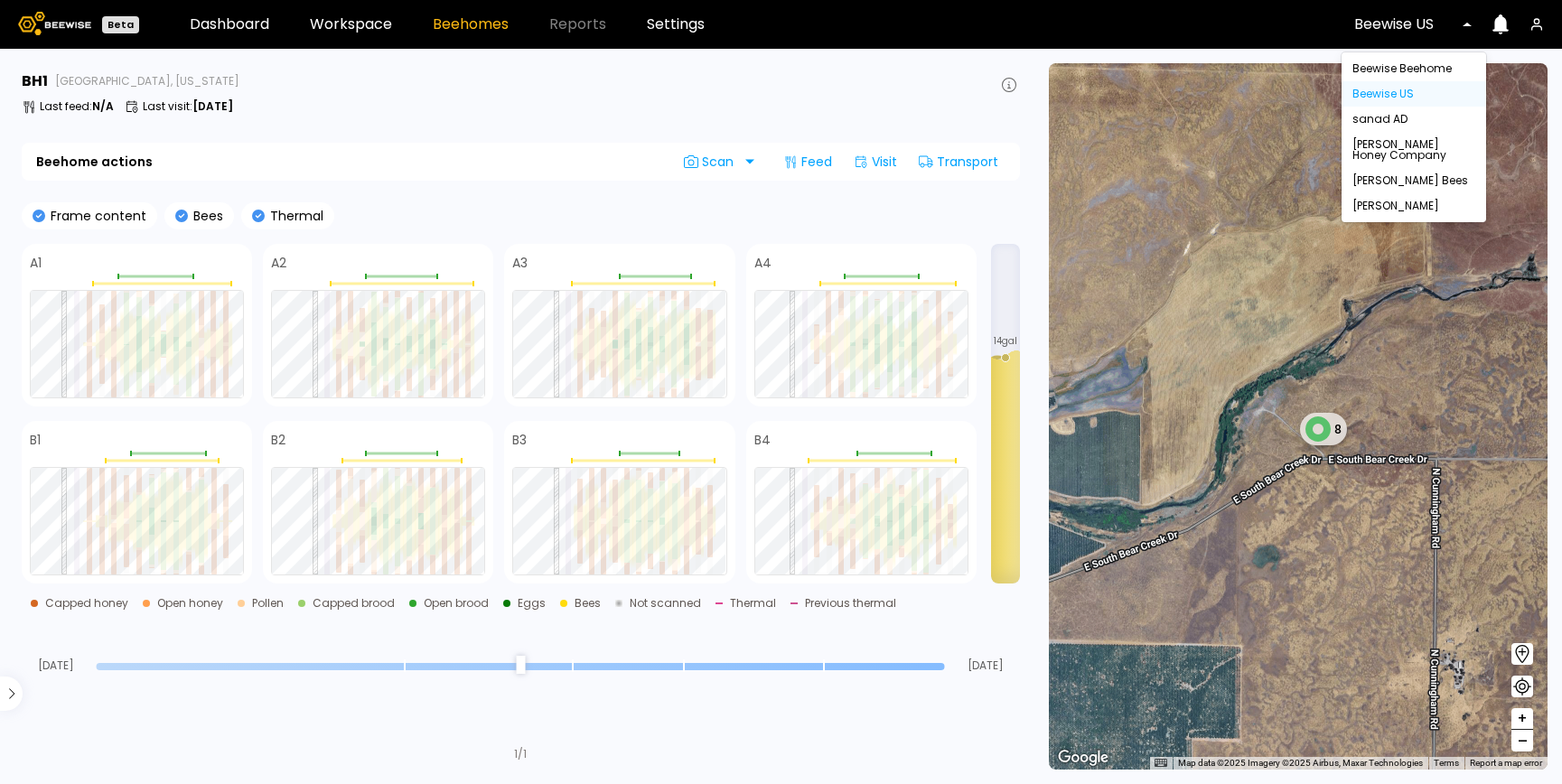
click at [1412, 32] on div at bounding box center [1406, 24] width 105 height 16
click at [1387, 176] on div "[PERSON_NAME] Bees" at bounding box center [1413, 180] width 123 height 10
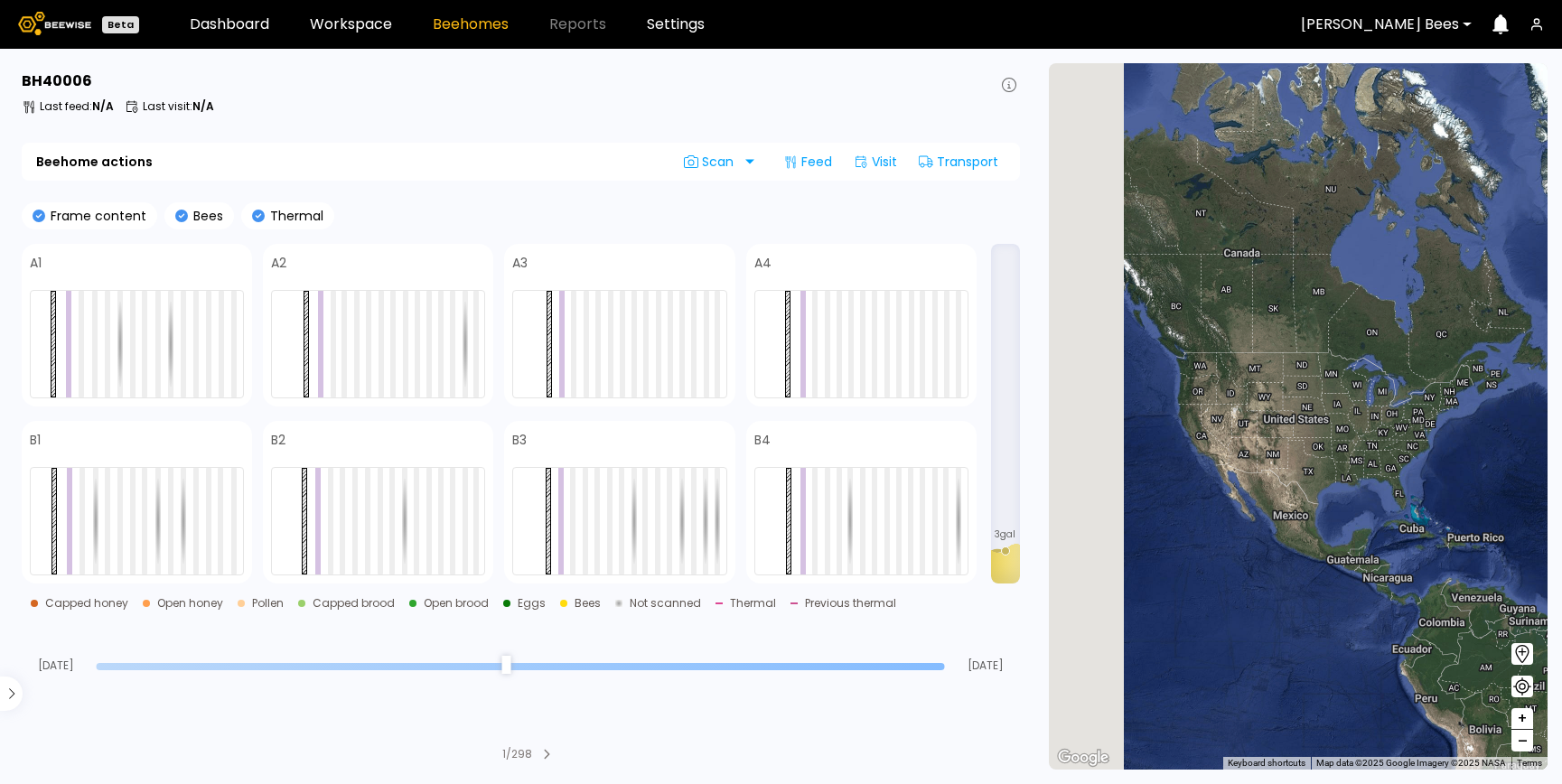
drag, startPoint x: 1145, startPoint y: 475, endPoint x: 1365, endPoint y: 477, distance: 220.0
click at [1365, 477] on div at bounding box center [1297, 416] width 499 height 706
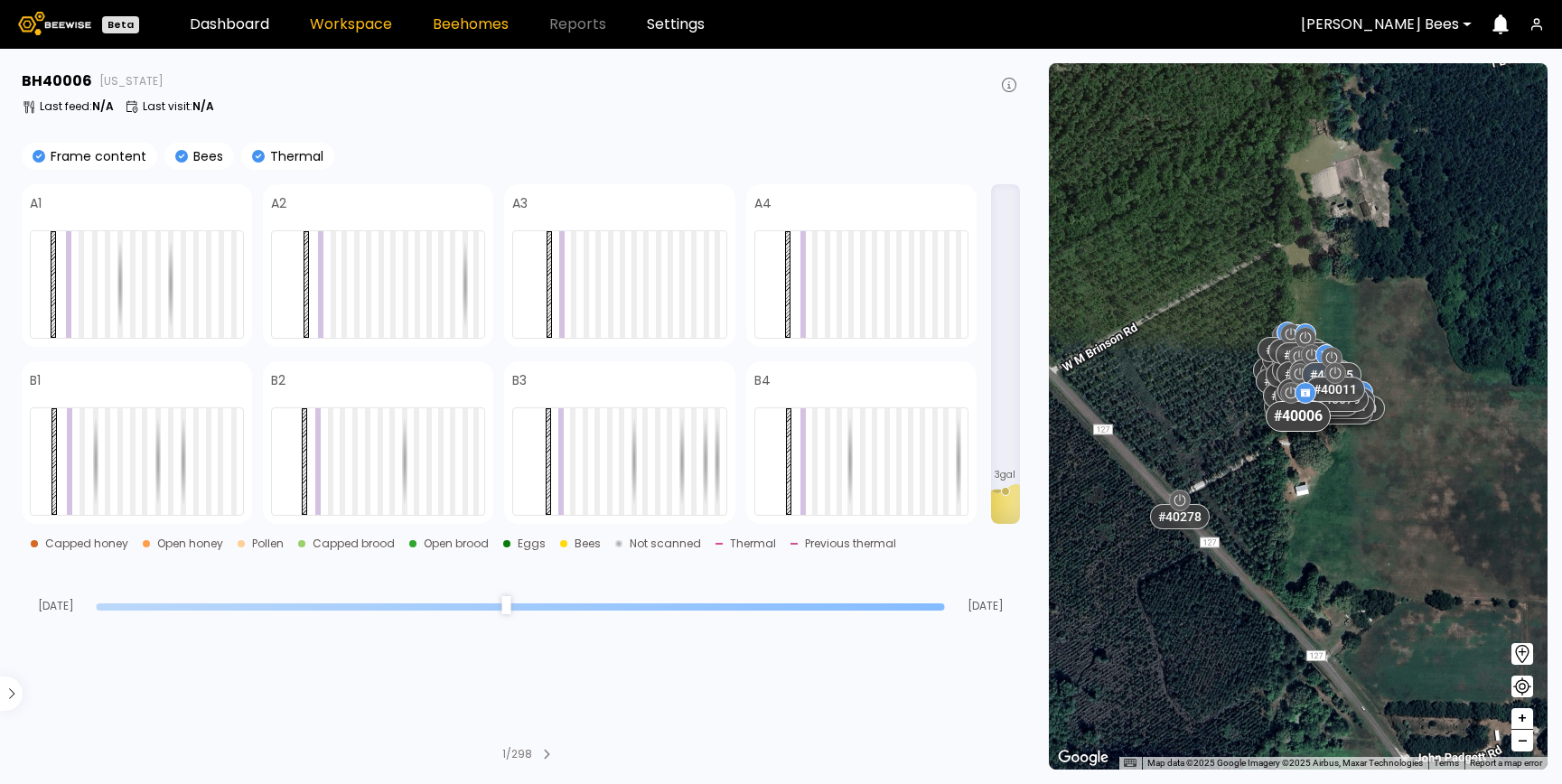
click at [362, 27] on link "Workspace" at bounding box center [351, 24] width 82 height 14
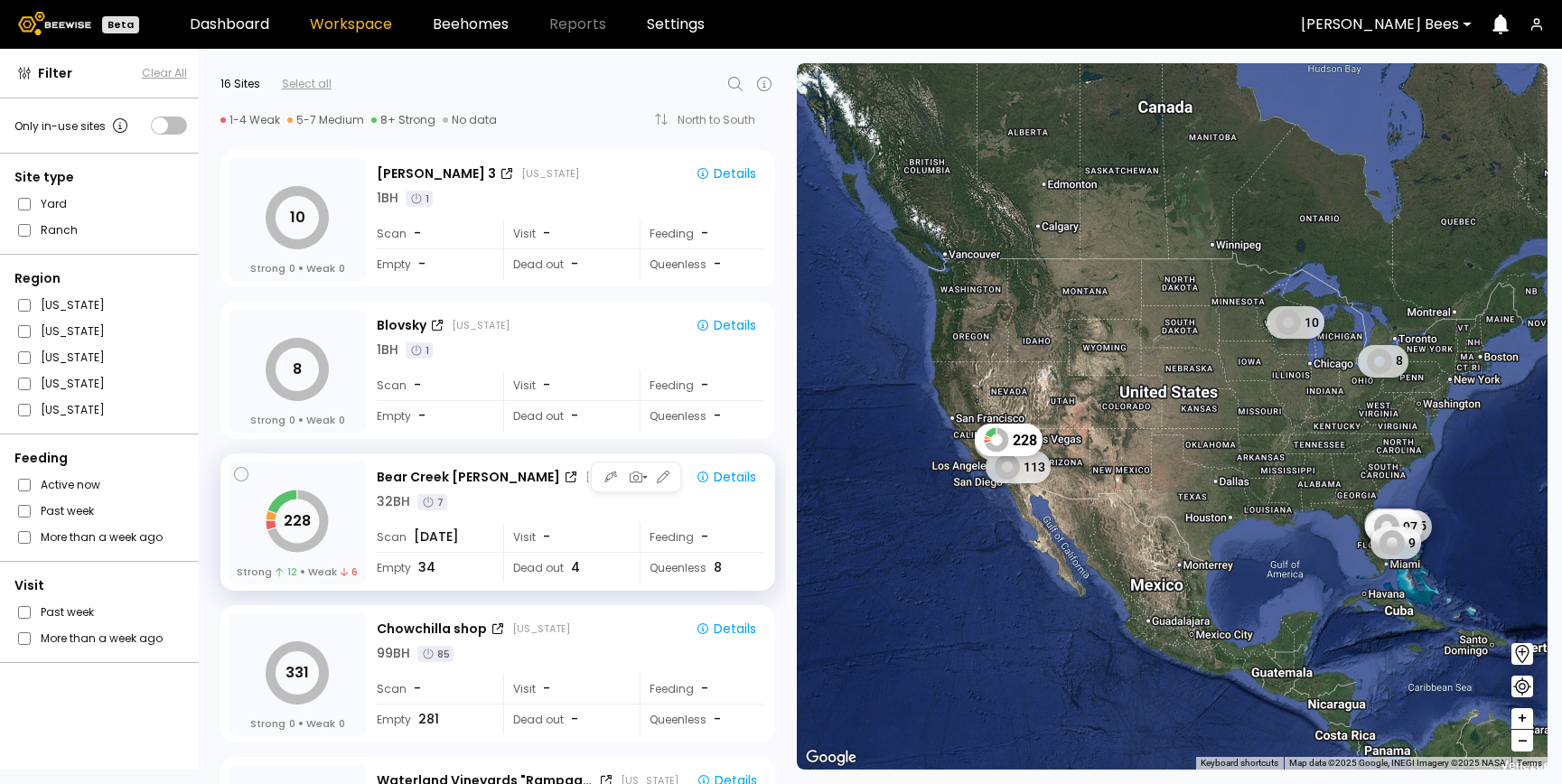
click at [497, 519] on div "Bear Creek John California Details 32 BH 7 Scan Jul 24 Visit - Feeding - Empty …" at bounding box center [572, 524] width 390 height 124
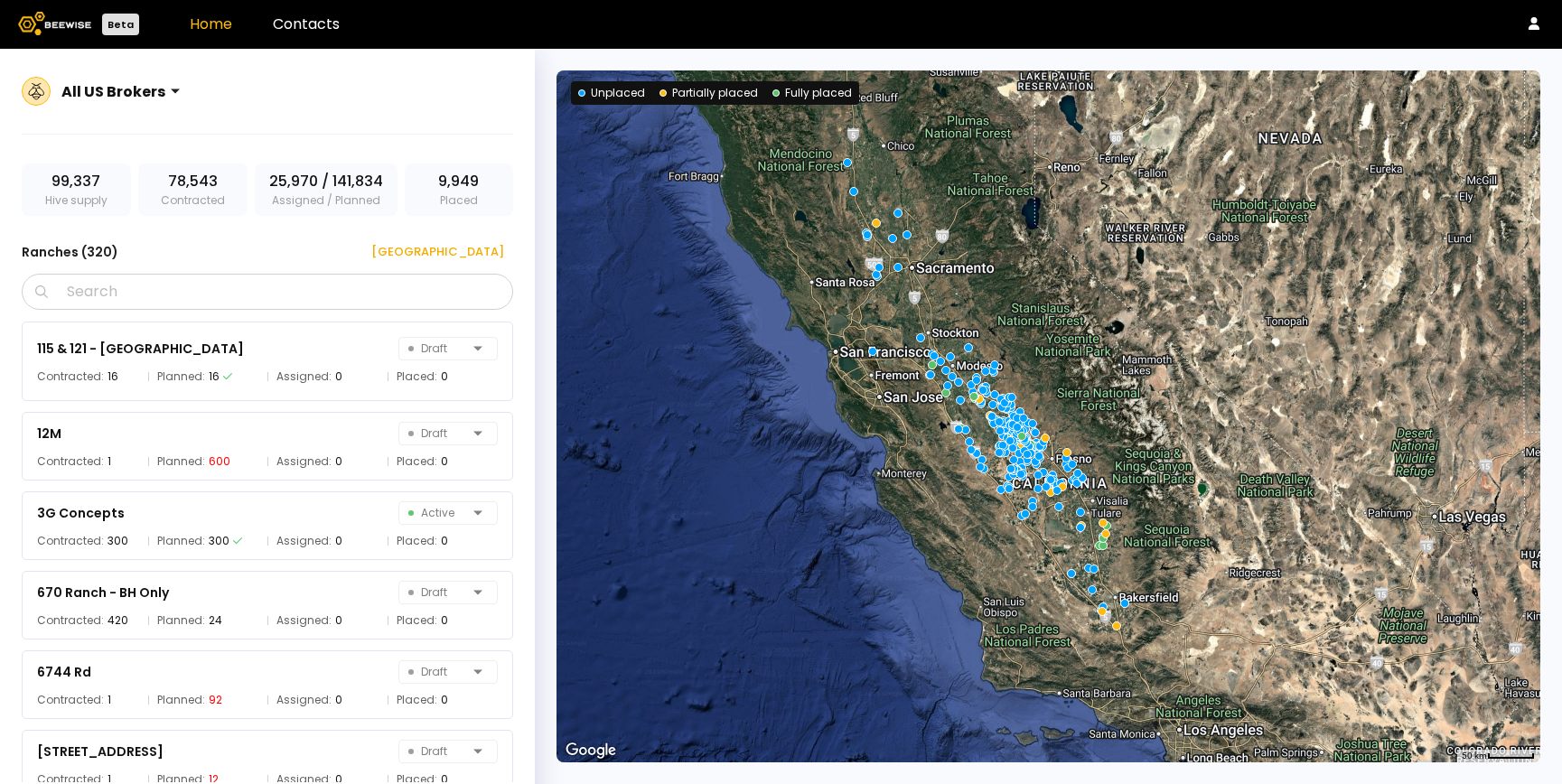
drag, startPoint x: 1021, startPoint y: 268, endPoint x: 947, endPoint y: 243, distance: 78.1
click at [947, 243] on div at bounding box center [1047, 416] width 983 height 692
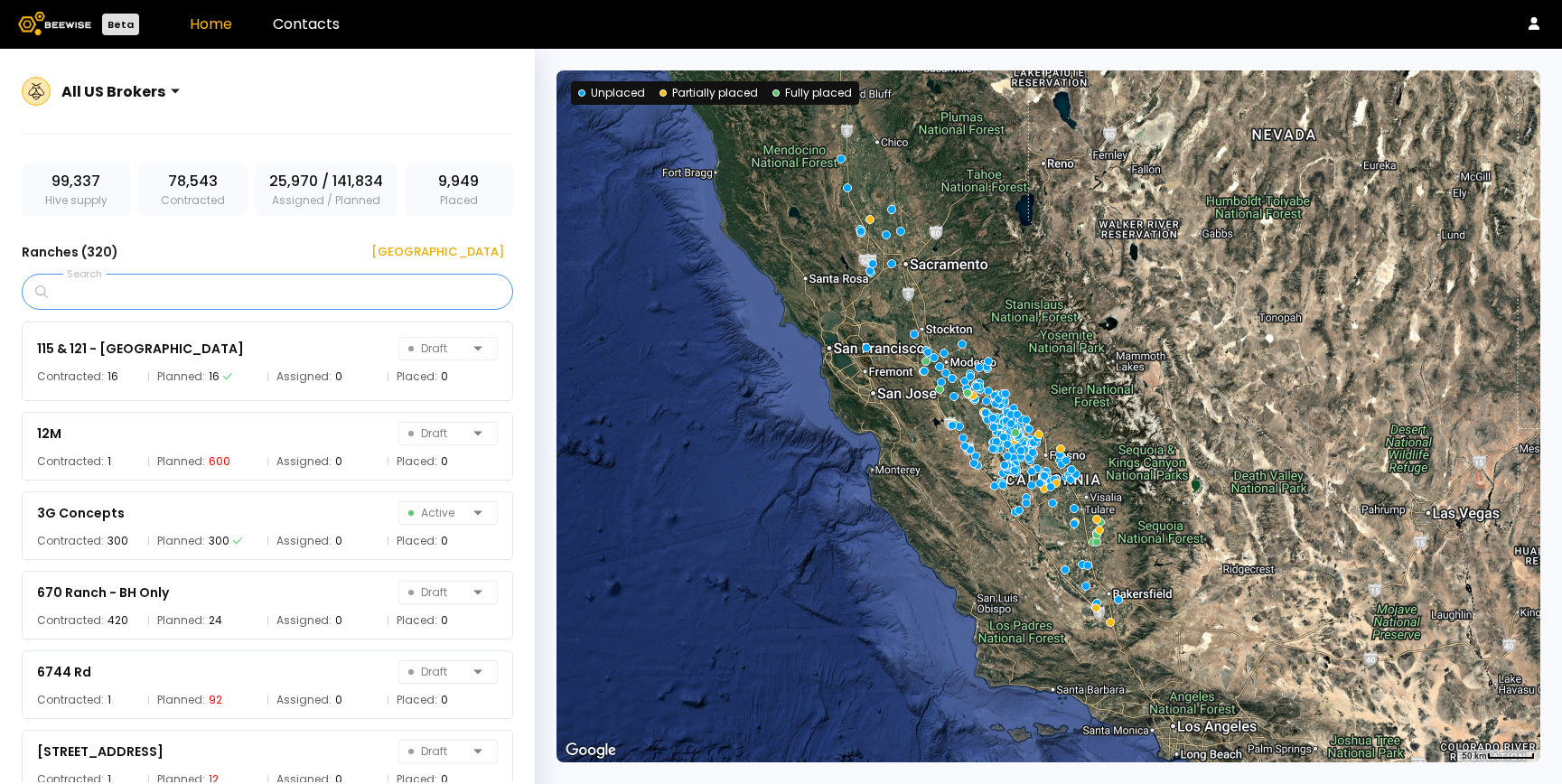
click at [217, 291] on input "Search" at bounding box center [273, 291] width 444 height 34
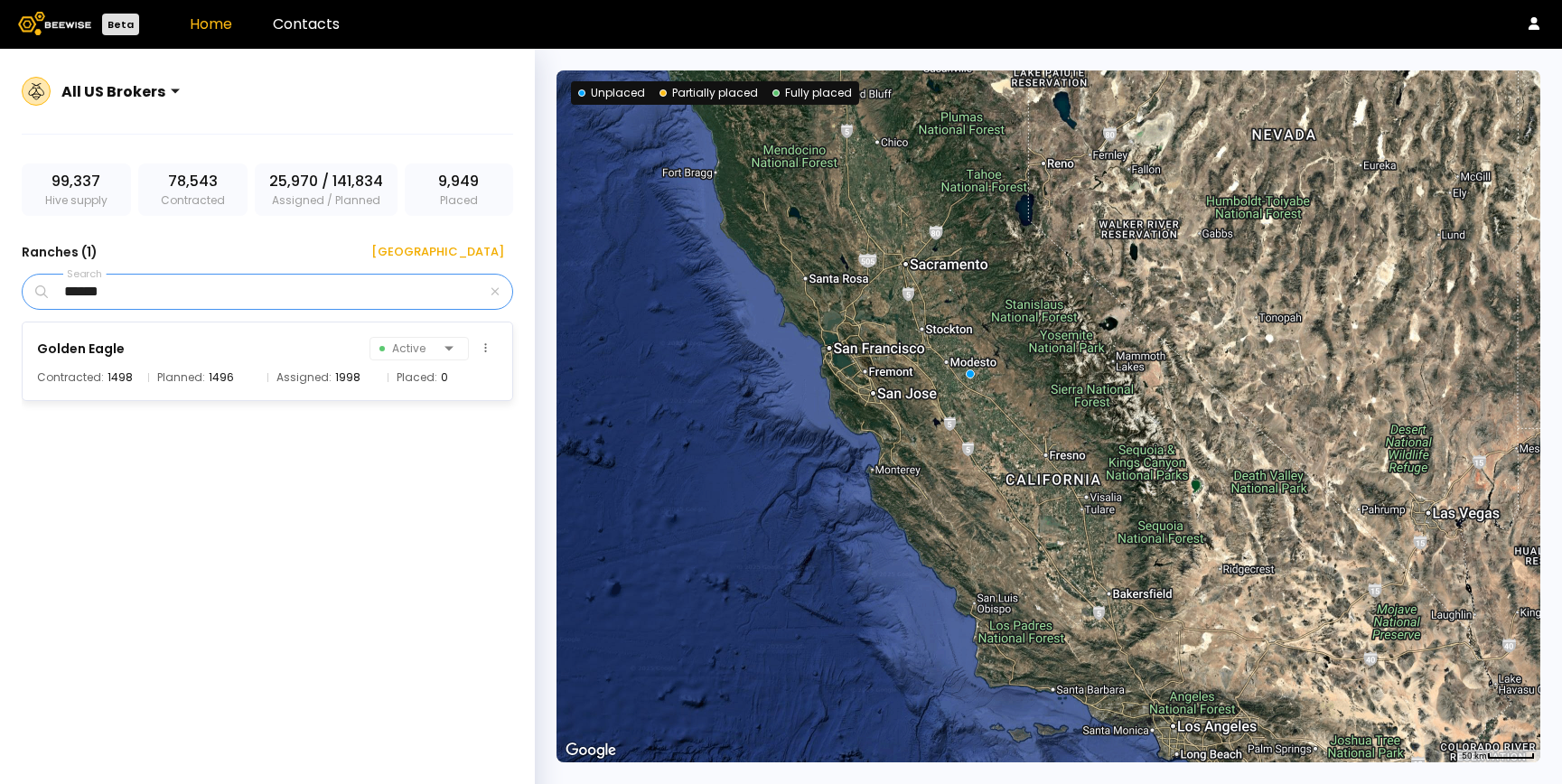
type input "******"
click at [35, 384] on div "Golden Eagle Active Contracted: 1498 Planned: 1496 Assigned: 1998 Placed: 0" at bounding box center [267, 361] width 491 height 79
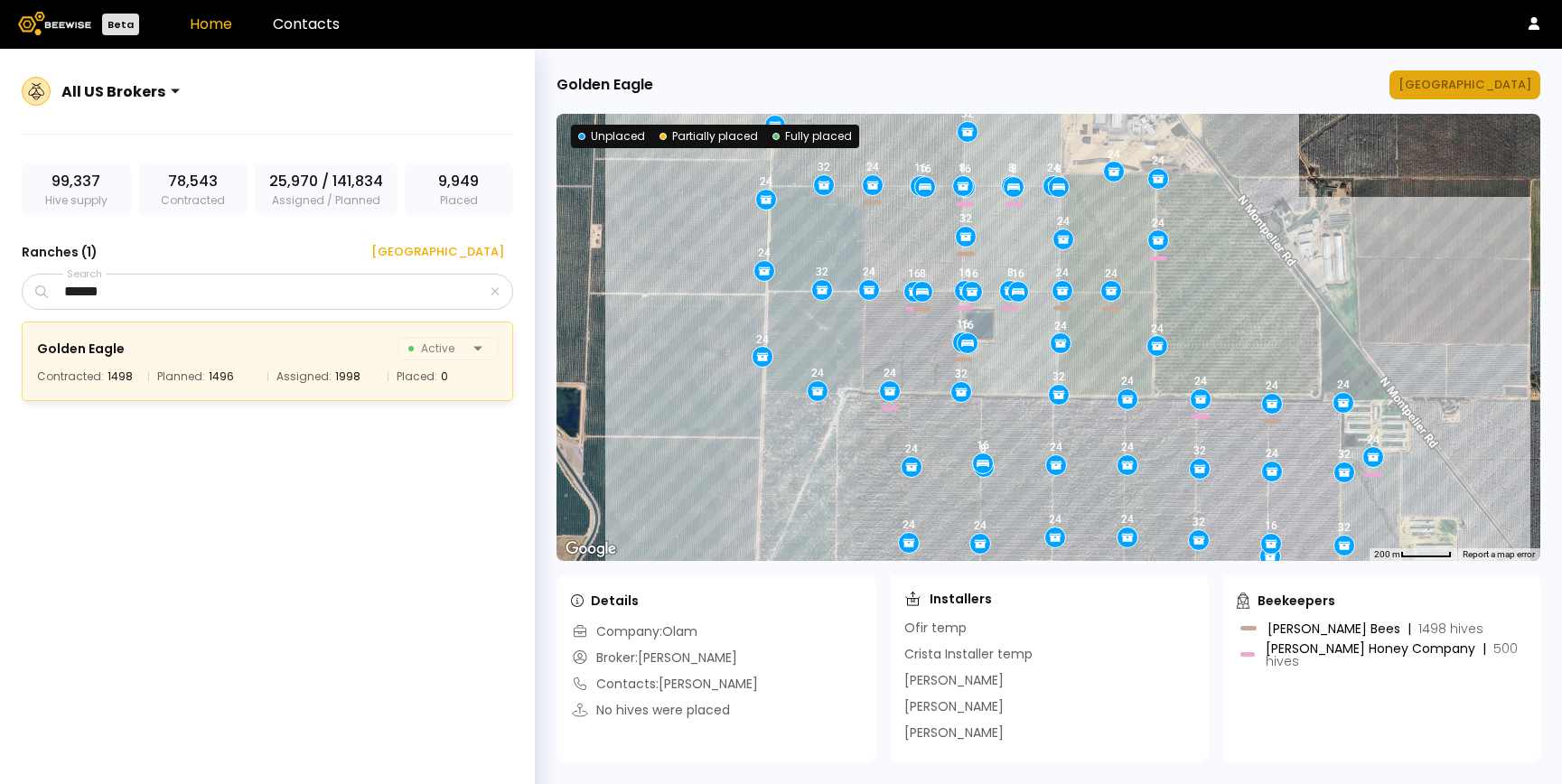
click at [1496, 93] on button "Manage Ranch" at bounding box center [1465, 85] width 151 height 29
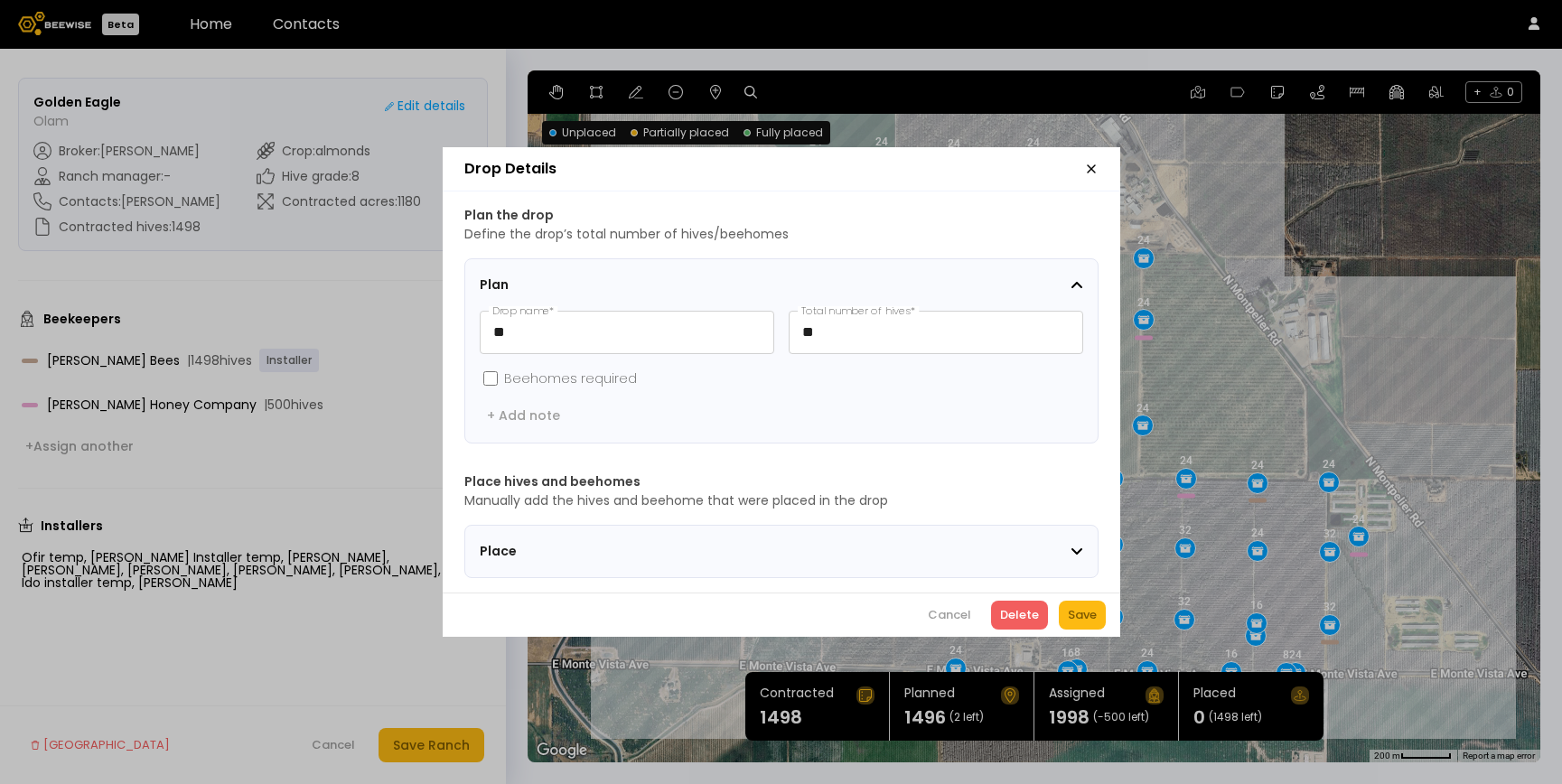
click at [631, 542] on span "Place" at bounding box center [593, 551] width 226 height 19
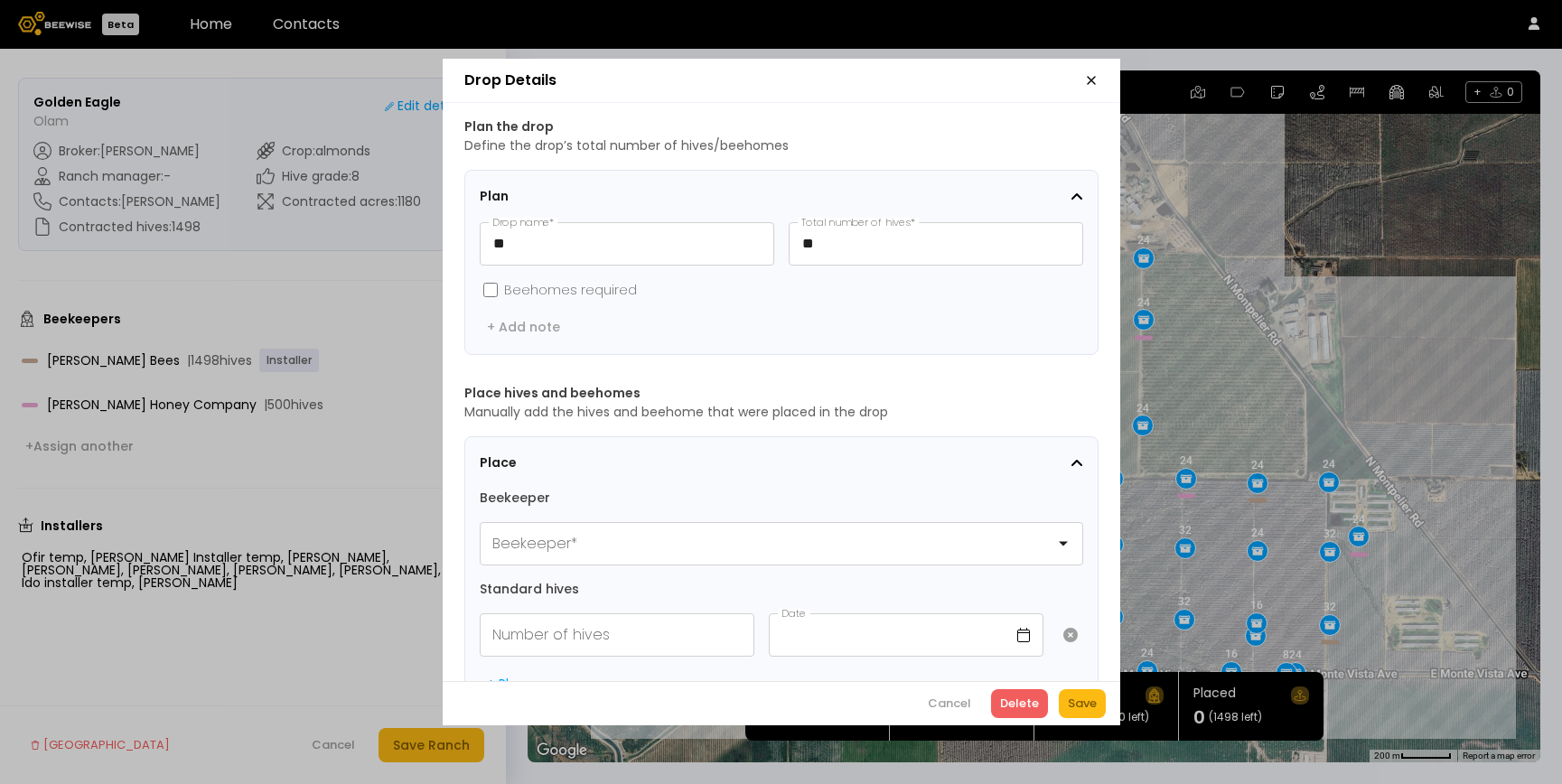
scroll to position [57, 0]
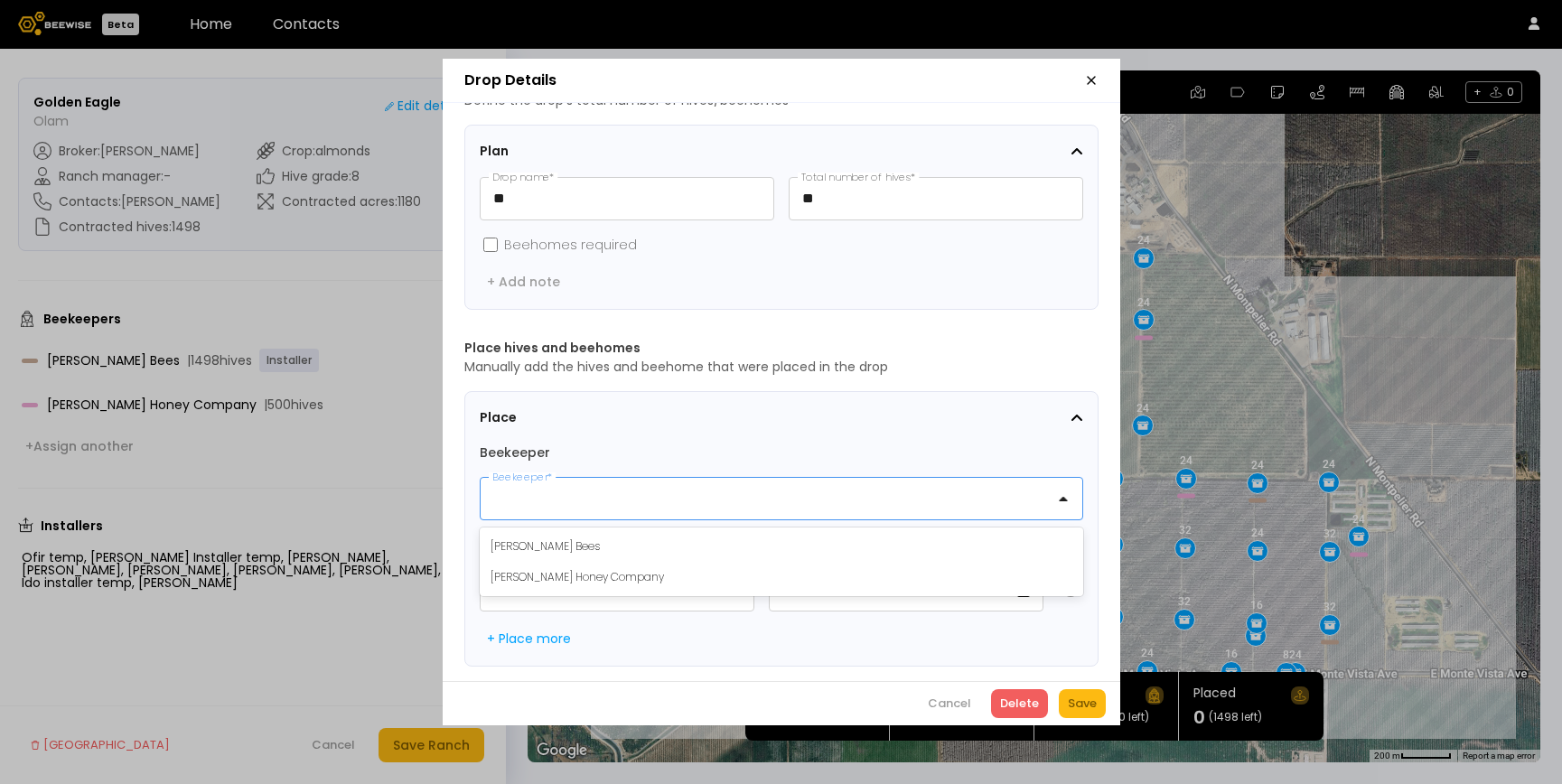
click at [626, 502] on div at bounding box center [774, 498] width 587 height 41
click at [607, 538] on div "John Peterson Bees" at bounding box center [781, 546] width 582 height 16
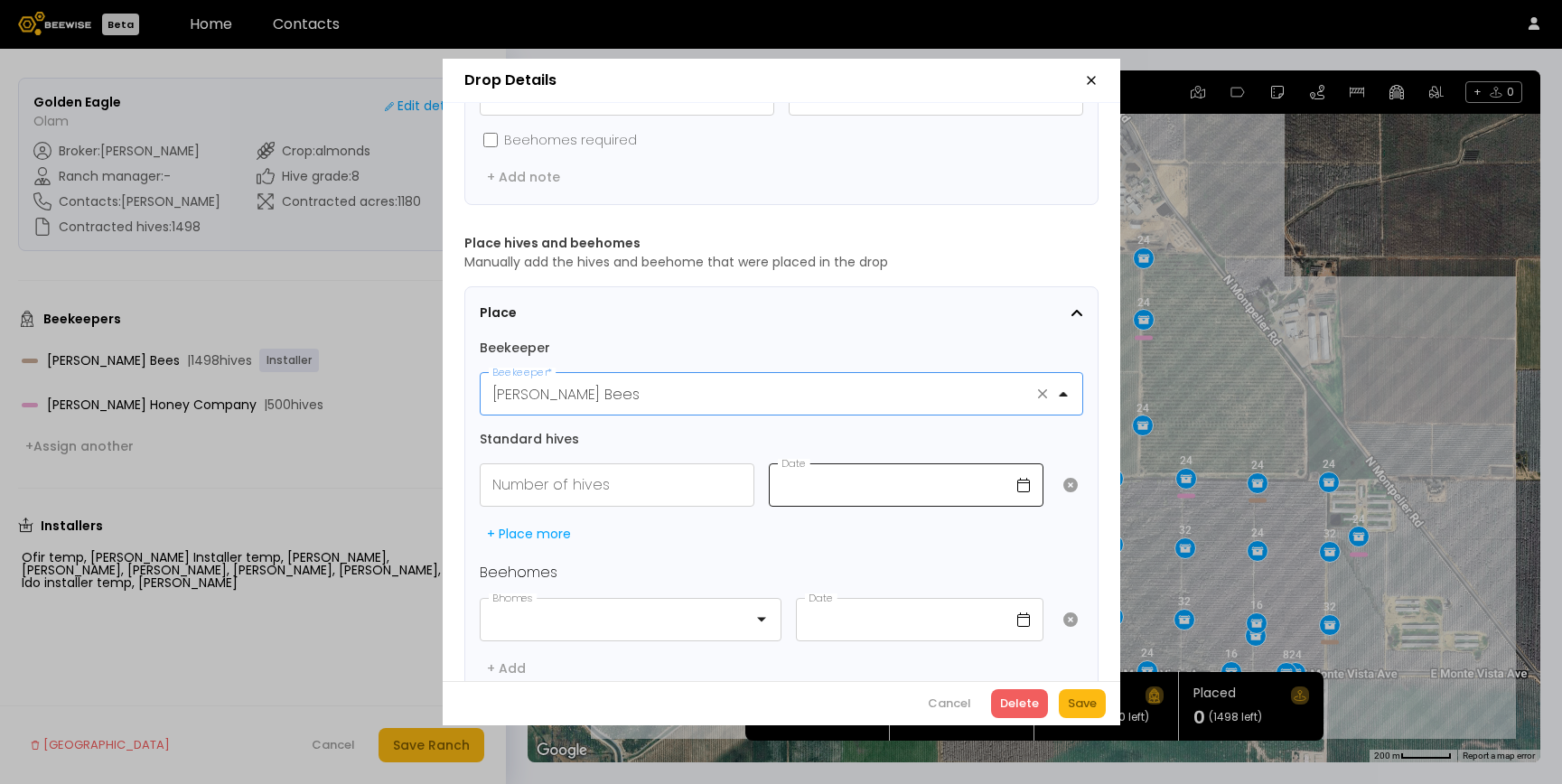
scroll to position [135, 0]
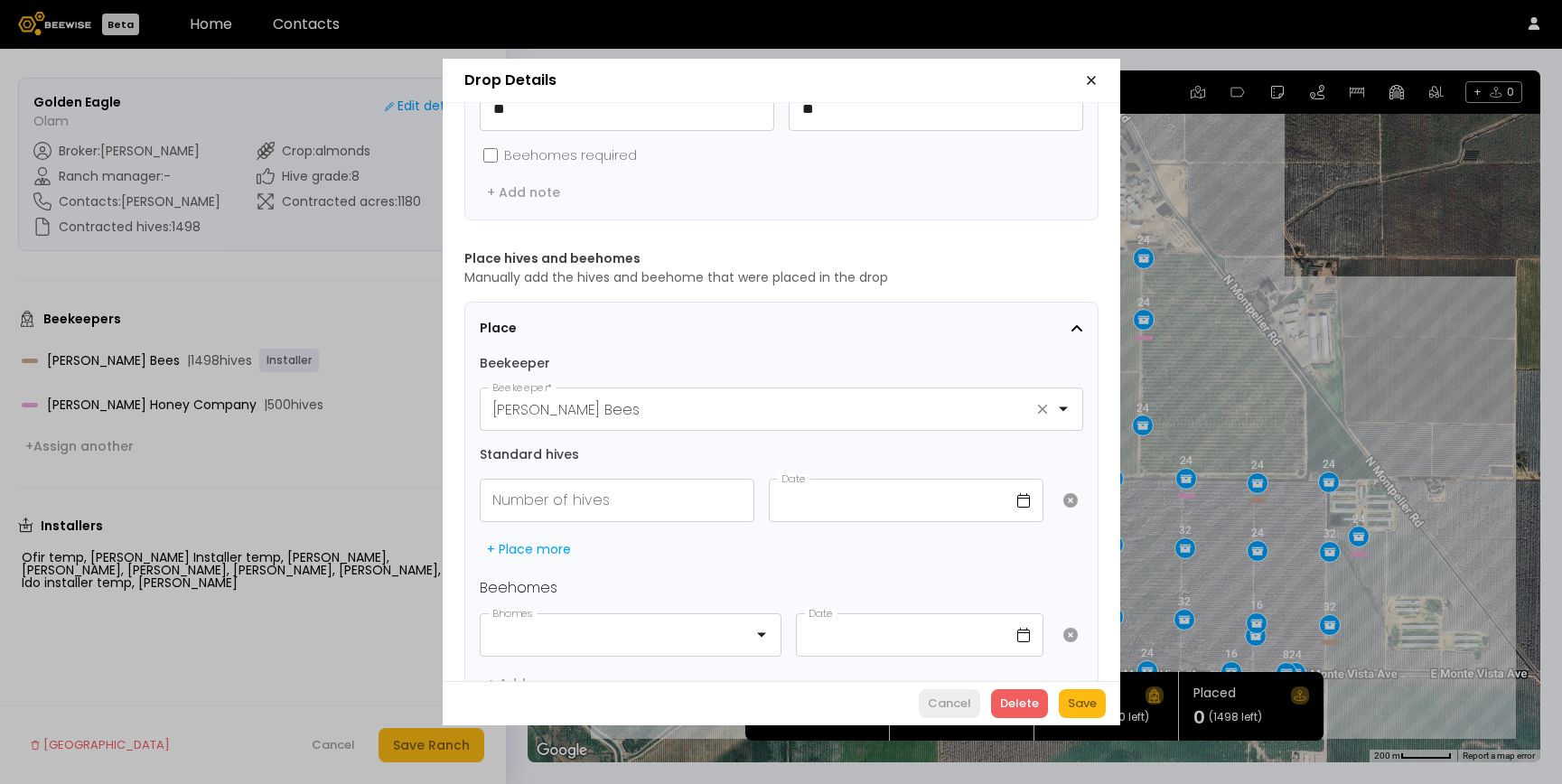
click at [966, 700] on div "Cancel" at bounding box center [949, 703] width 43 height 18
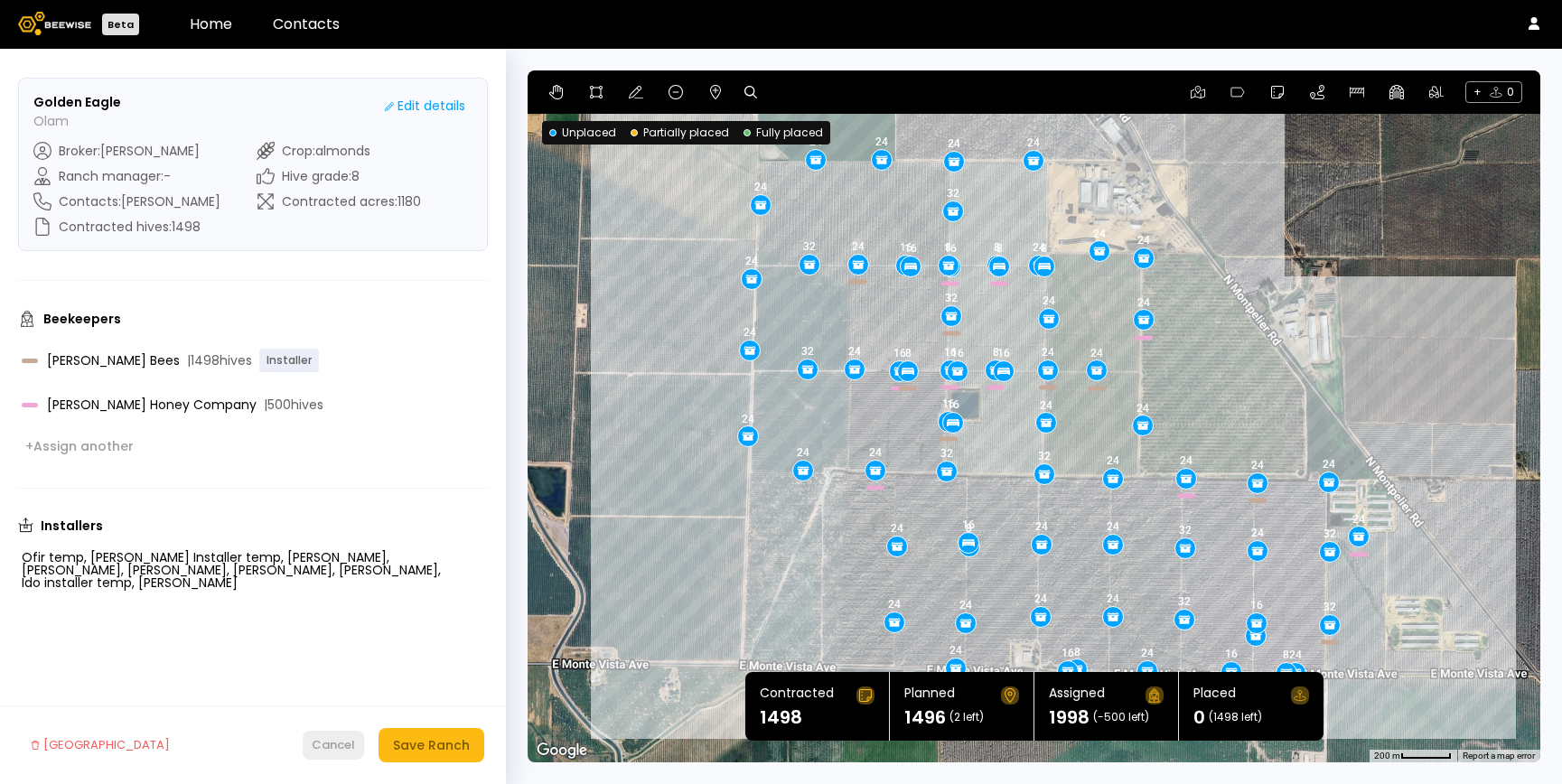
click at [338, 751] on div "Cancel" at bounding box center [334, 744] width 43 height 18
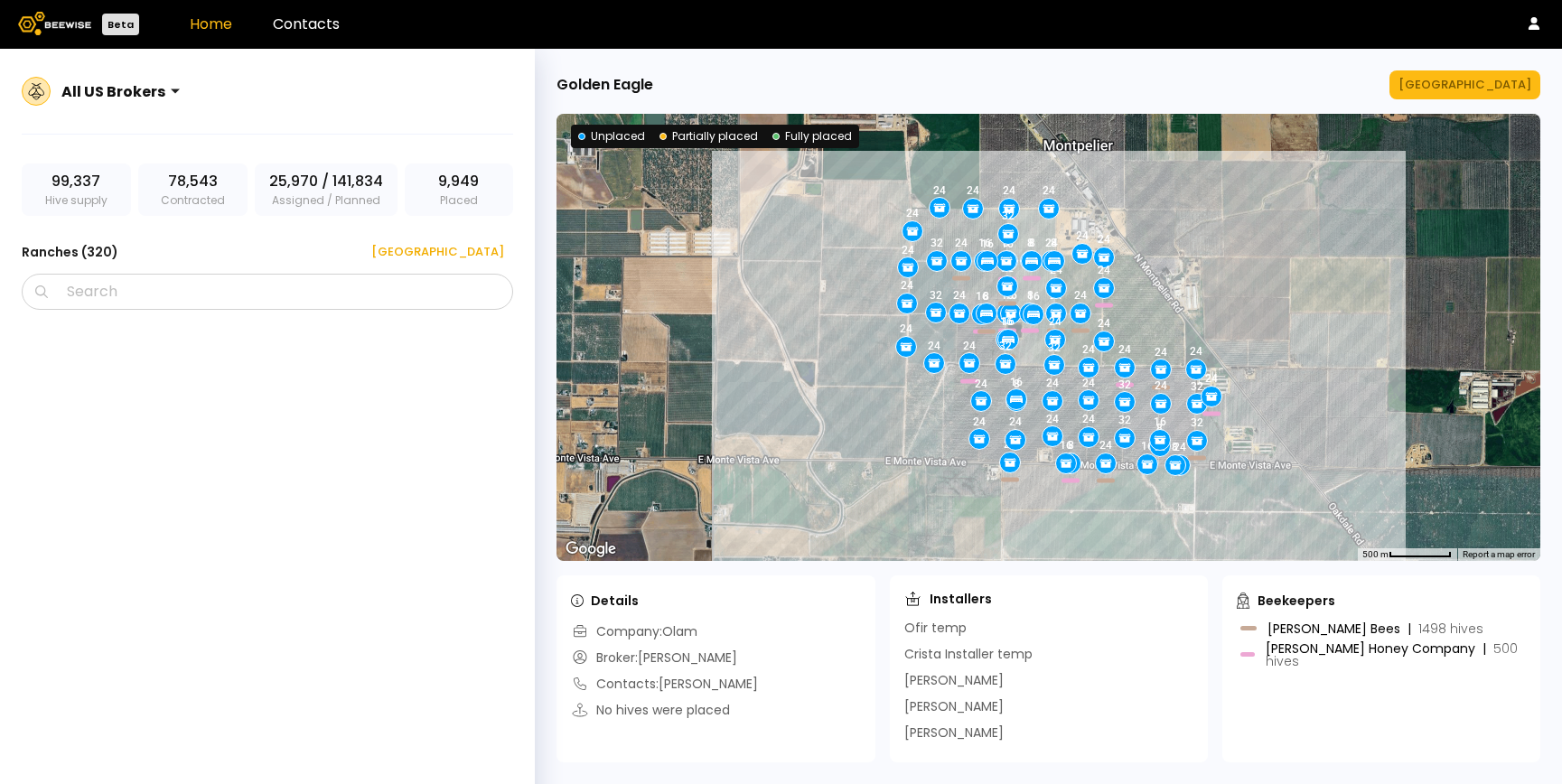
scroll to position [8549, 0]
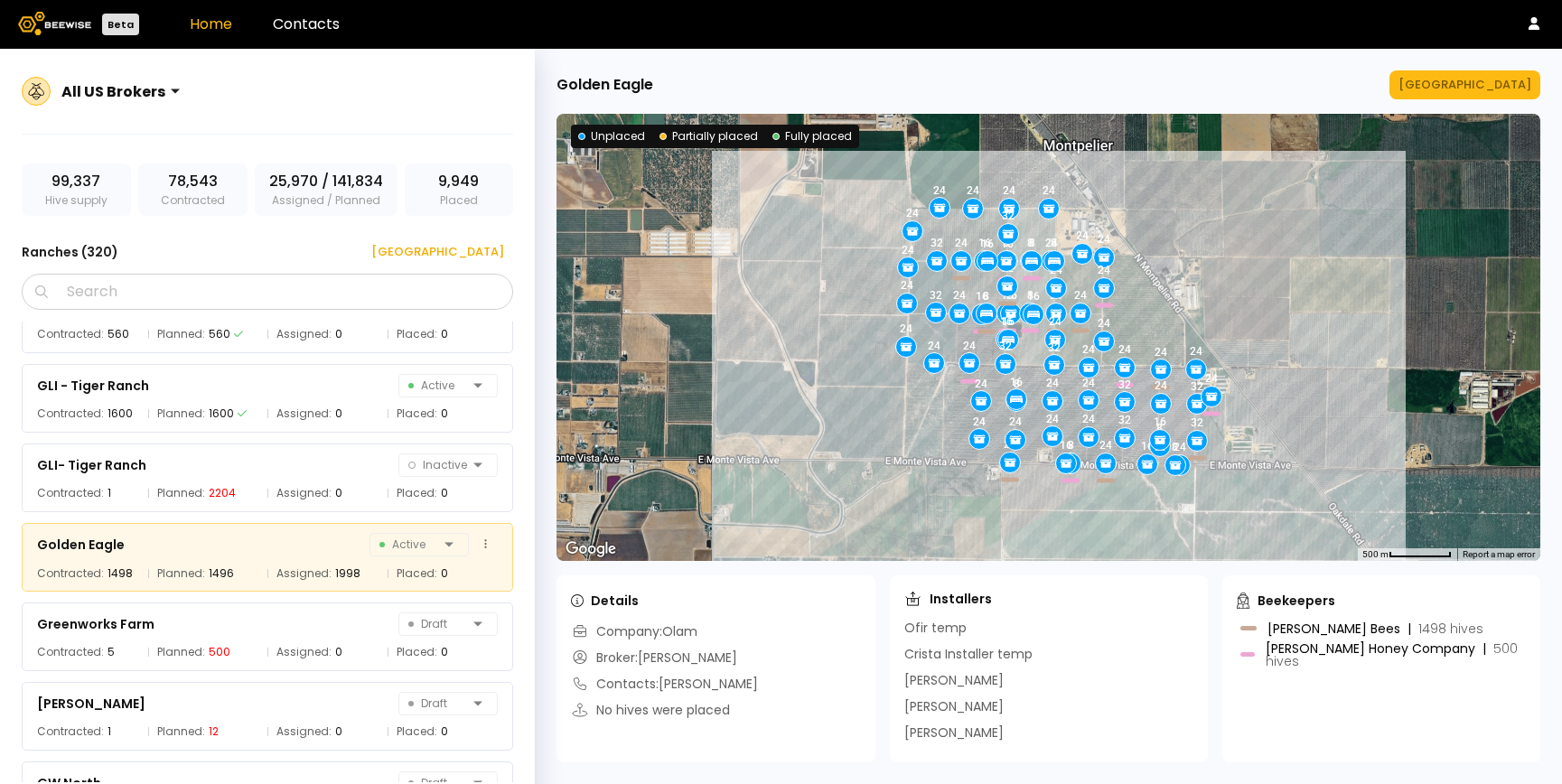
click at [314, 565] on span "Assigned:" at bounding box center [304, 573] width 55 height 18
click at [272, 470] on div "GLI- Tiger Ranch Inactive" at bounding box center [267, 465] width 461 height 25
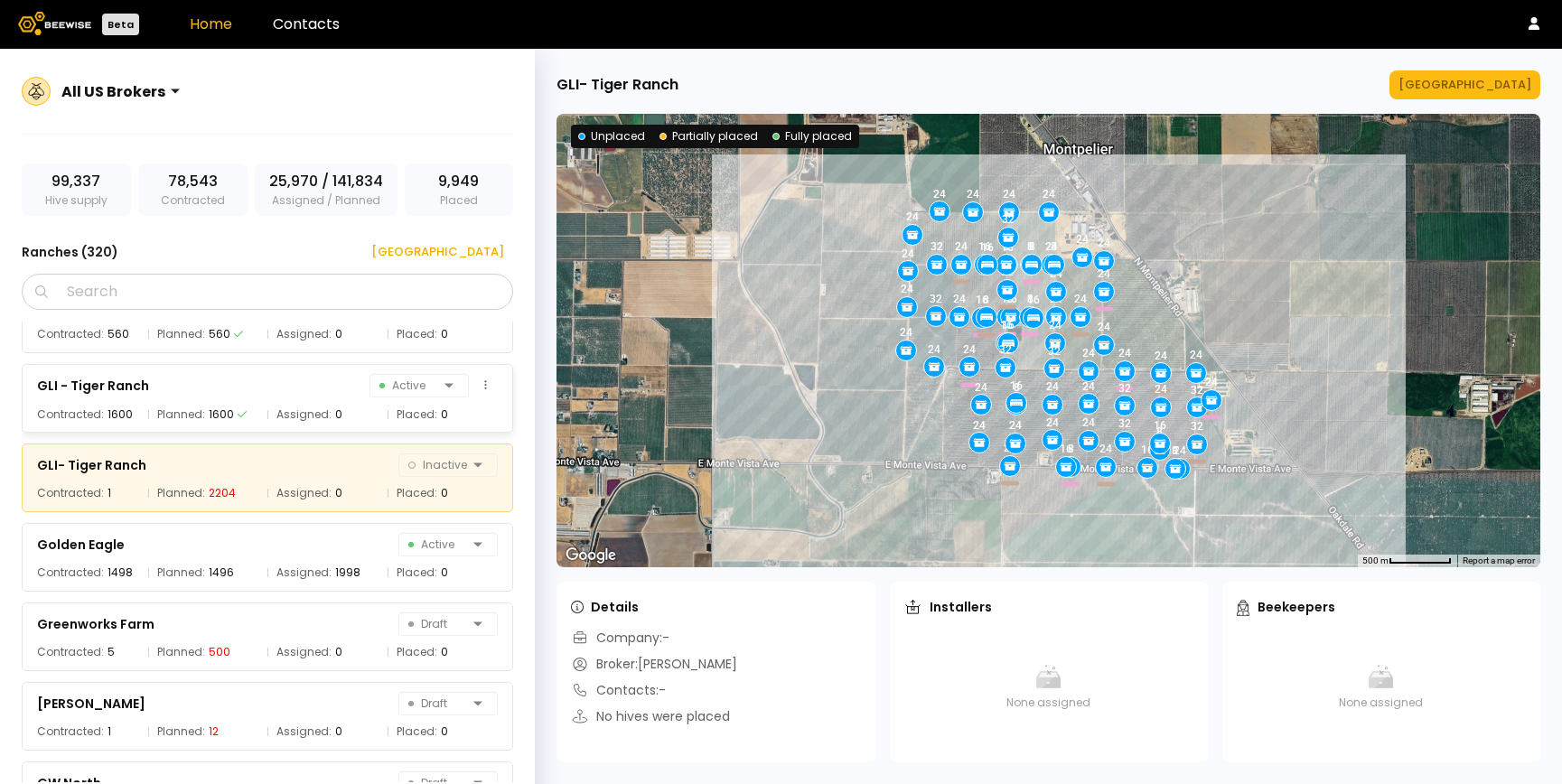
click at [289, 400] on div "GLI - Tiger Ranch Active Contracted: 1600 Planned: 1600 Assigned: 0 Placed: 0" at bounding box center [267, 398] width 491 height 69
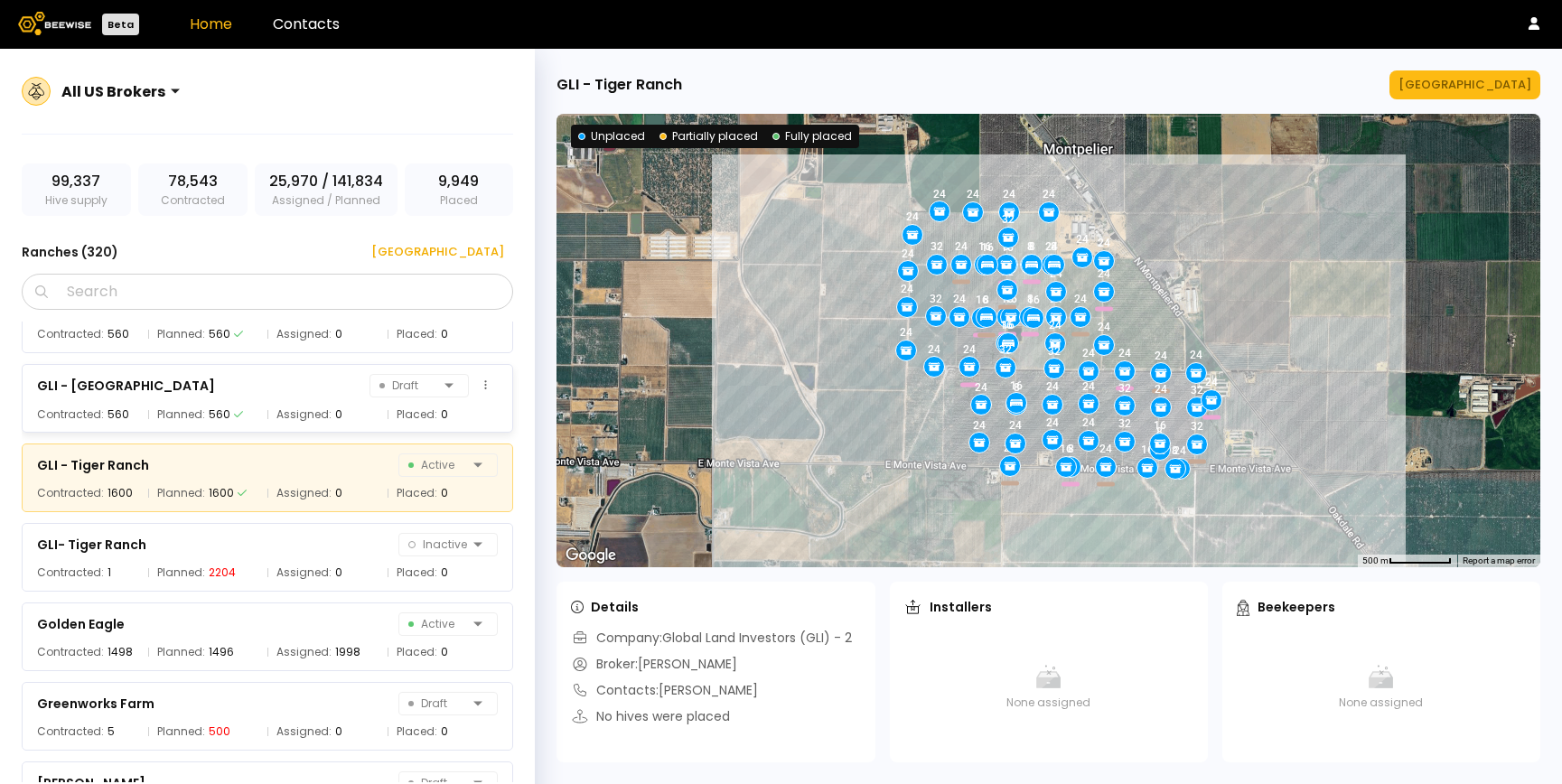
click at [296, 397] on div "GLI - SE Ave 20 & Road 16 Draft" at bounding box center [267, 385] width 461 height 25
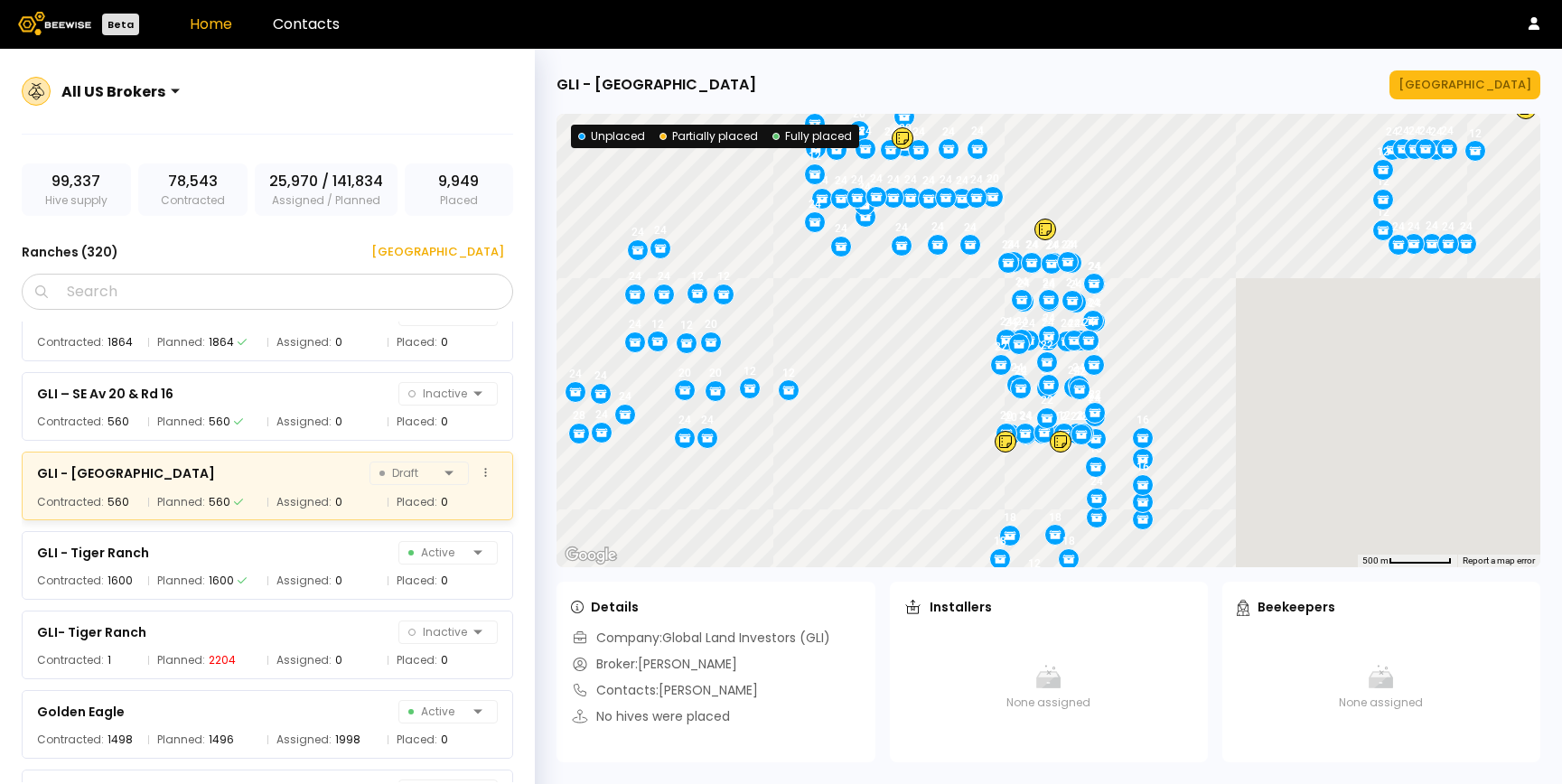
scroll to position [8373, 0]
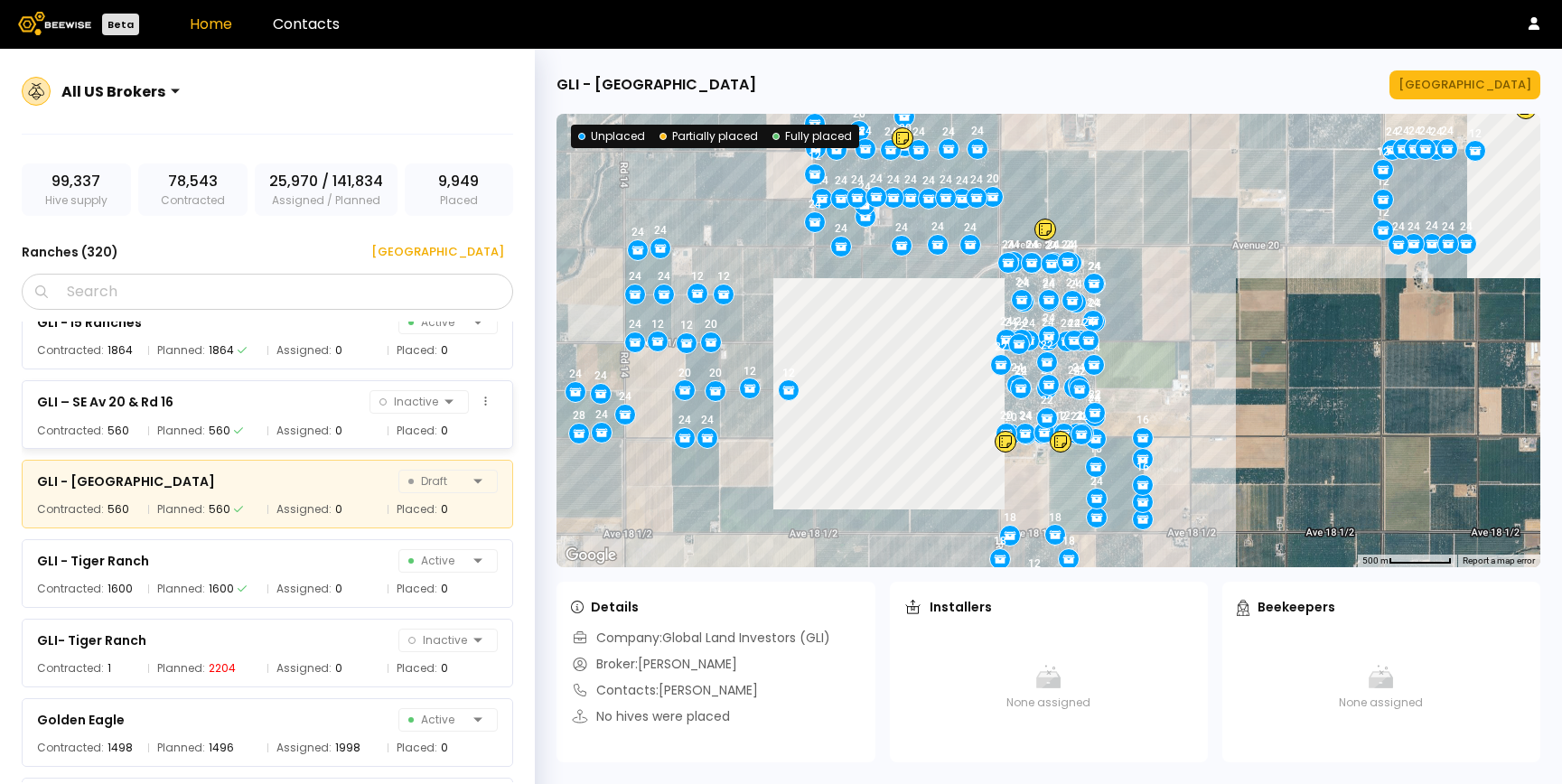
click at [293, 416] on div "GLI – SE Av 20 & Rd 16 Inactive Contracted: 560 Planned: 560 Assigned: 0 Placed…" at bounding box center [267, 414] width 491 height 69
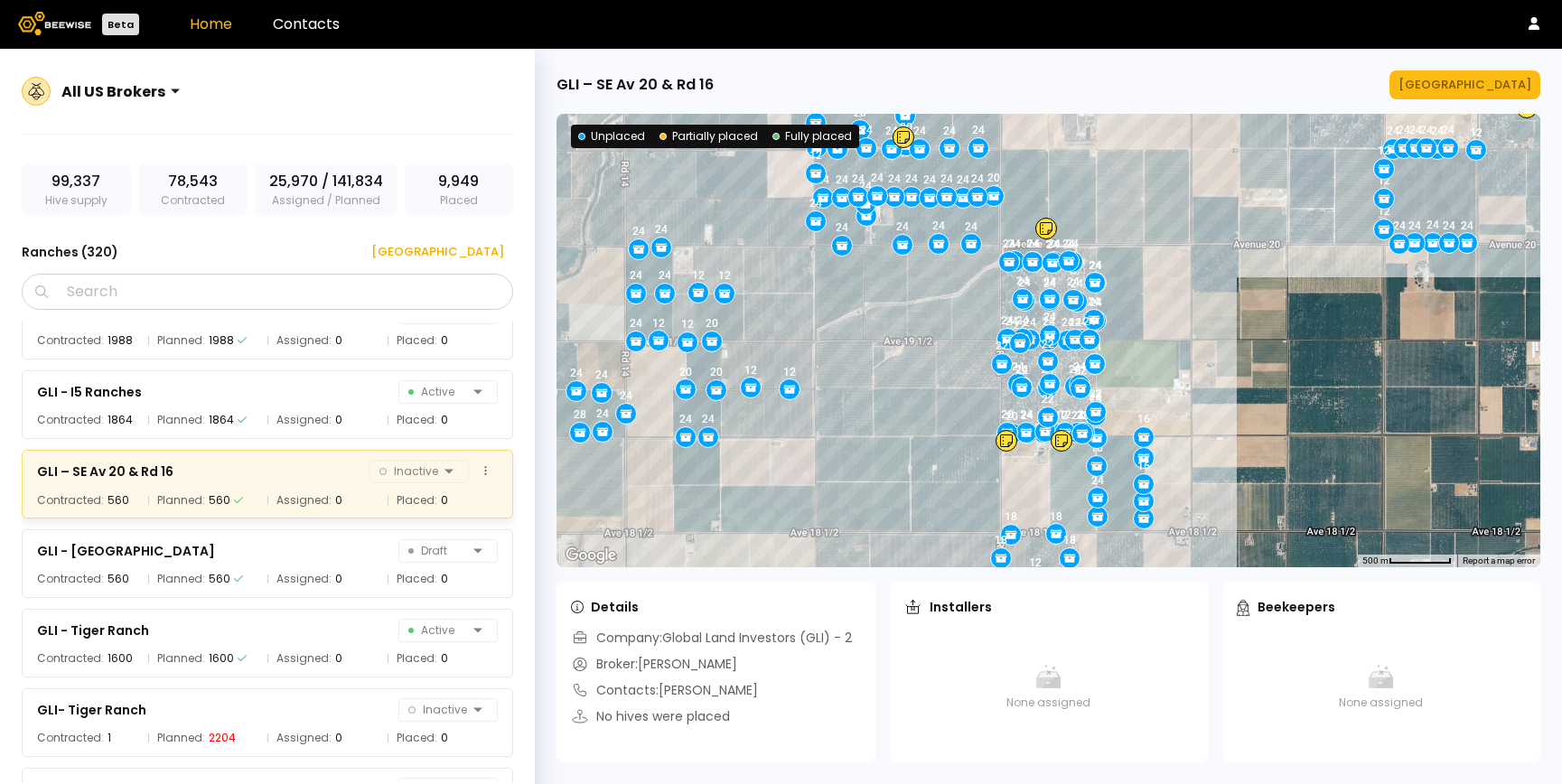
scroll to position [8282, 0]
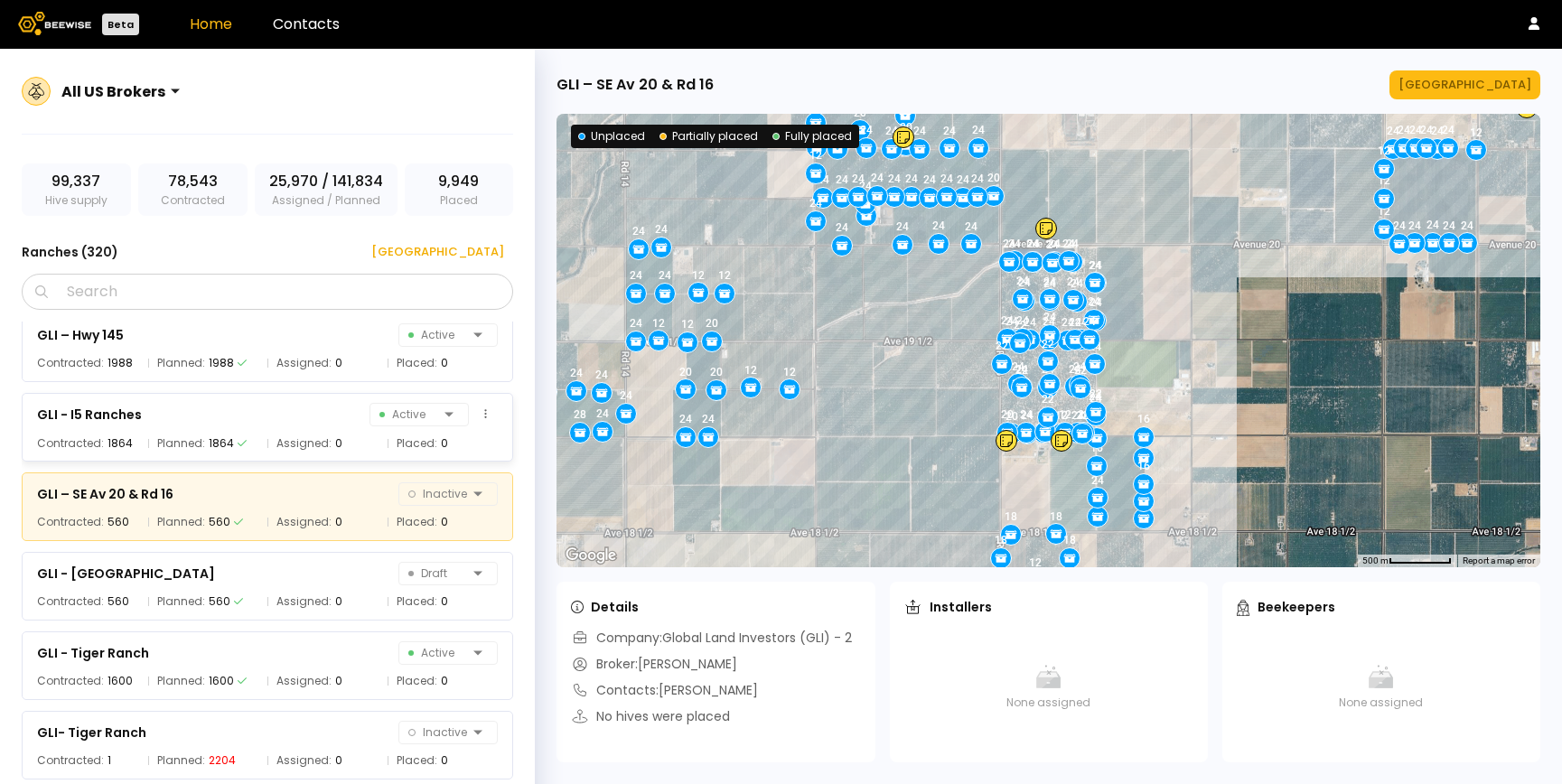
click at [290, 418] on div "GLI - I5 Ranches Active" at bounding box center [267, 414] width 461 height 25
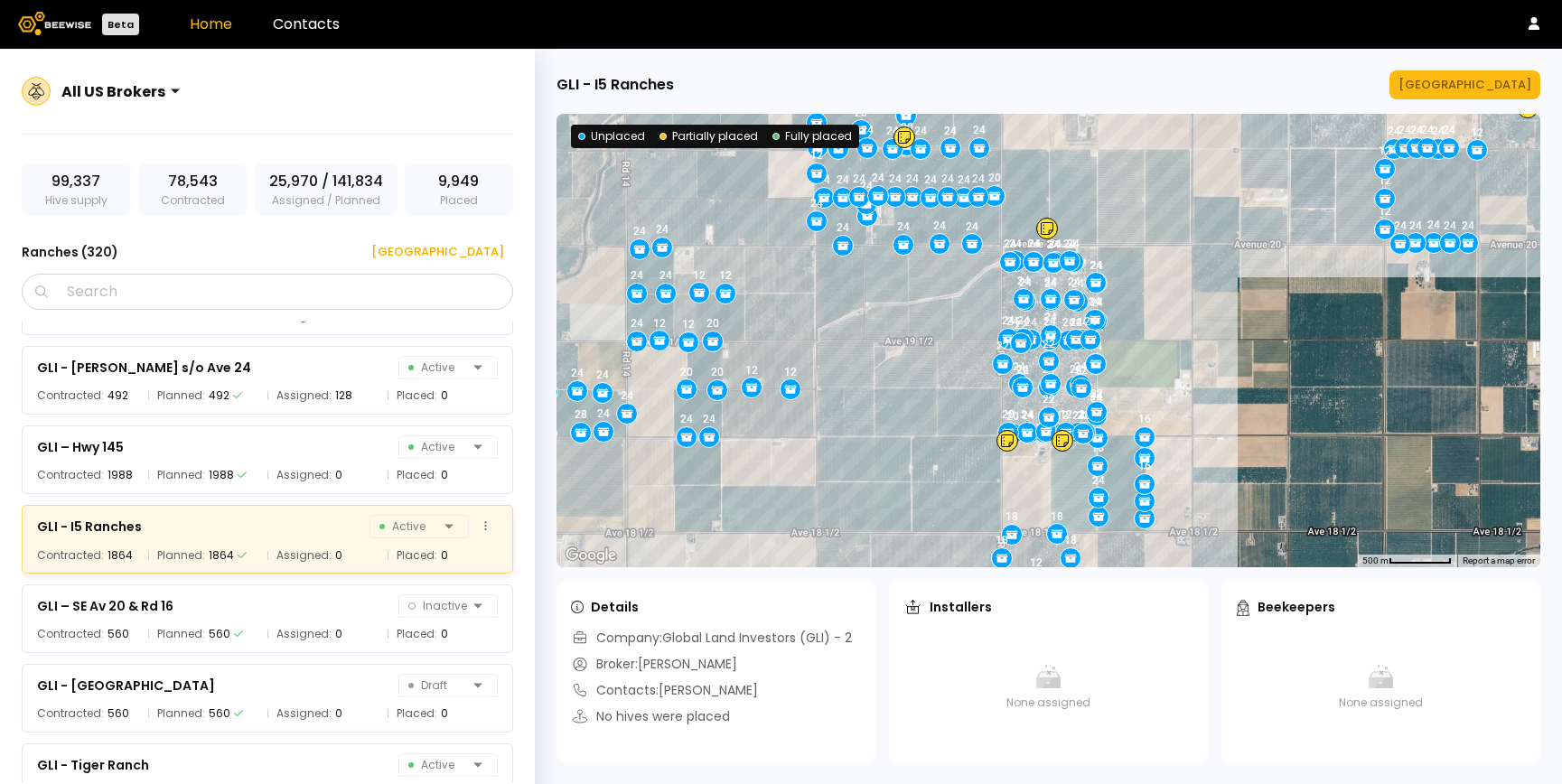
scroll to position [8147, 0]
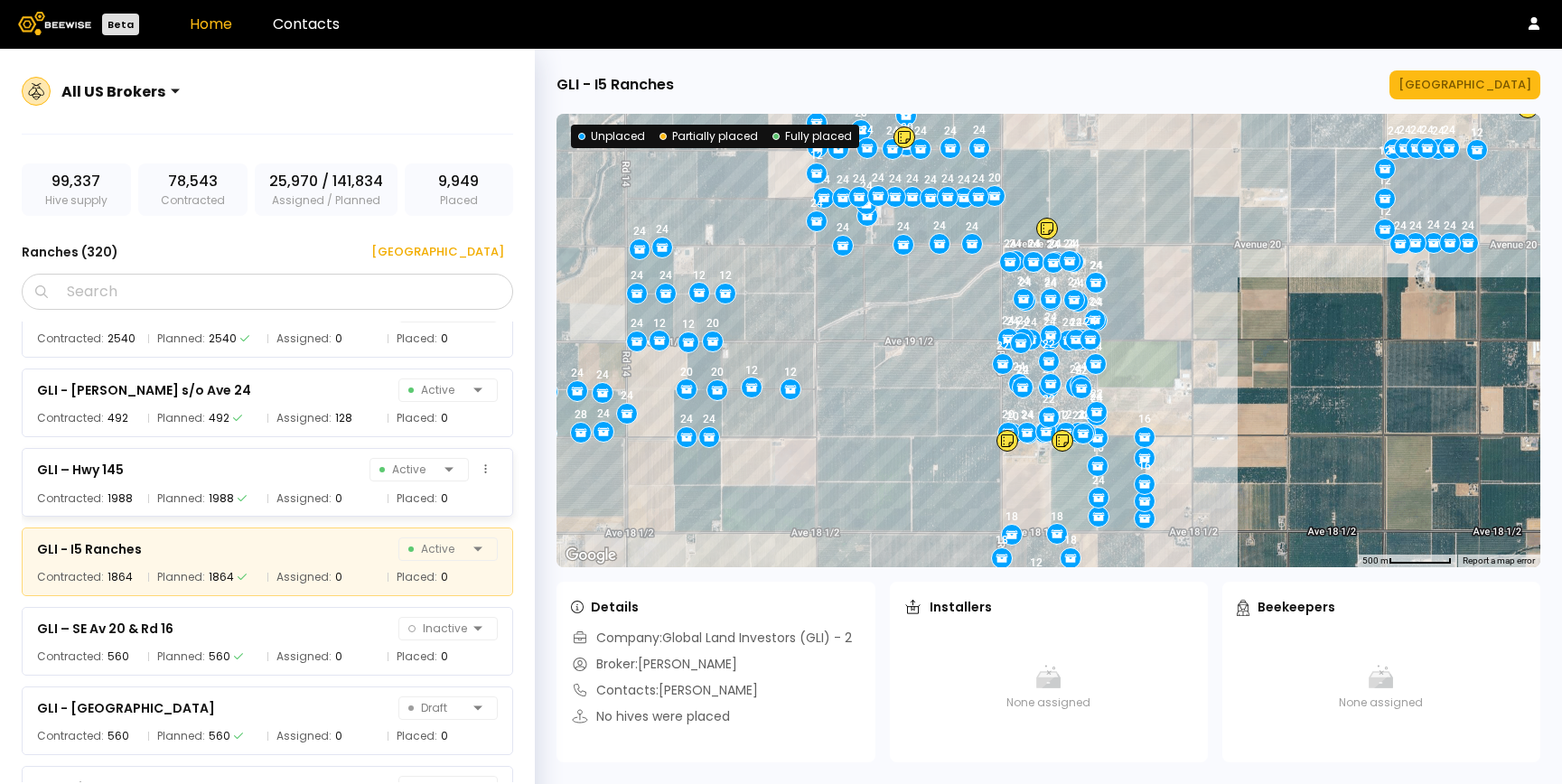
click at [271, 456] on div "GLI – Hwy 145 Active Contracted: 1988 Planned: 1988 Assigned: 0 Placed: 0" at bounding box center [267, 482] width 491 height 69
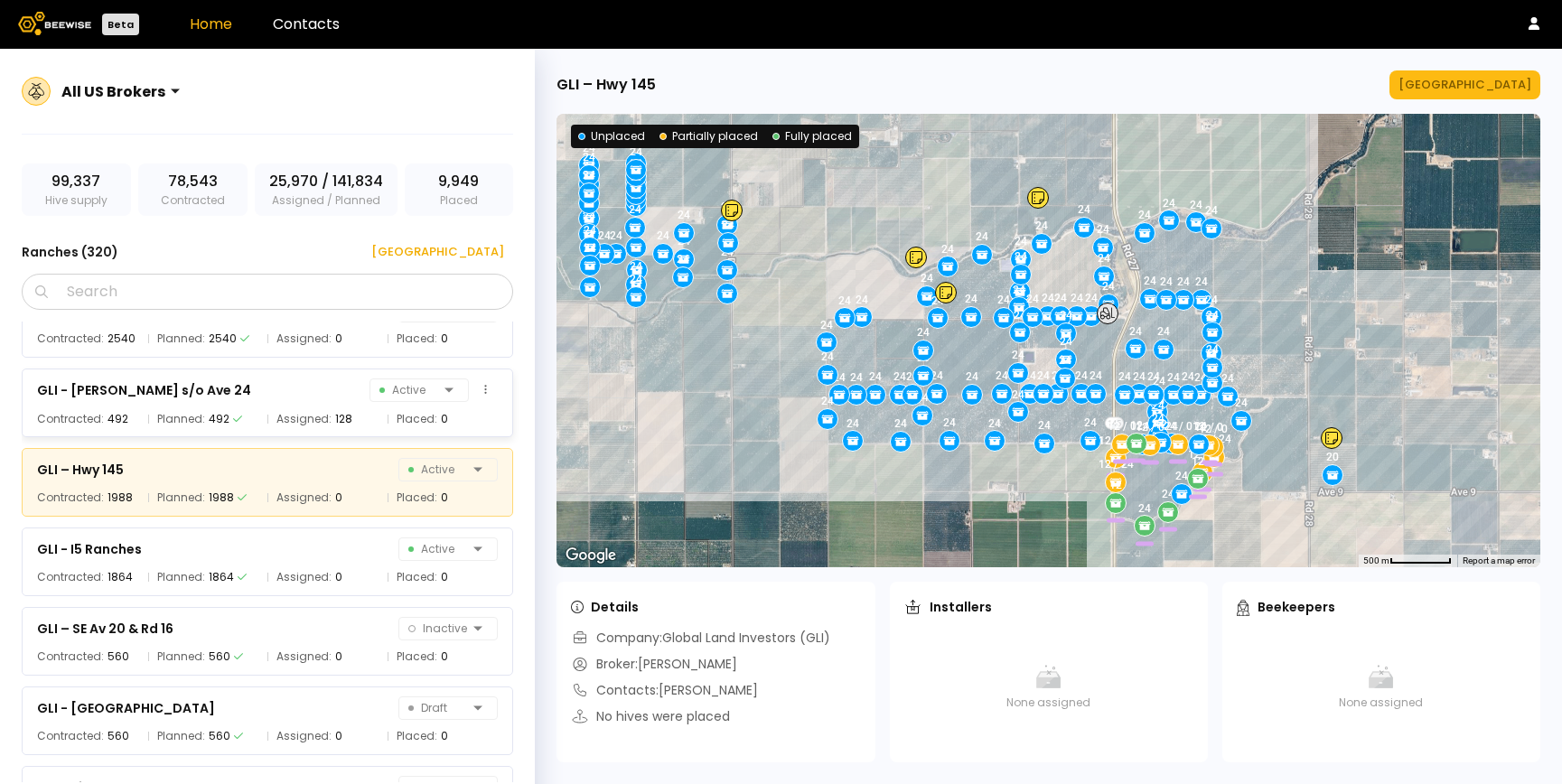
click at [267, 400] on div "GLI - Berenda s/o Ave 24 Active" at bounding box center [267, 389] width 461 height 25
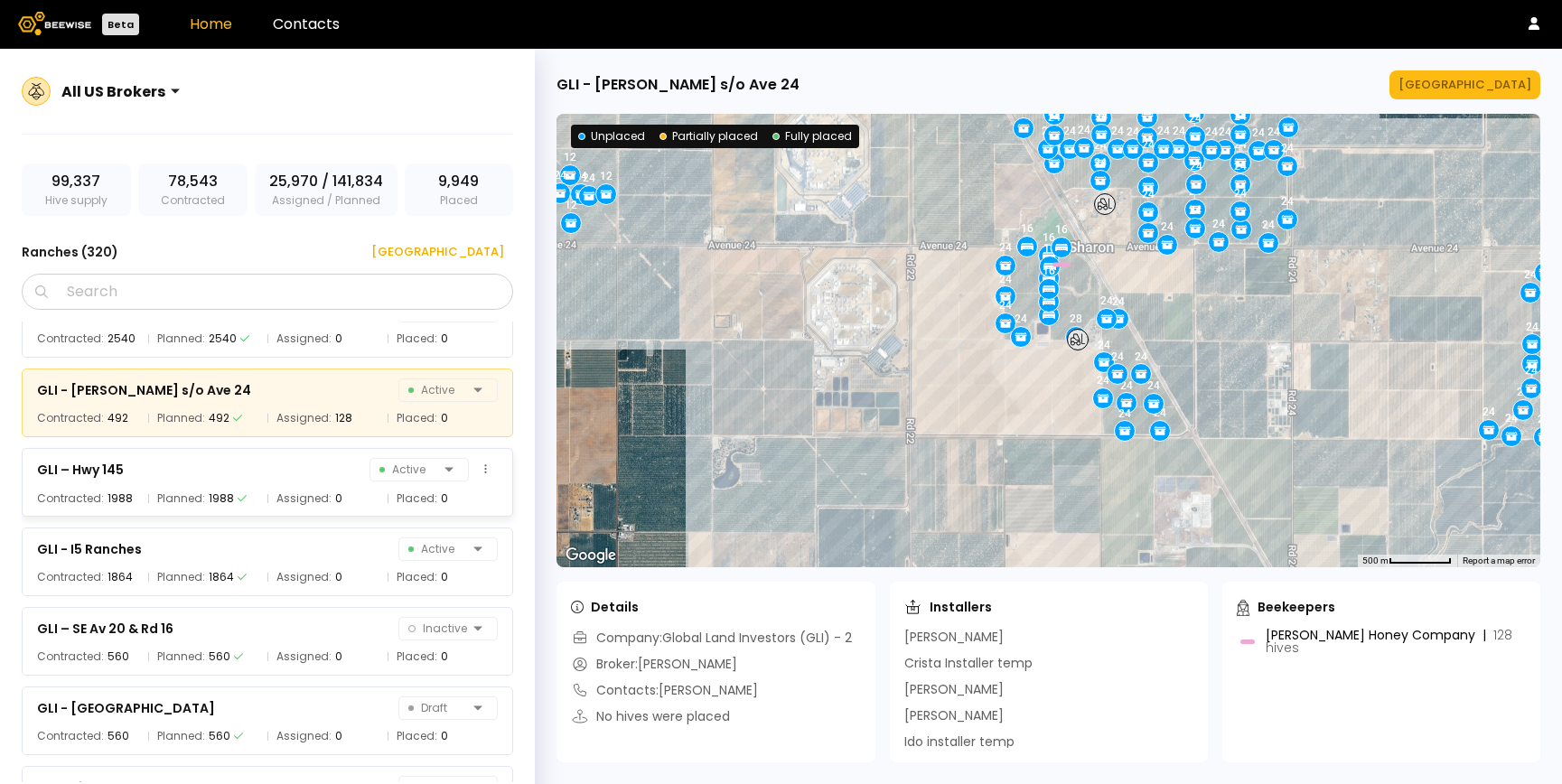
click at [263, 480] on div "GLI – Hwy 145 Active" at bounding box center [267, 469] width 461 height 25
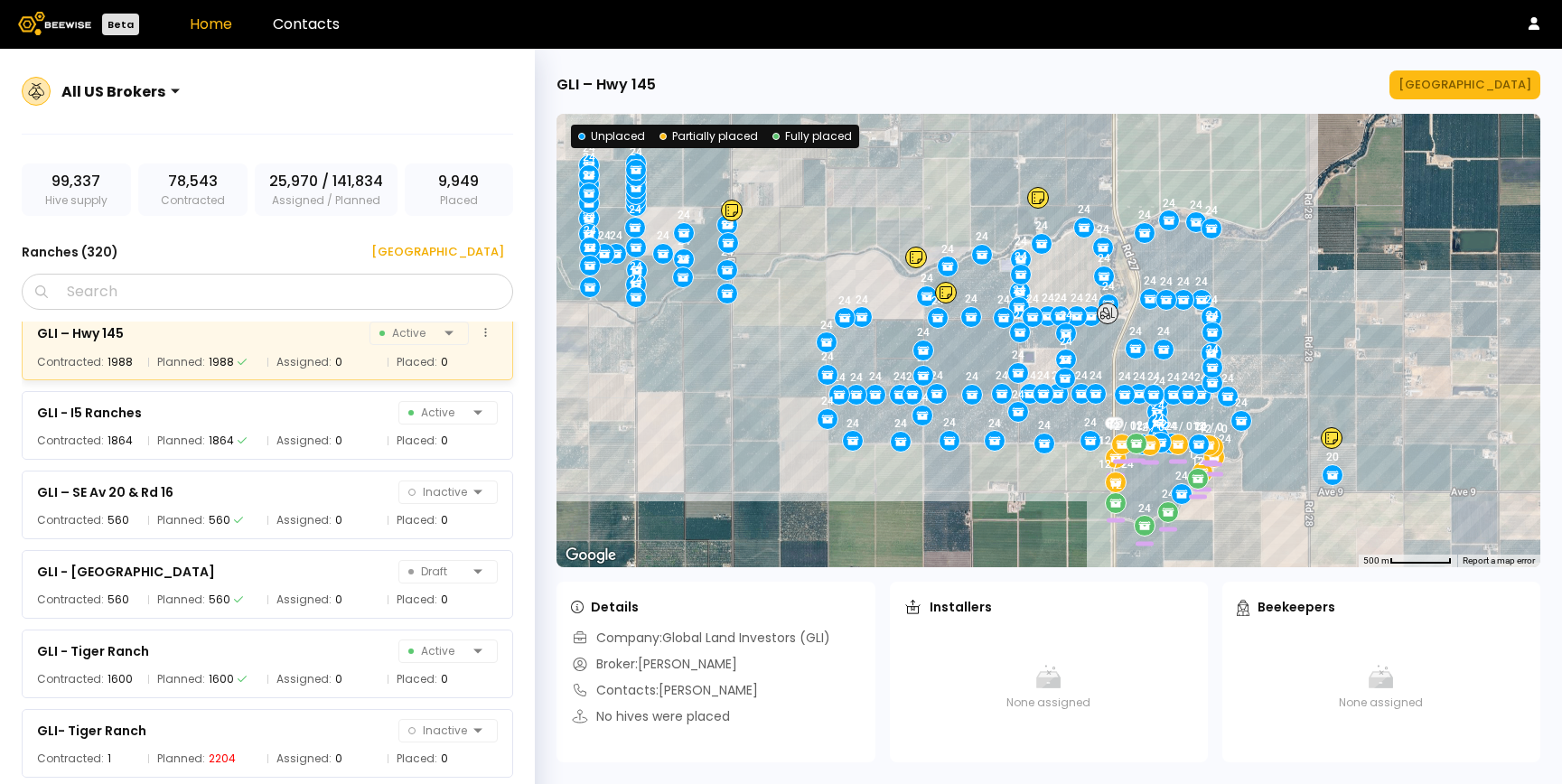
scroll to position [8308, 0]
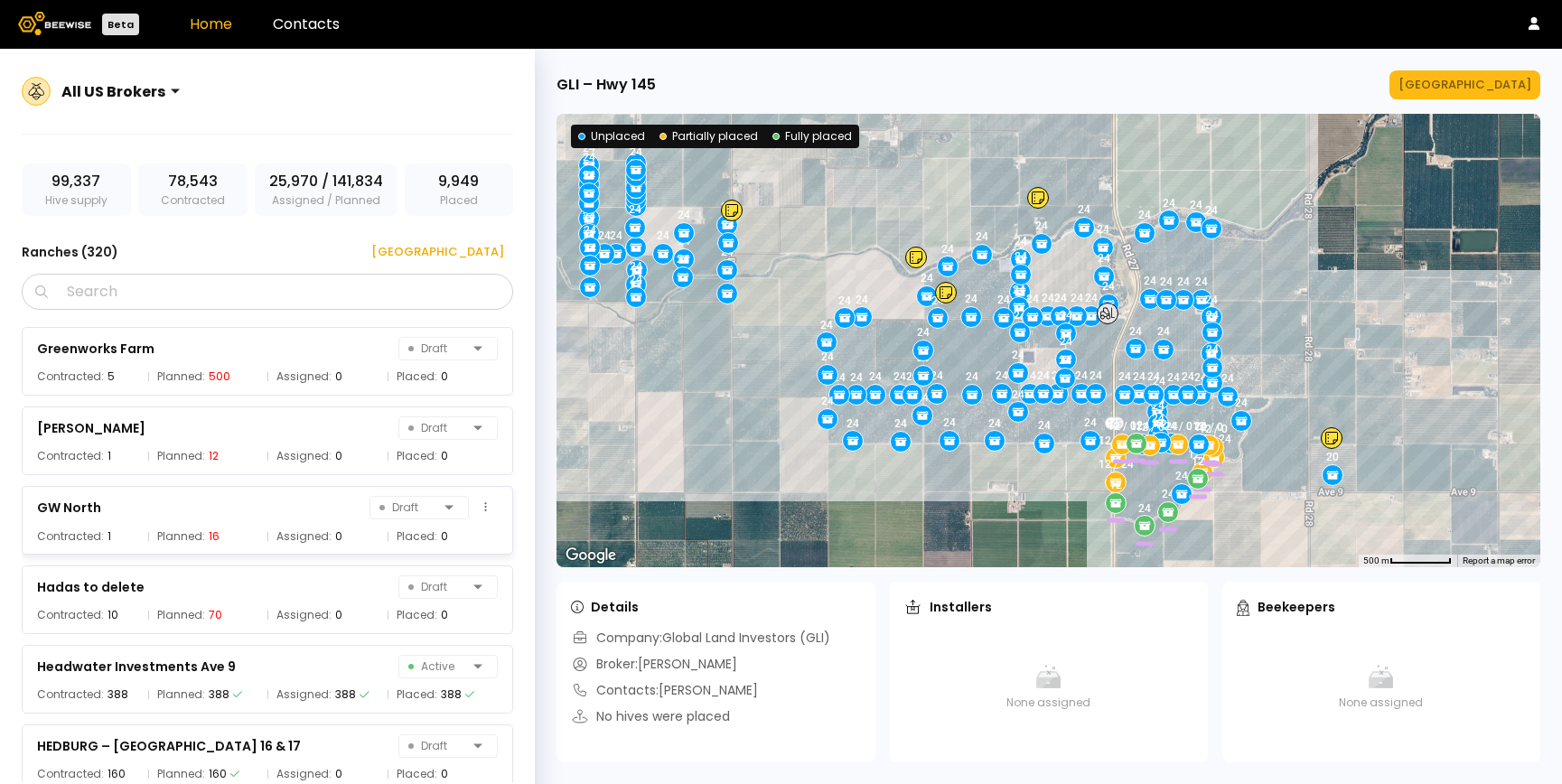
click at [243, 522] on div "GW North Draft Contracted: 1 Planned: 16 Assigned: 0 Placed: 0" at bounding box center [267, 519] width 491 height 69
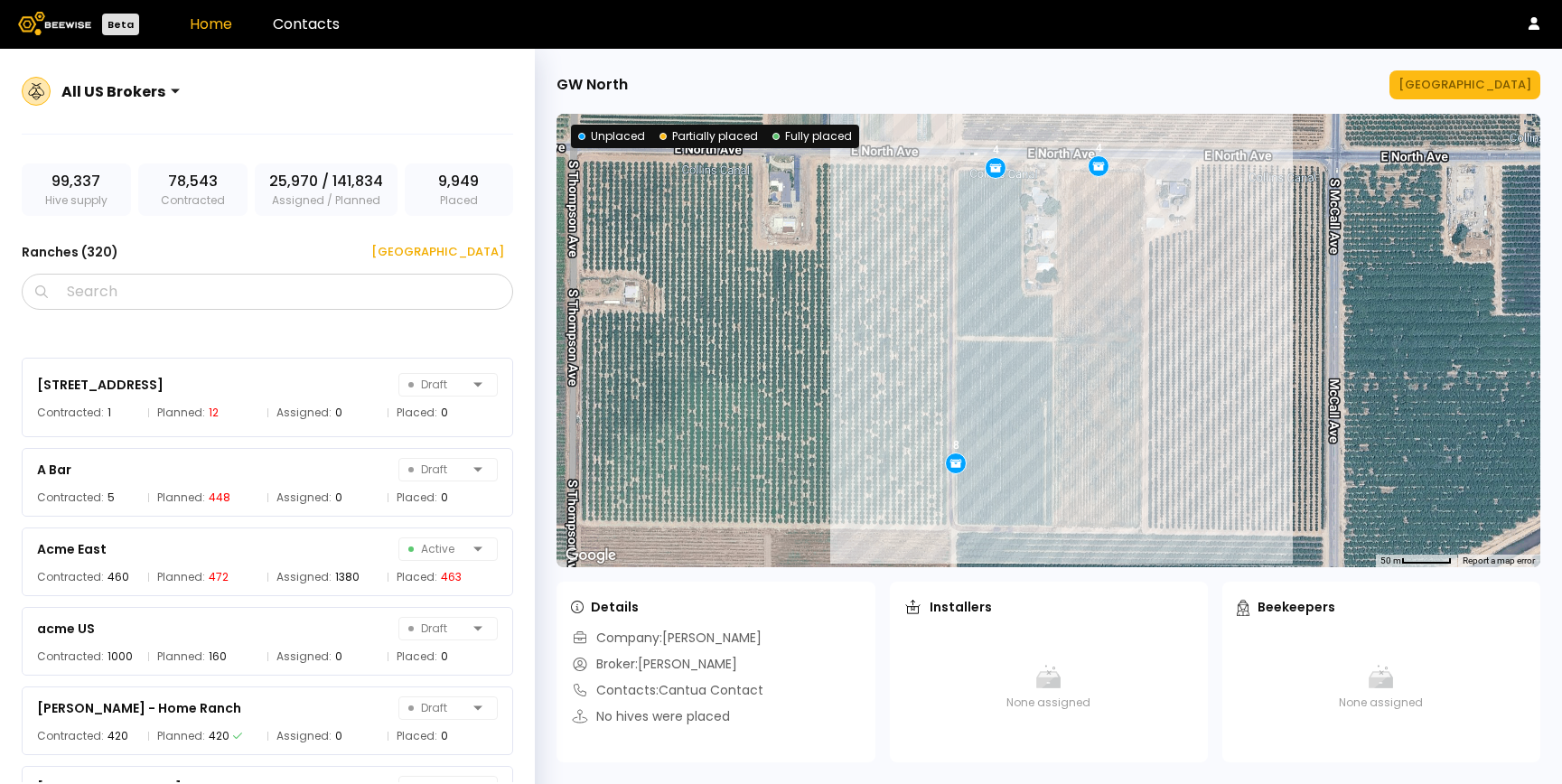
scroll to position [0, 0]
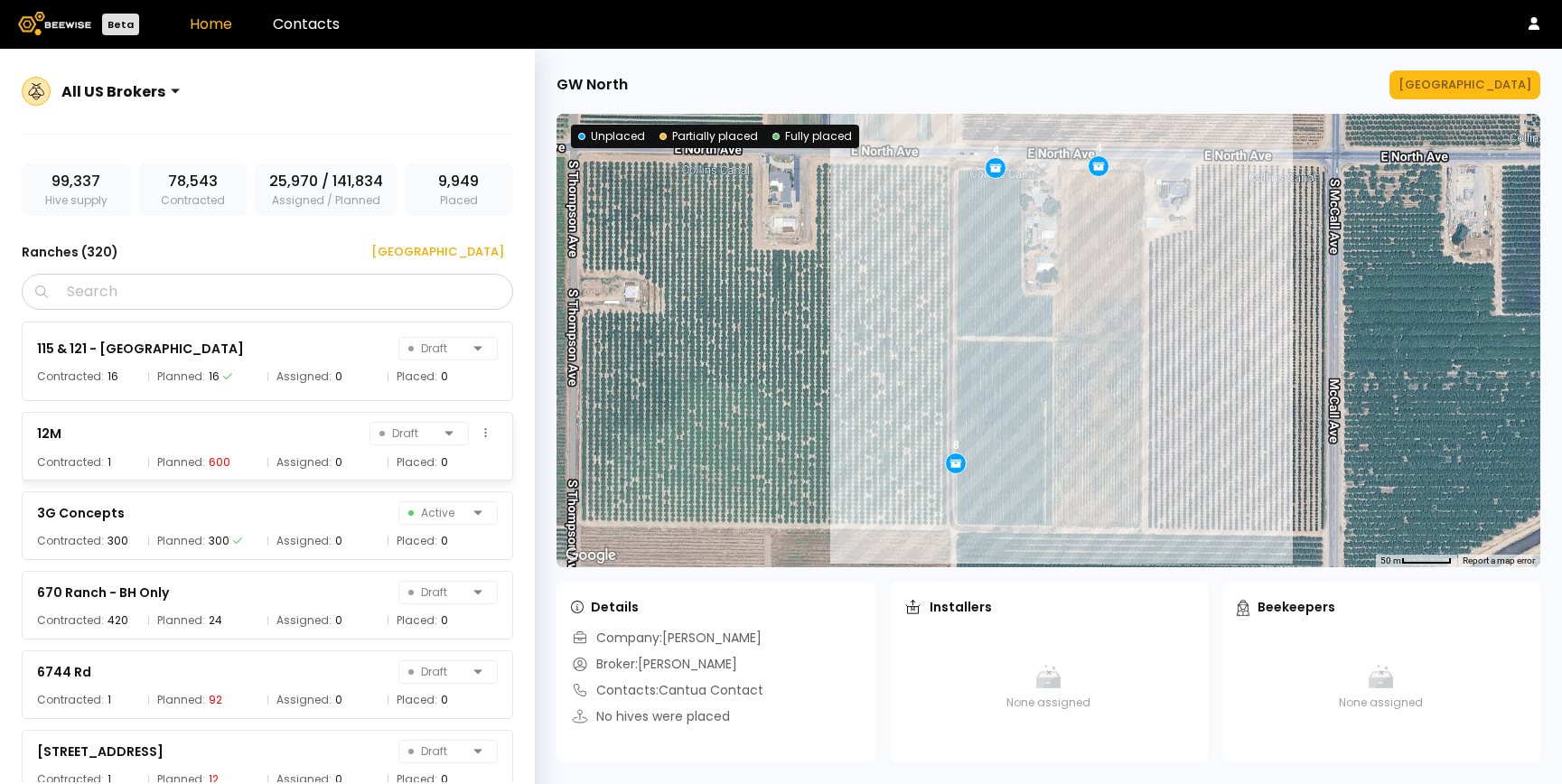
click at [251, 434] on div "12M Draft" at bounding box center [267, 433] width 461 height 25
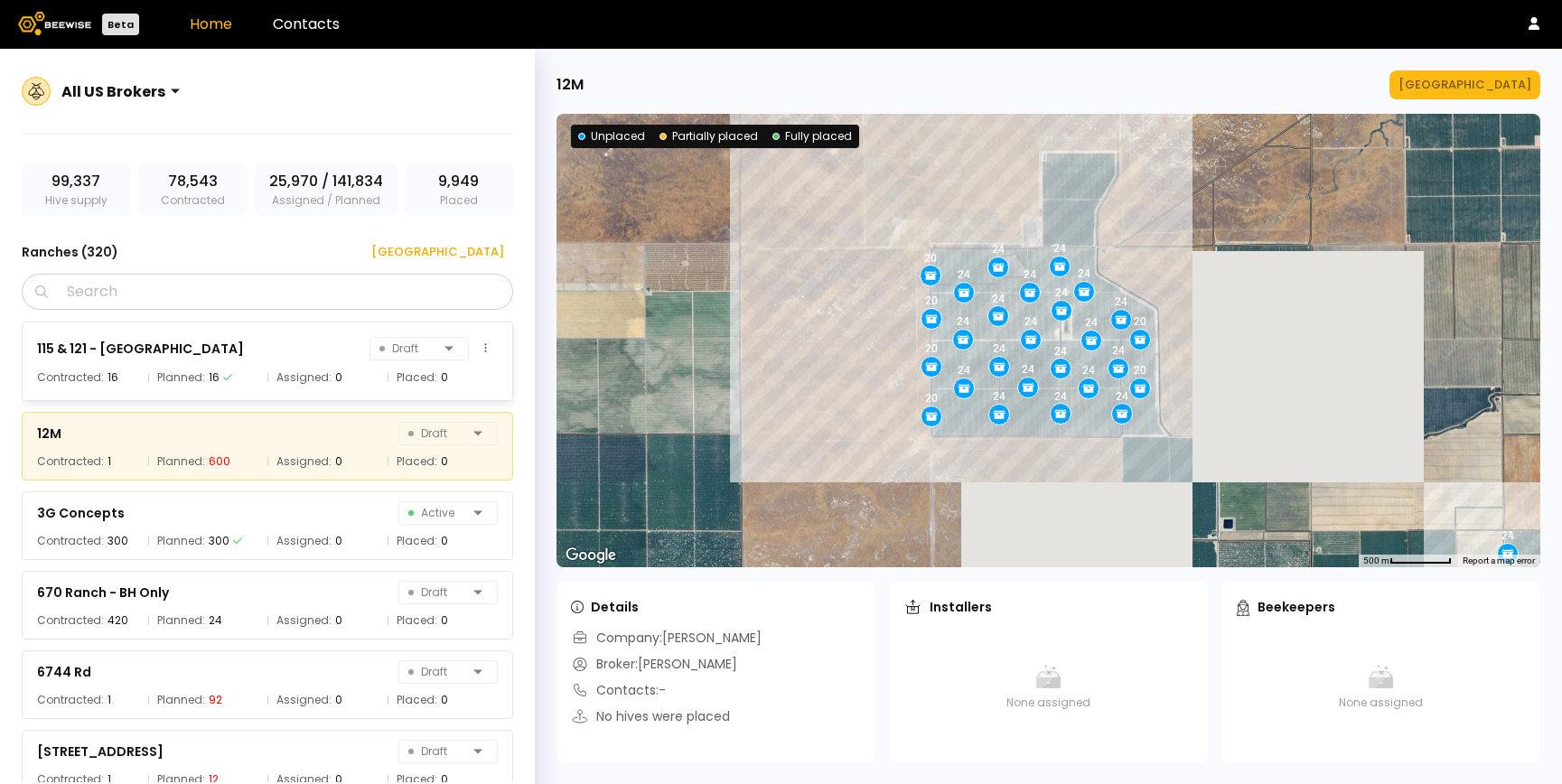
click at [278, 365] on div "115 & 121 - Agriland Draft Contracted: 16 Planned: 16 Assigned: 0 Placed: 0" at bounding box center [267, 361] width 491 height 79
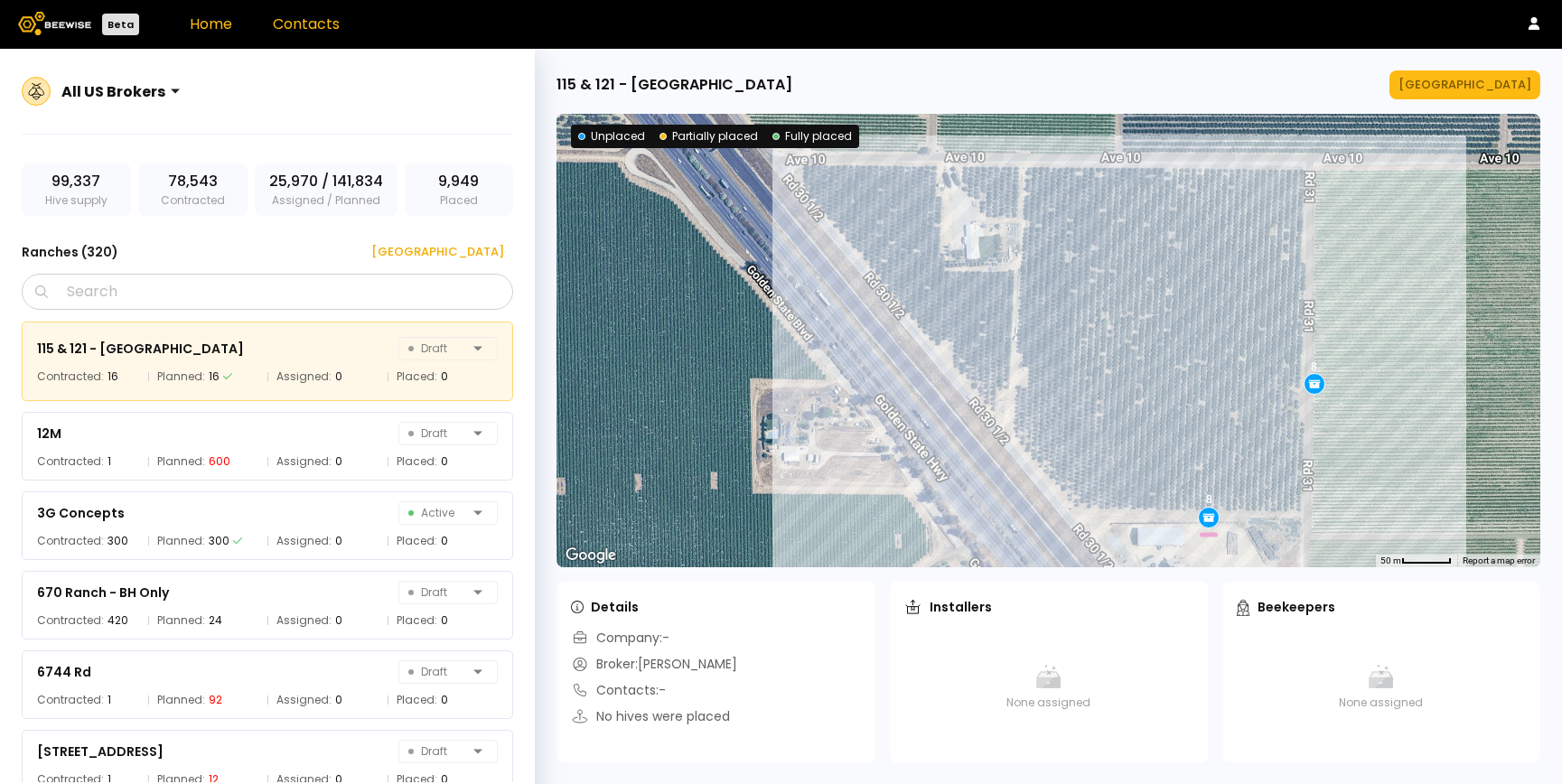
click at [325, 28] on link "Contacts" at bounding box center [305, 24] width 67 height 21
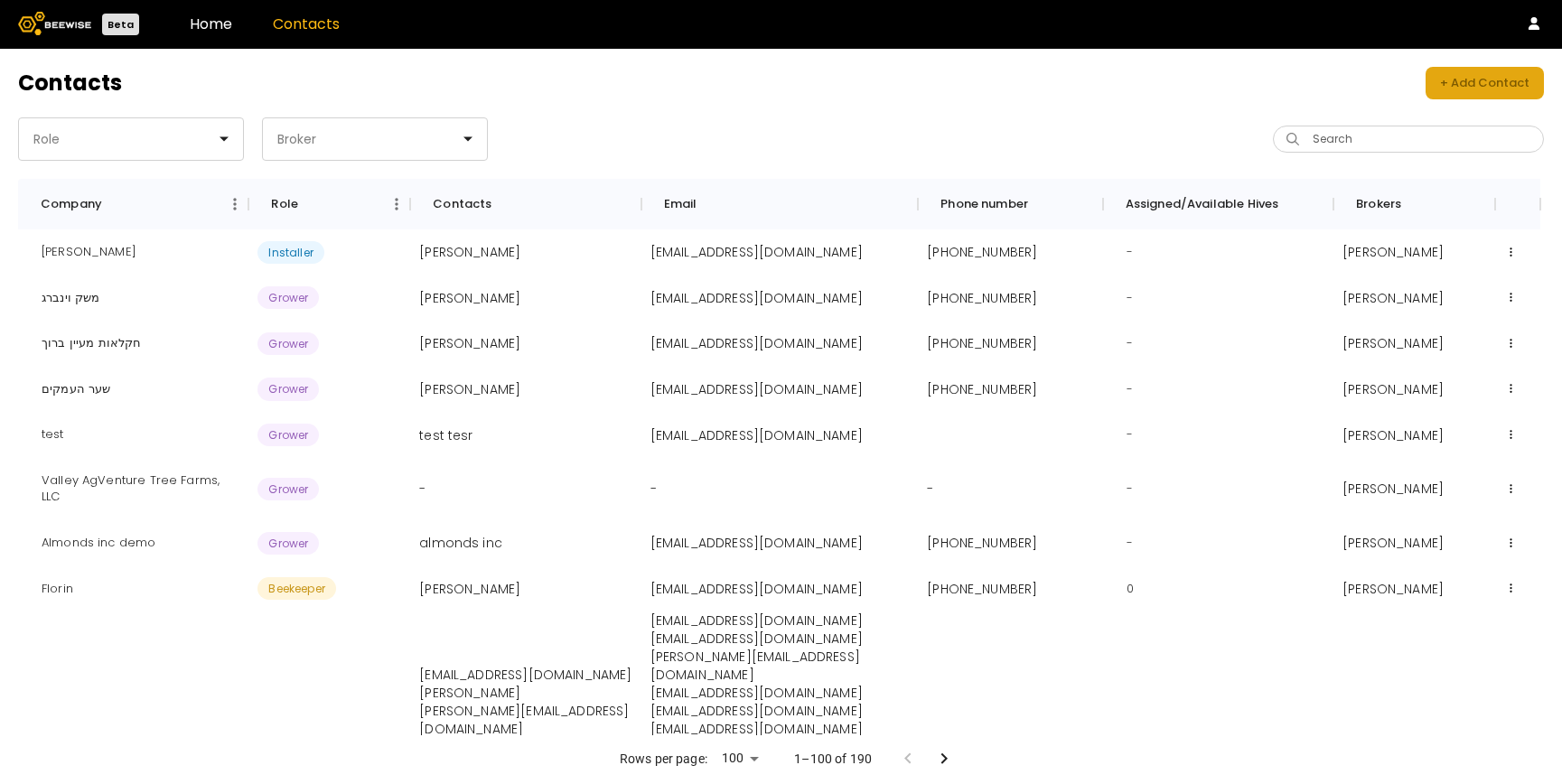
click at [1521, 75] on div "+ Add Contact" at bounding box center [1484, 83] width 90 height 18
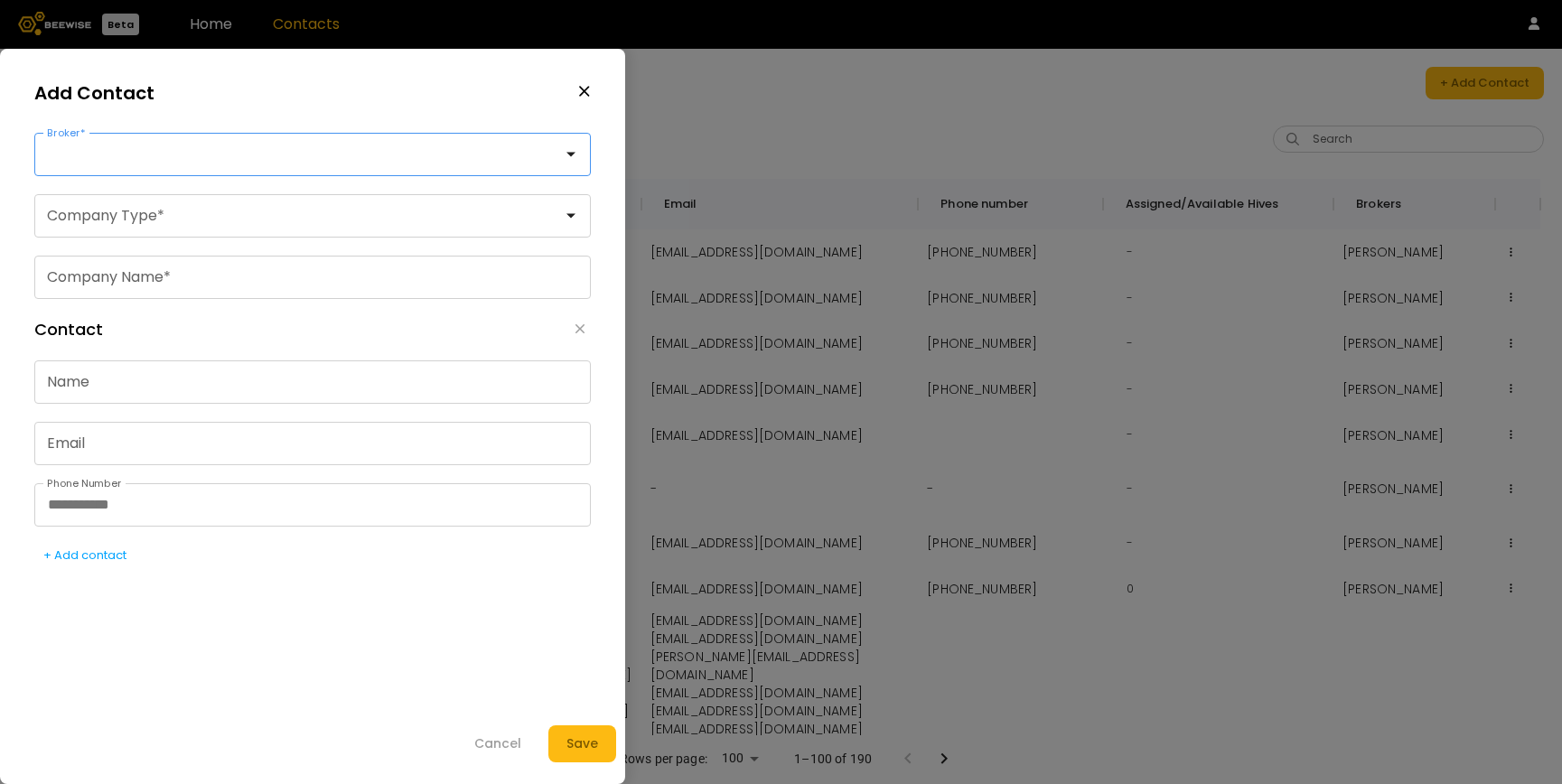
click at [273, 156] on div at bounding box center [305, 154] width 515 height 16
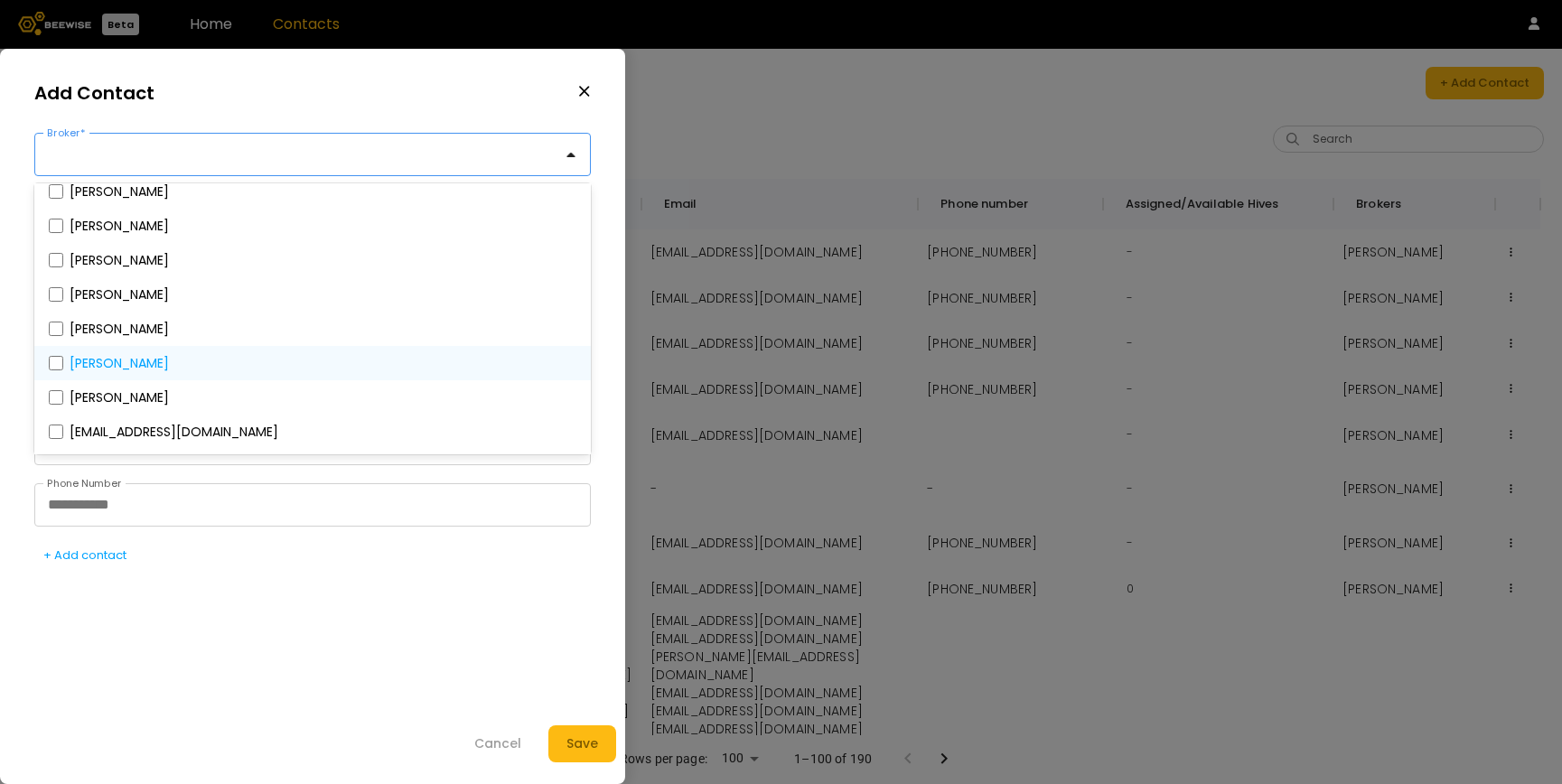
scroll to position [196, 0]
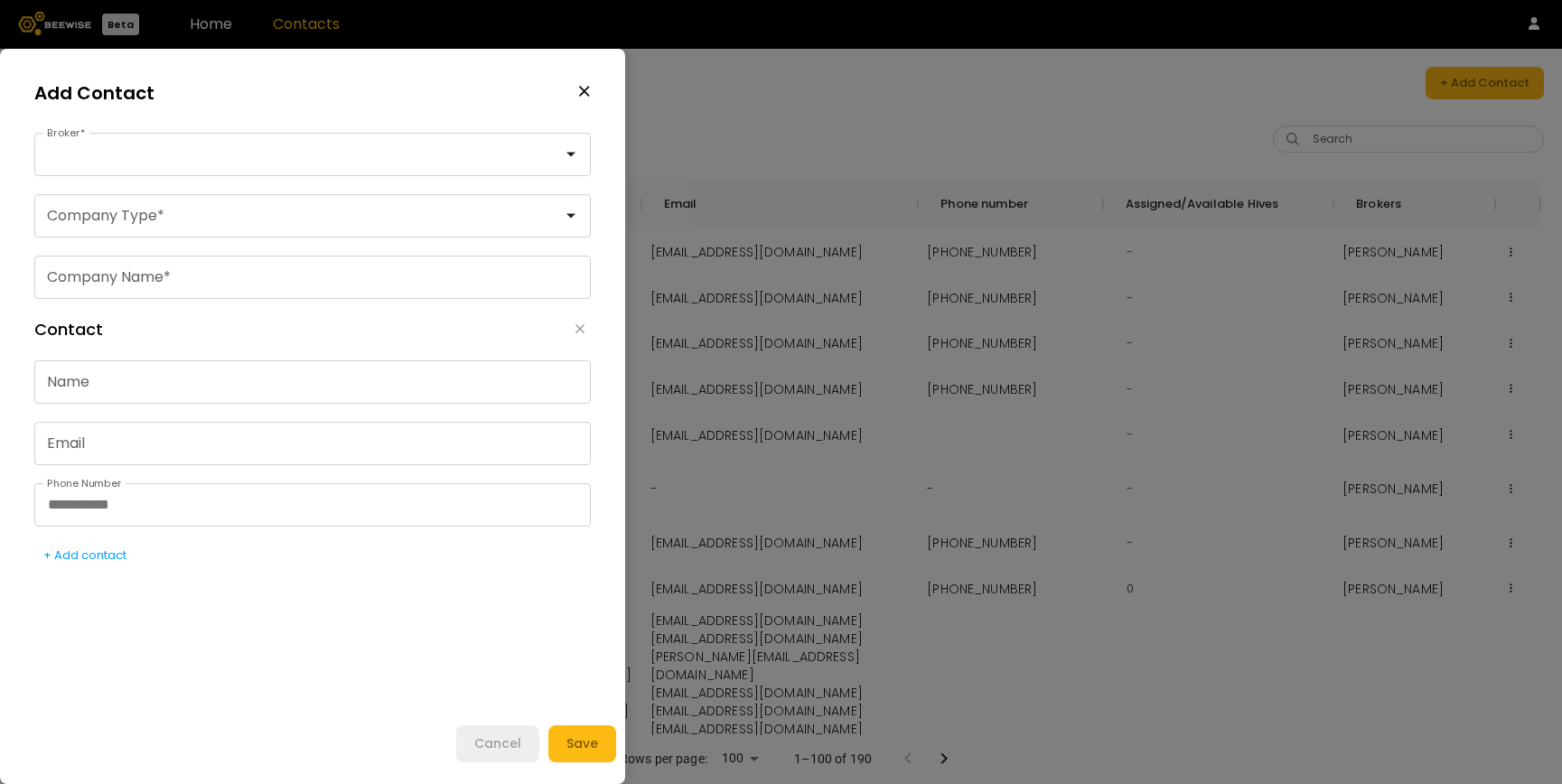
click at [491, 737] on div "Cancel" at bounding box center [498, 743] width 47 height 19
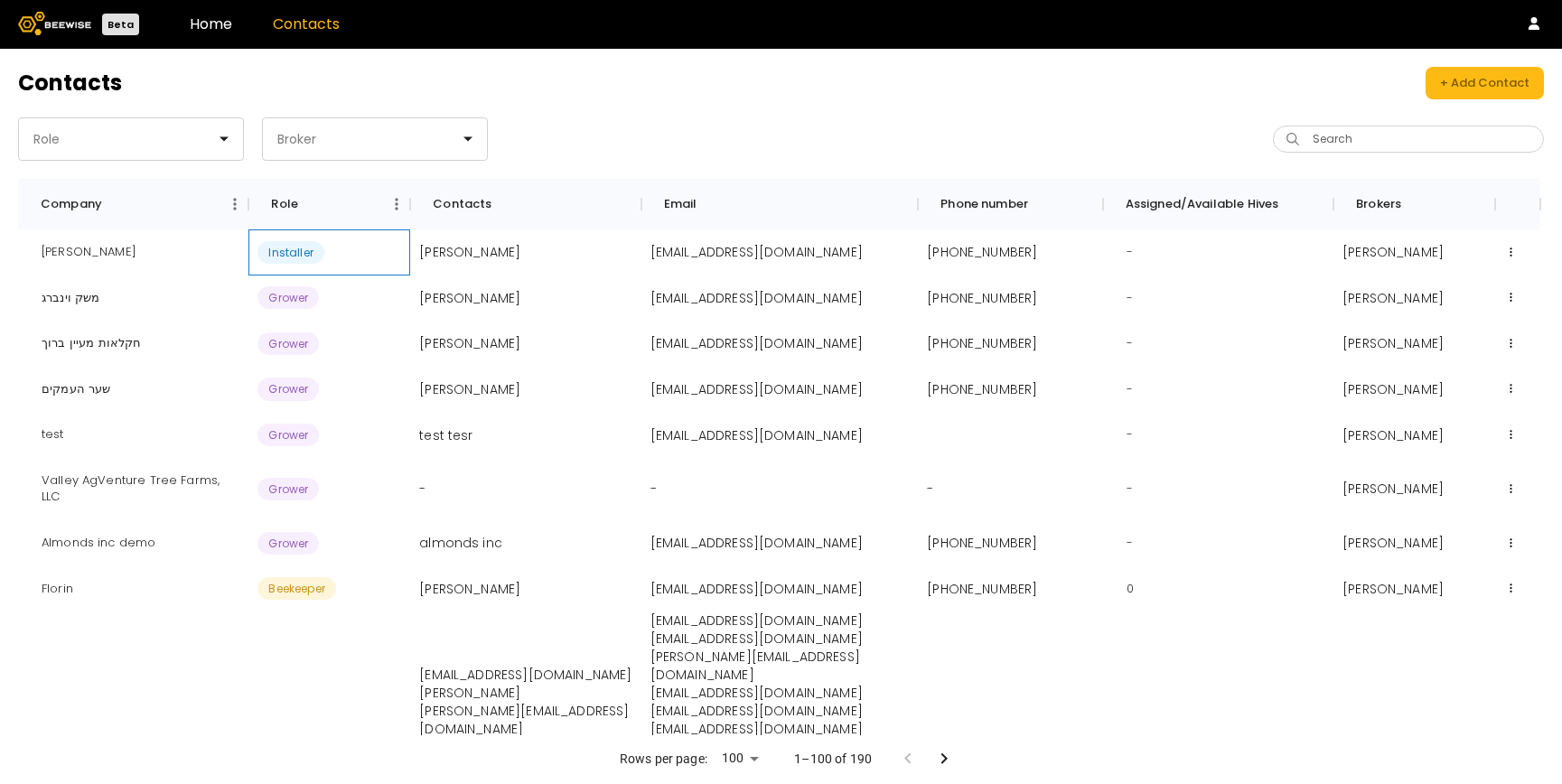
click at [334, 251] on div "Installer" at bounding box center [329, 252] width 162 height 46
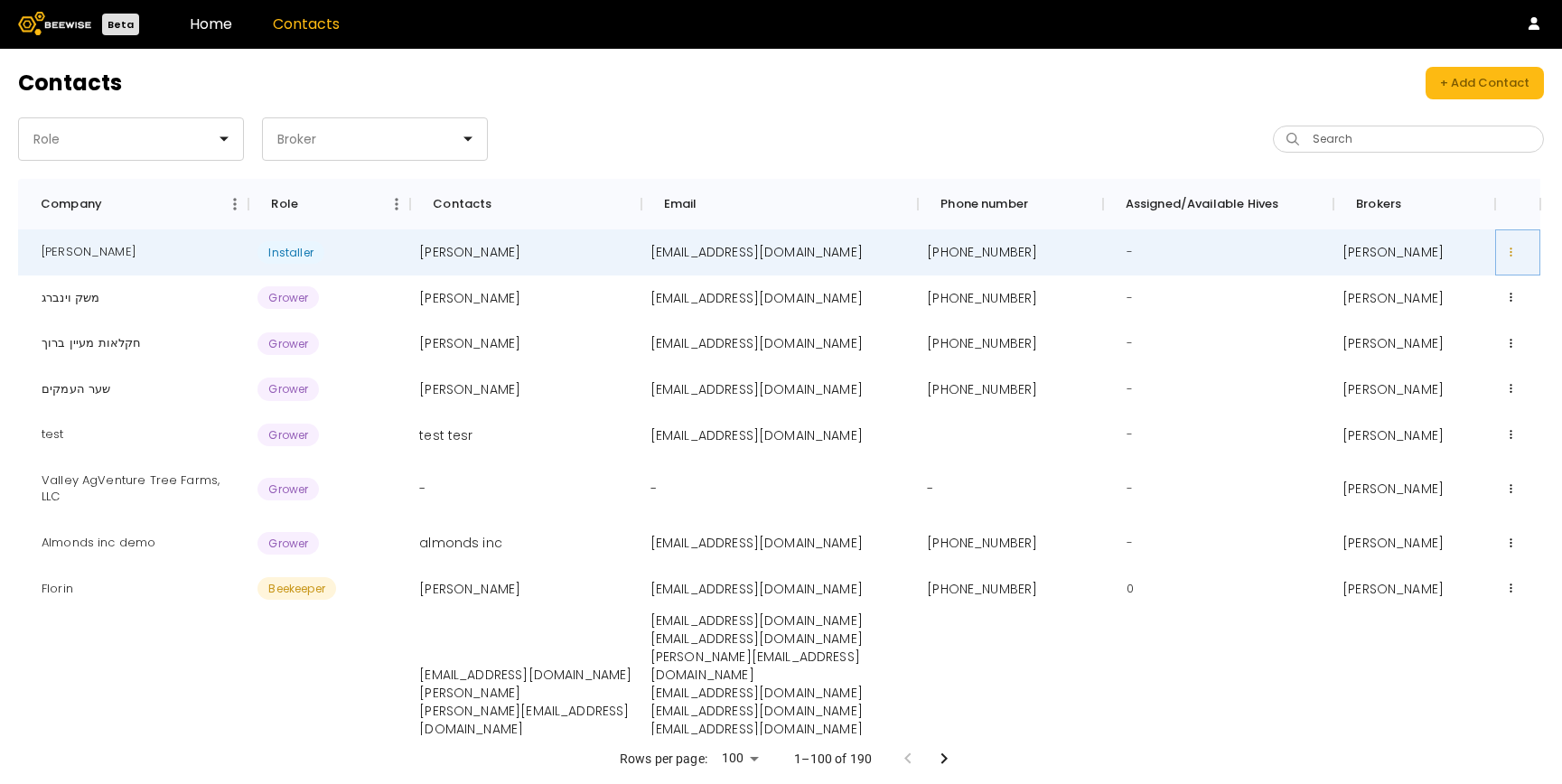
click at [1505, 253] on button at bounding box center [1510, 253] width 13 height 13
click at [1495, 281] on div "Edit" at bounding box center [1511, 286] width 76 height 31
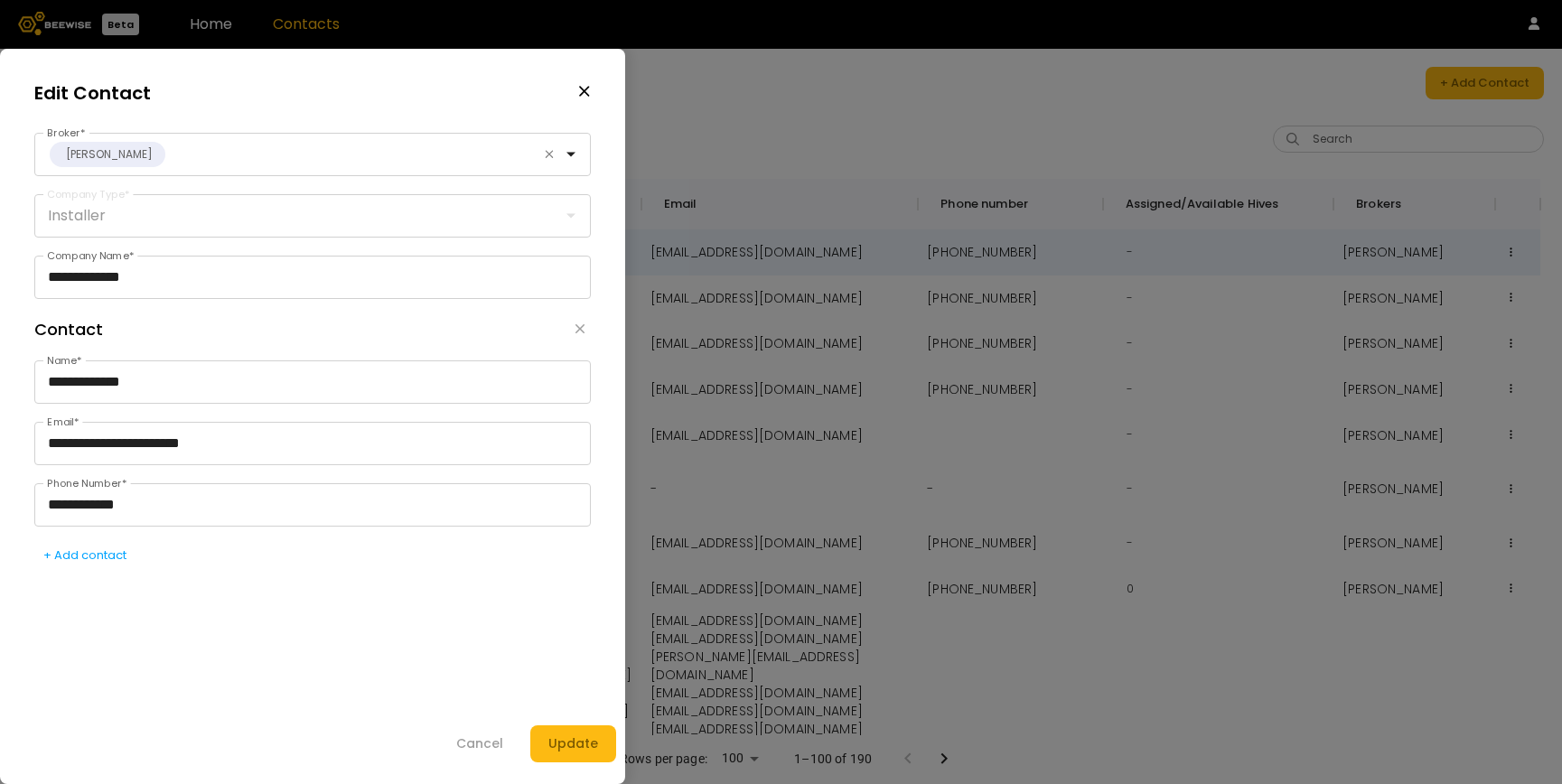
click at [227, 213] on fieldset "Installer Company Type *" at bounding box center [312, 216] width 556 height 43
click at [484, 749] on div "Cancel" at bounding box center [480, 743] width 47 height 19
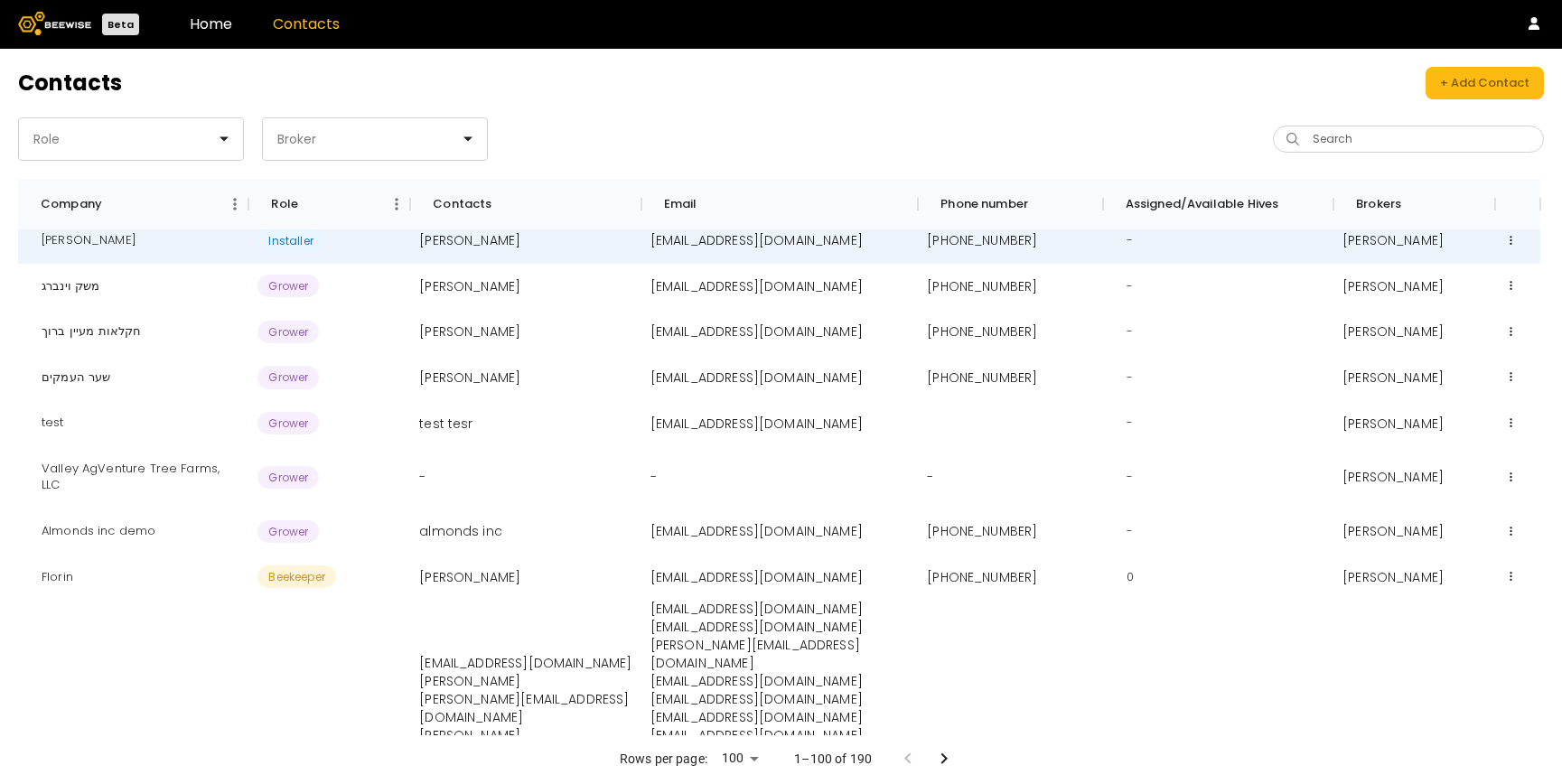
scroll to position [0, 0]
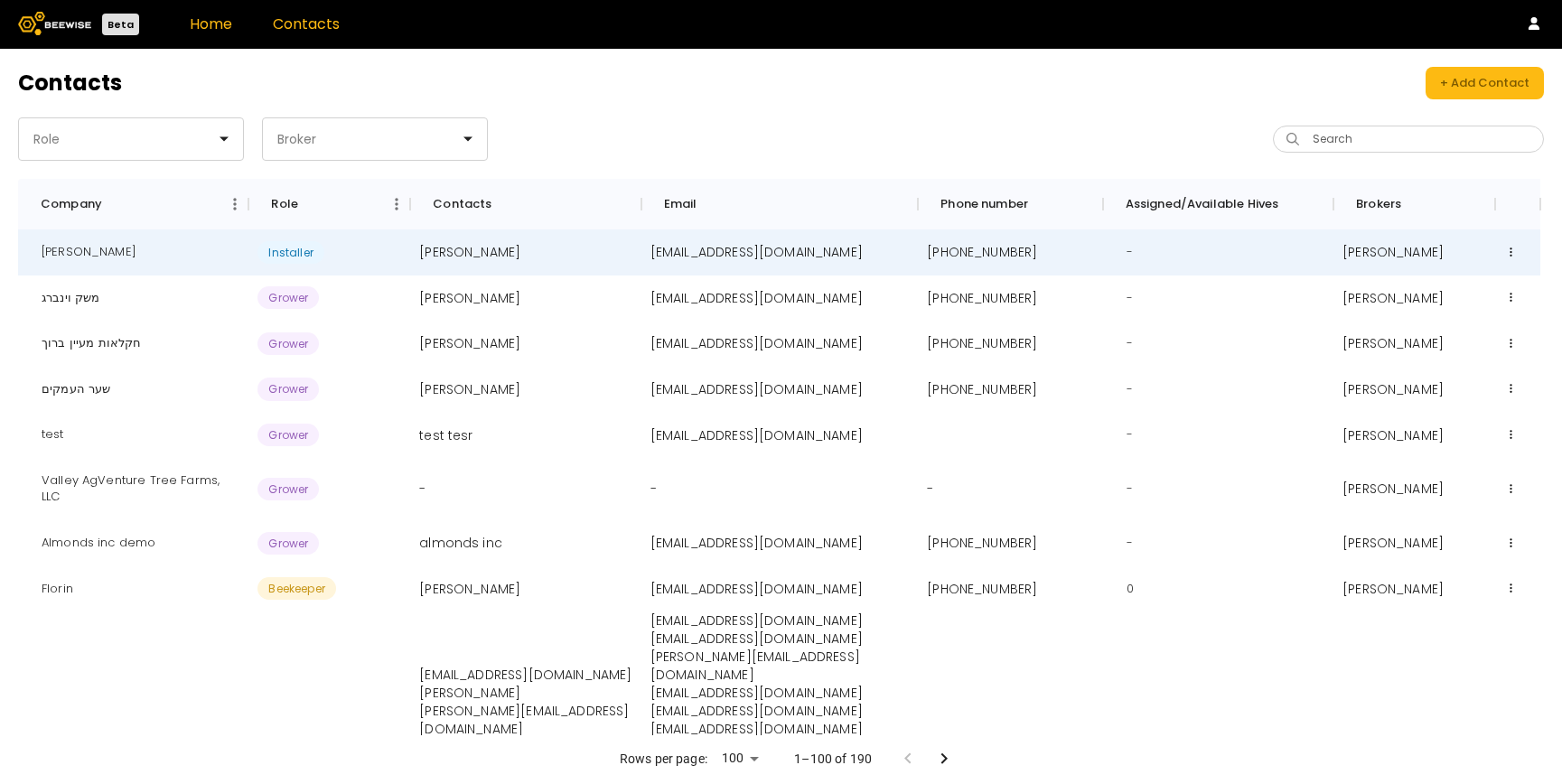
click at [213, 30] on link "Home" at bounding box center [210, 24] width 42 height 21
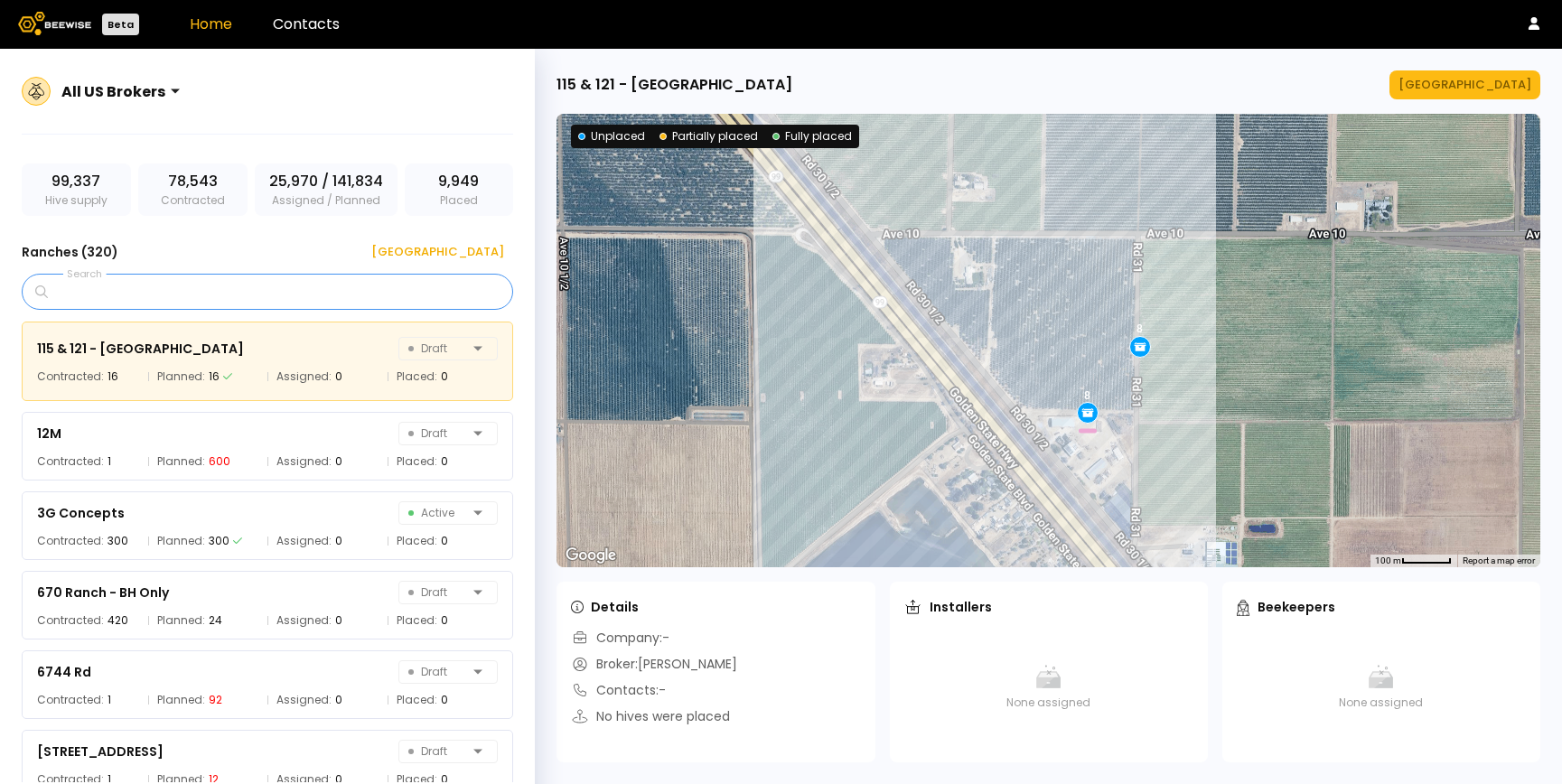
click at [260, 290] on input "Search" at bounding box center [273, 291] width 444 height 34
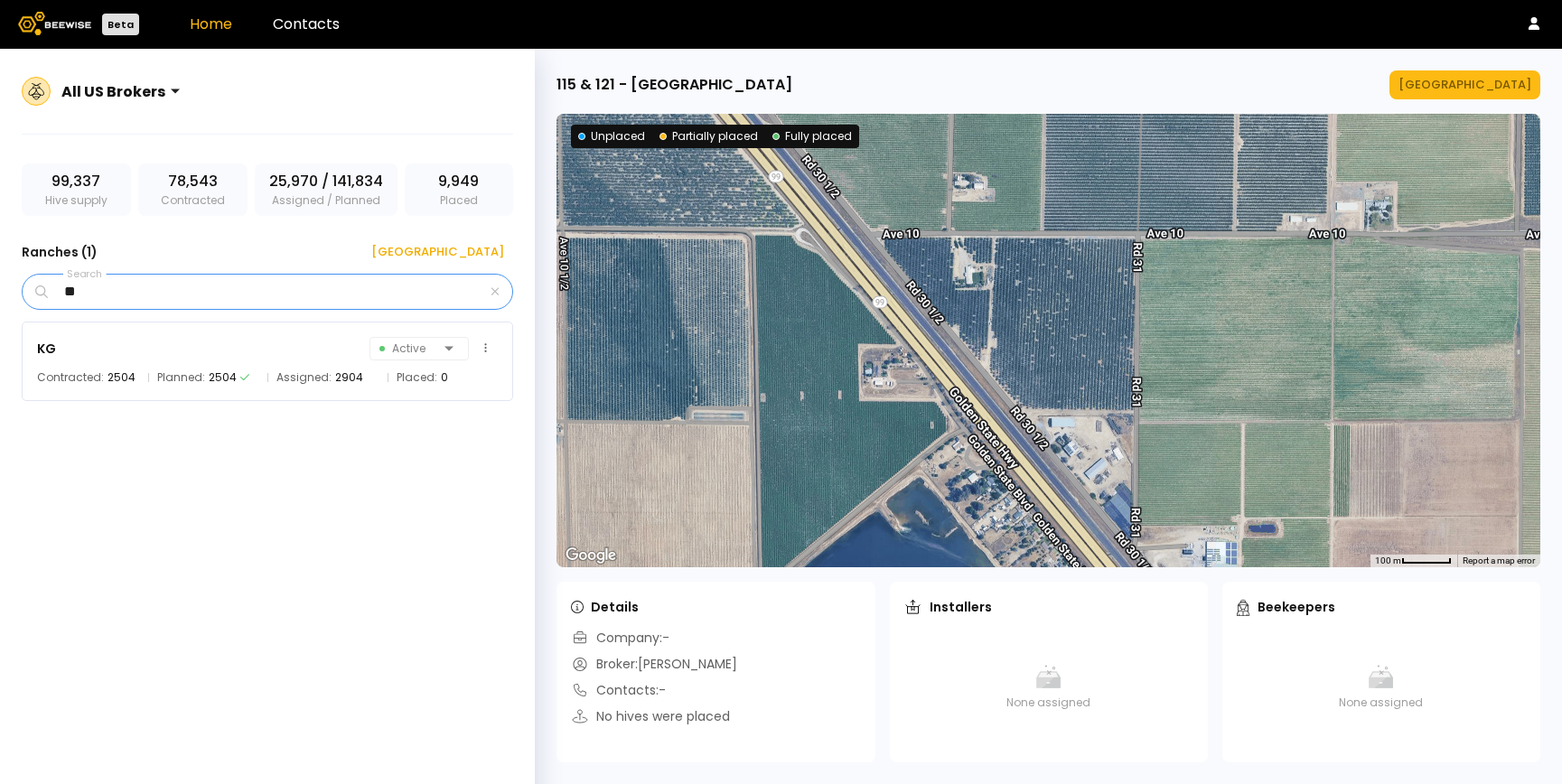
type input "**"
click at [70, 372] on span "Contracted:" at bounding box center [70, 377] width 67 height 18
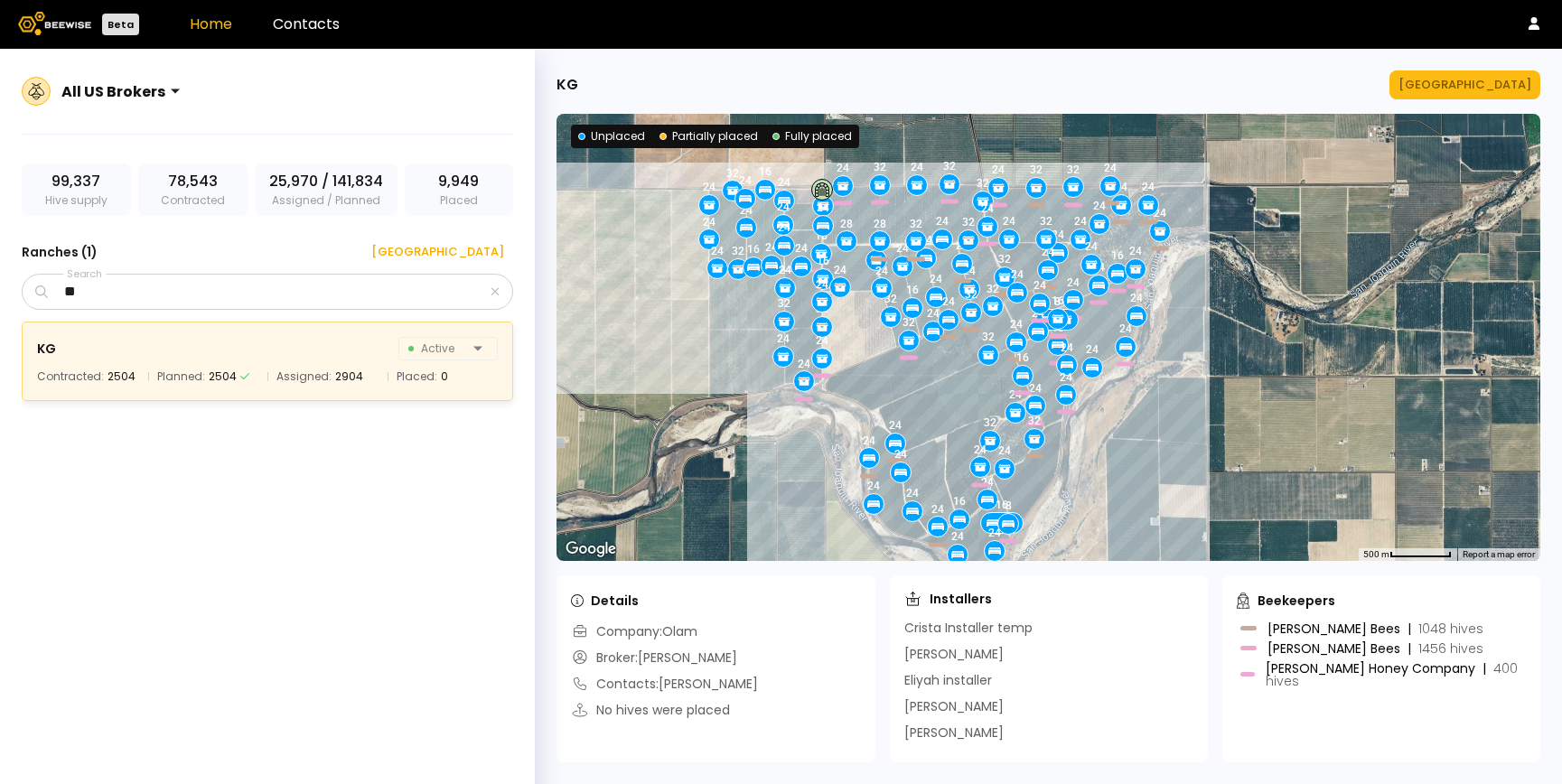
drag, startPoint x: 843, startPoint y: 284, endPoint x: 729, endPoint y: 326, distance: 121.5
click at [729, 326] on div "24 24 32 16 16 16 24 24 24 24 32 24 32 24 24 24 24 24 24 24 24 24 24 24 24 24 8…" at bounding box center [1047, 337] width 983 height 447
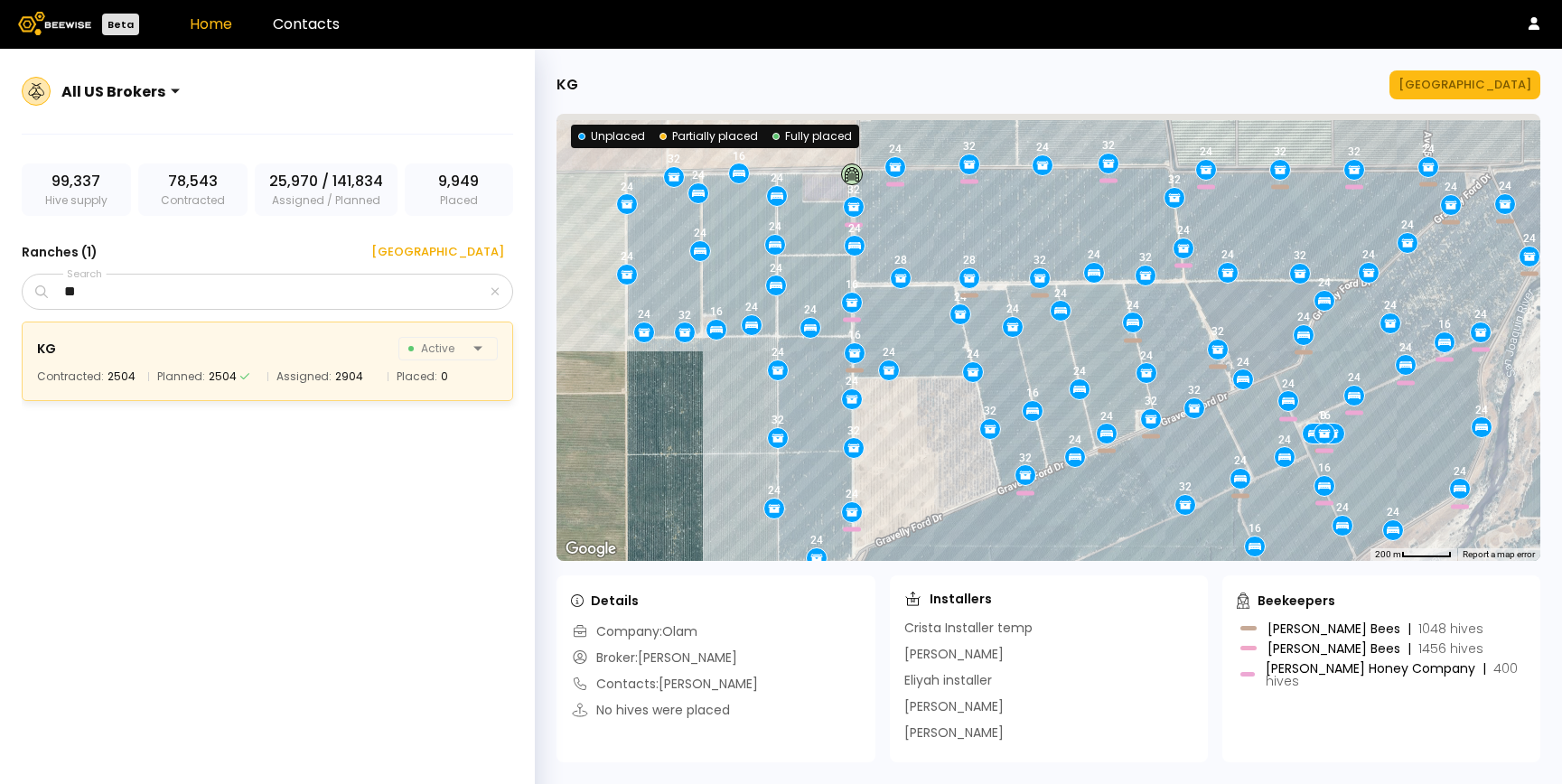
drag, startPoint x: 1112, startPoint y: 444, endPoint x: 1063, endPoint y: 483, distance: 62.6
click at [1063, 483] on div "24 24 32 16 16 16 24 24 24 24 32 24 32 24 24 24 24 24 24 24 24 24 24 24 24 24 8…" at bounding box center [1047, 337] width 983 height 447
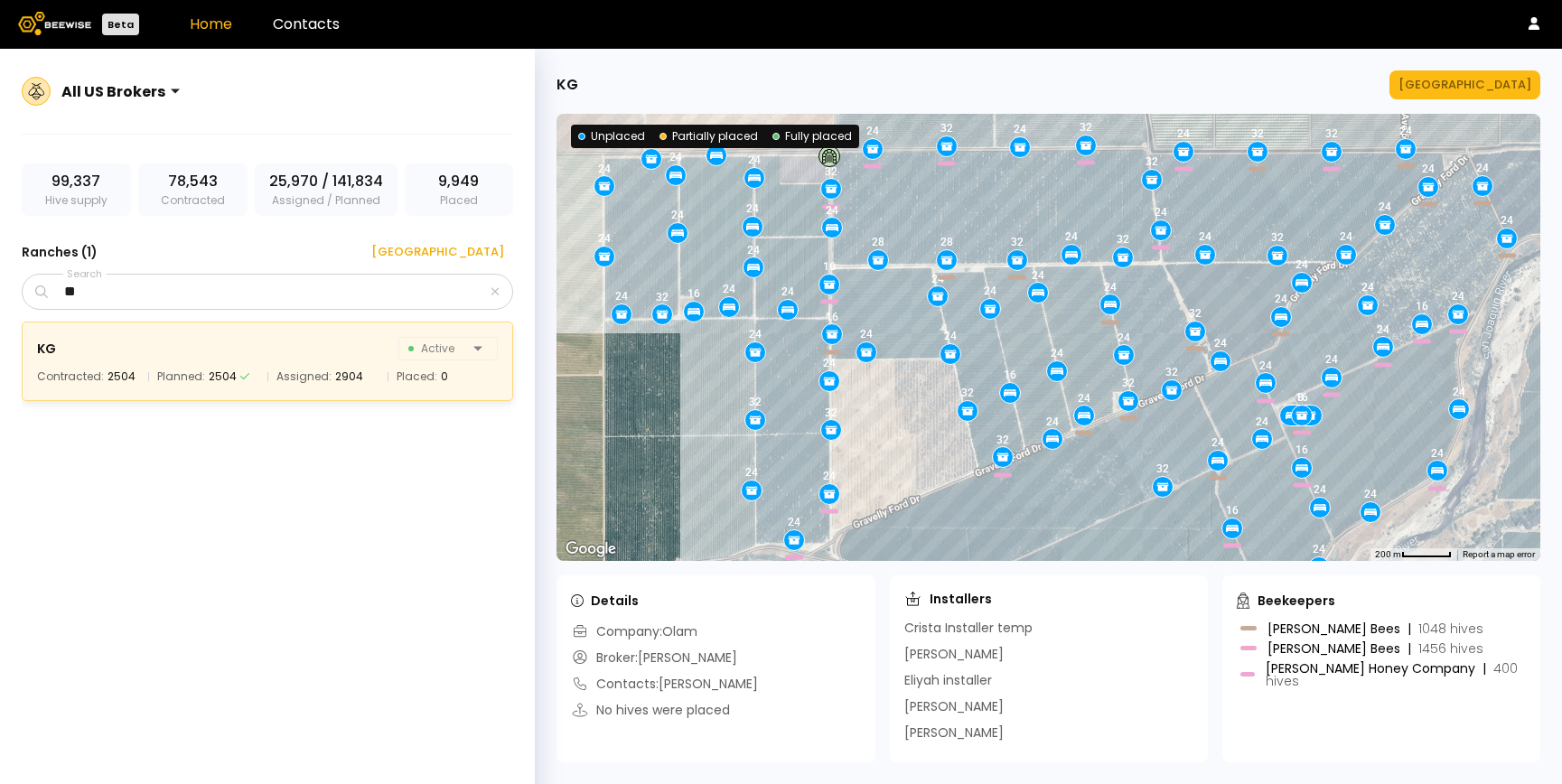
drag, startPoint x: 908, startPoint y: 451, endPoint x: 866, endPoint y: 420, distance: 52.2
click at [866, 421] on div "24 24 32 16 16 16 24 24 24 24 32 24 32 24 24 24 24 24 24 24 24 24 24 24 24 24 8…" at bounding box center [1047, 337] width 983 height 447
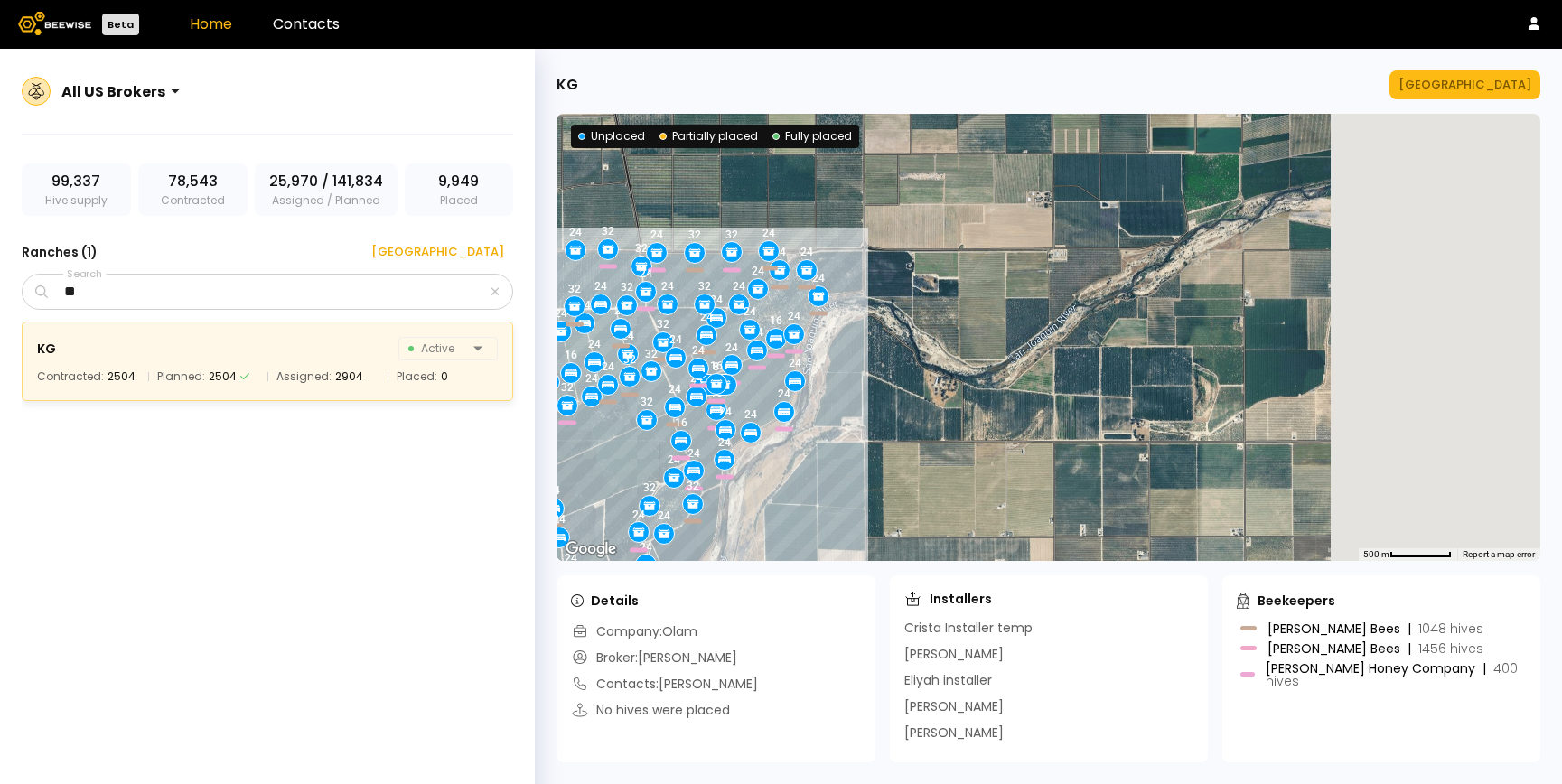
drag, startPoint x: 1336, startPoint y: 397, endPoint x: 990, endPoint y: 396, distance: 346.0
click at [990, 396] on div "24 24 32 16 16 16 24 24 24 24 32 24 32 24 24 24 24 24 24 24 24 24 24 24 24 24 8…" at bounding box center [1047, 337] width 983 height 447
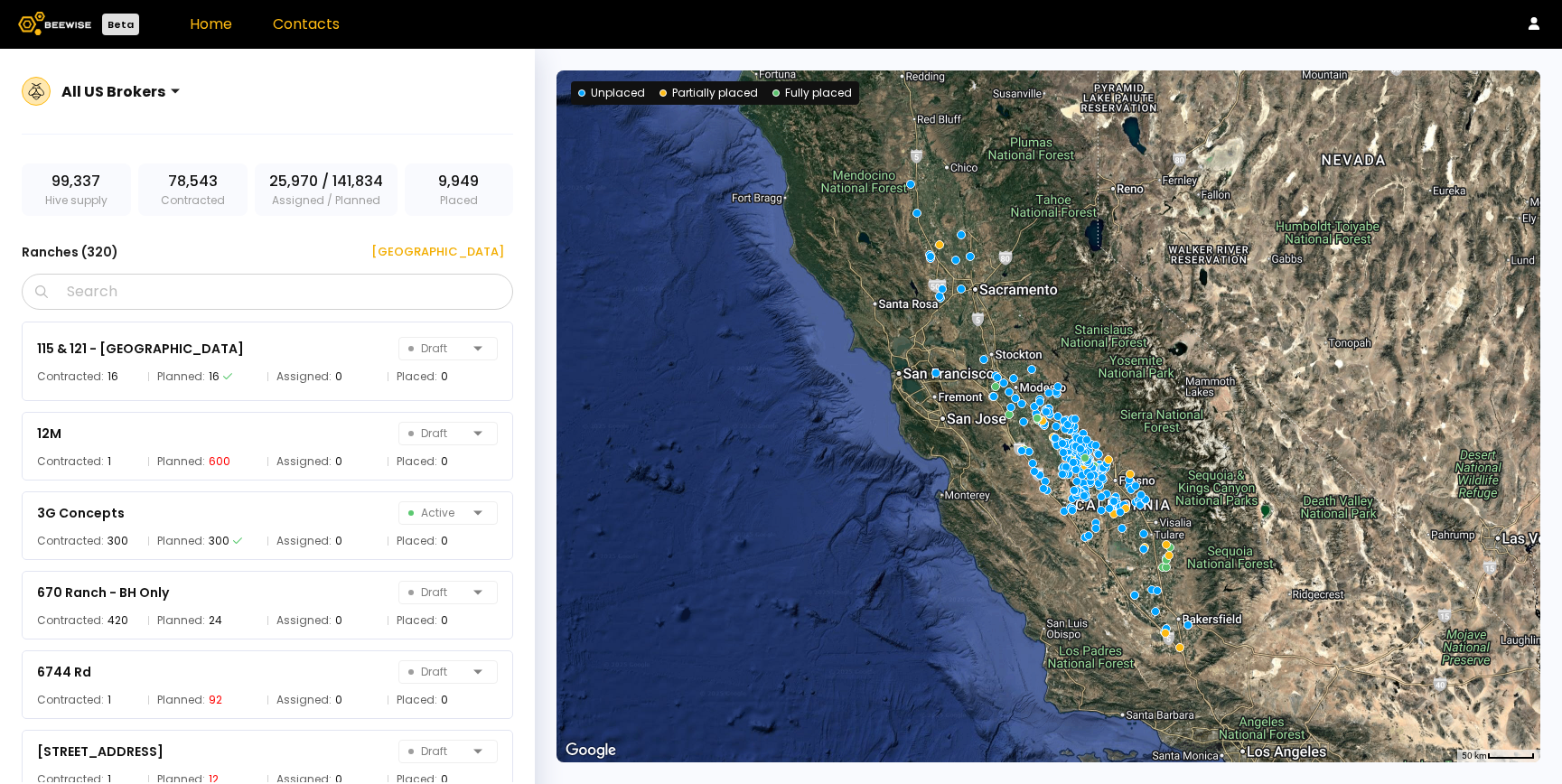
click at [305, 27] on link "Contacts" at bounding box center [305, 24] width 67 height 21
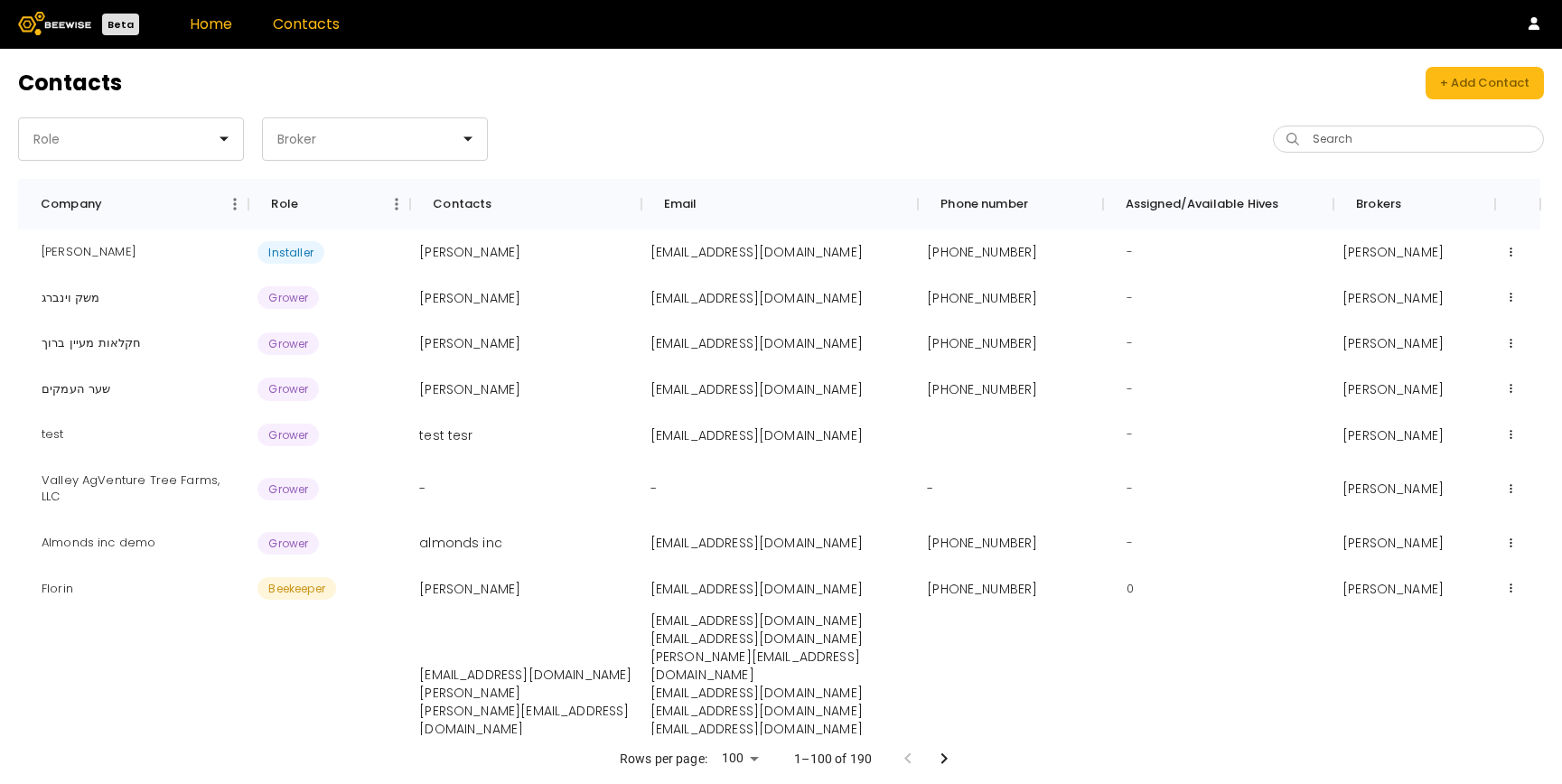
click at [216, 29] on link "Home" at bounding box center [210, 24] width 42 height 21
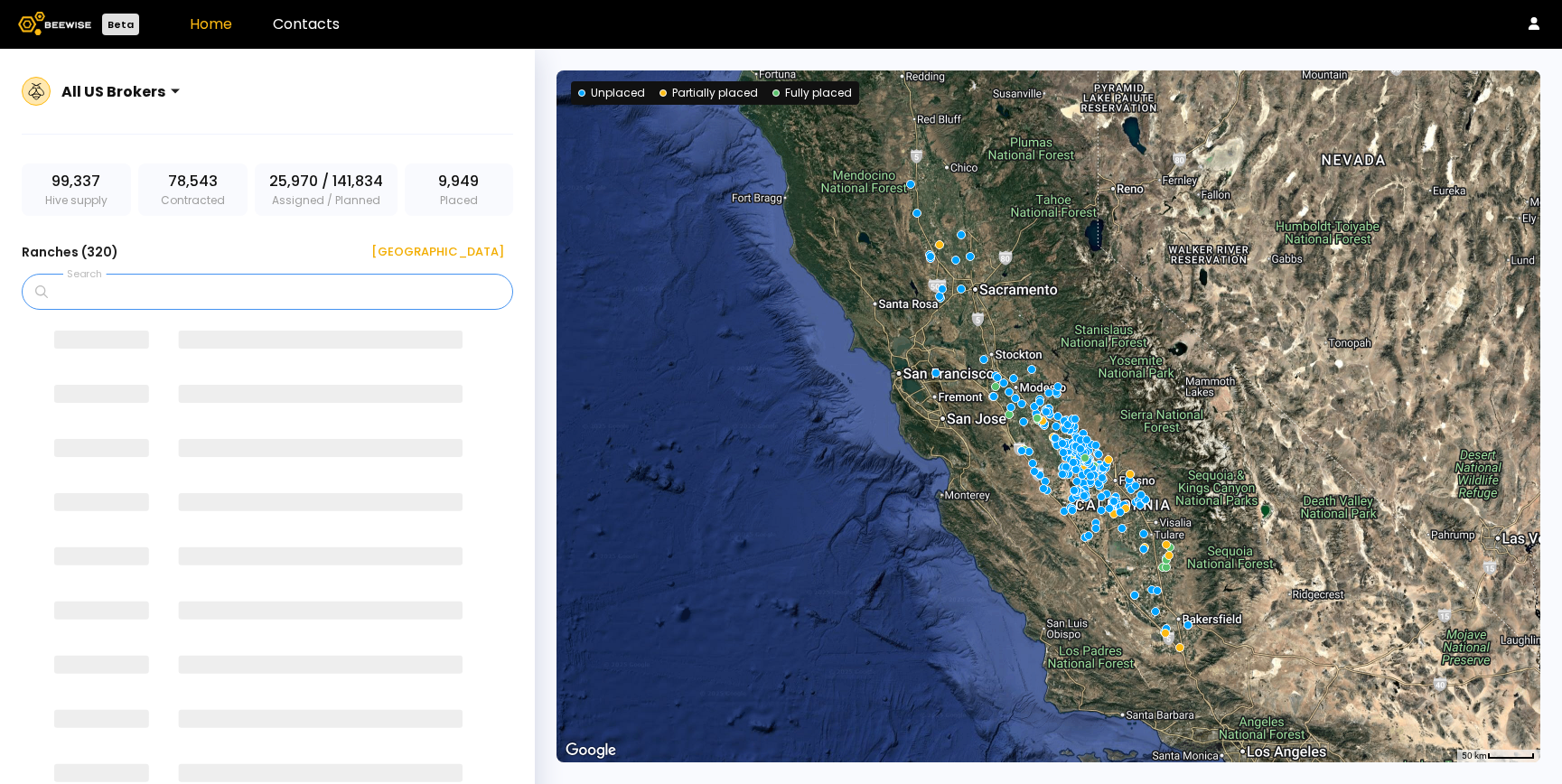
click at [321, 291] on input "Search" at bounding box center [273, 291] width 444 height 34
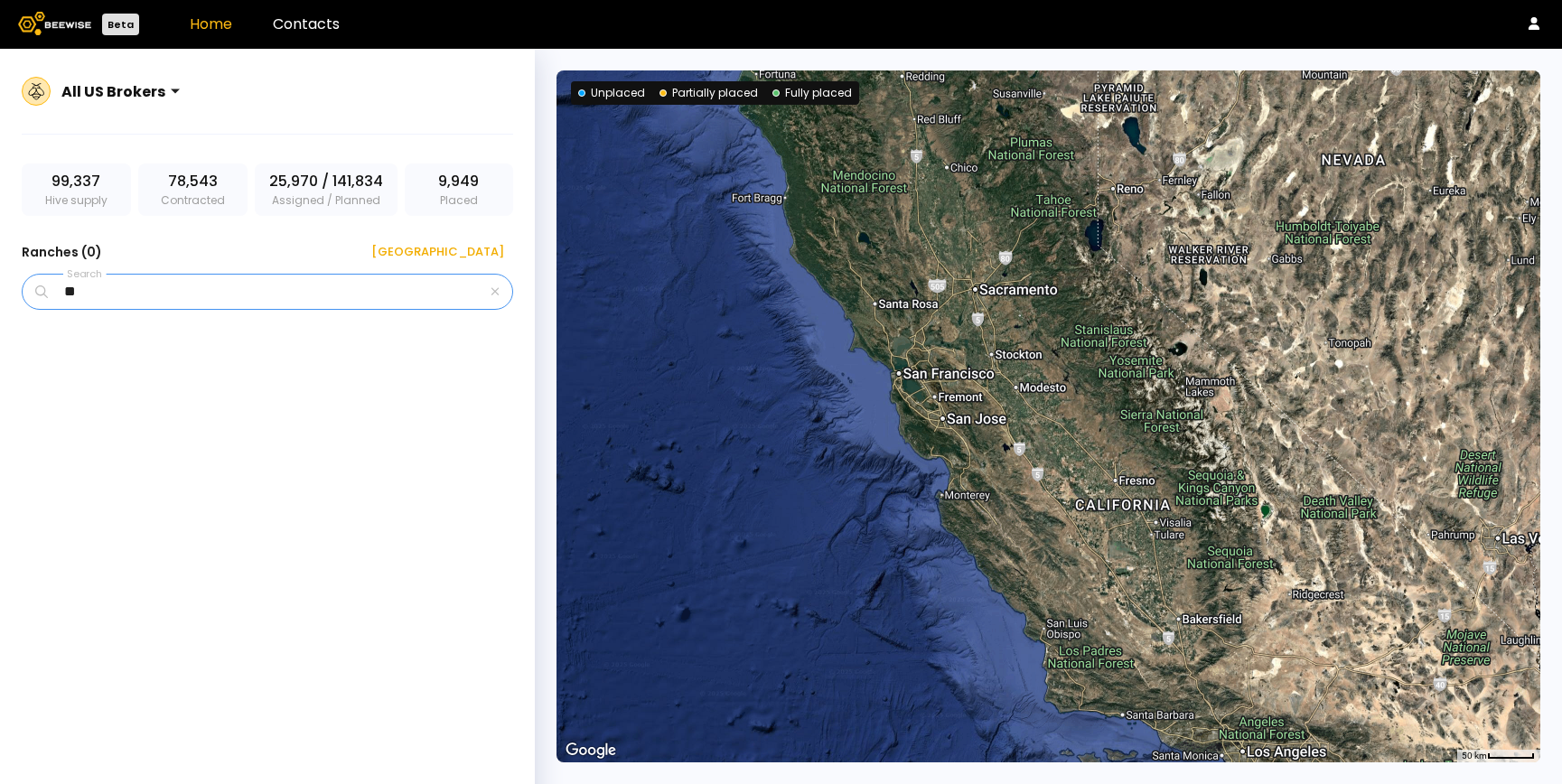
type input "*"
type input "**"
click at [487, 349] on button at bounding box center [485, 348] width 25 height 25
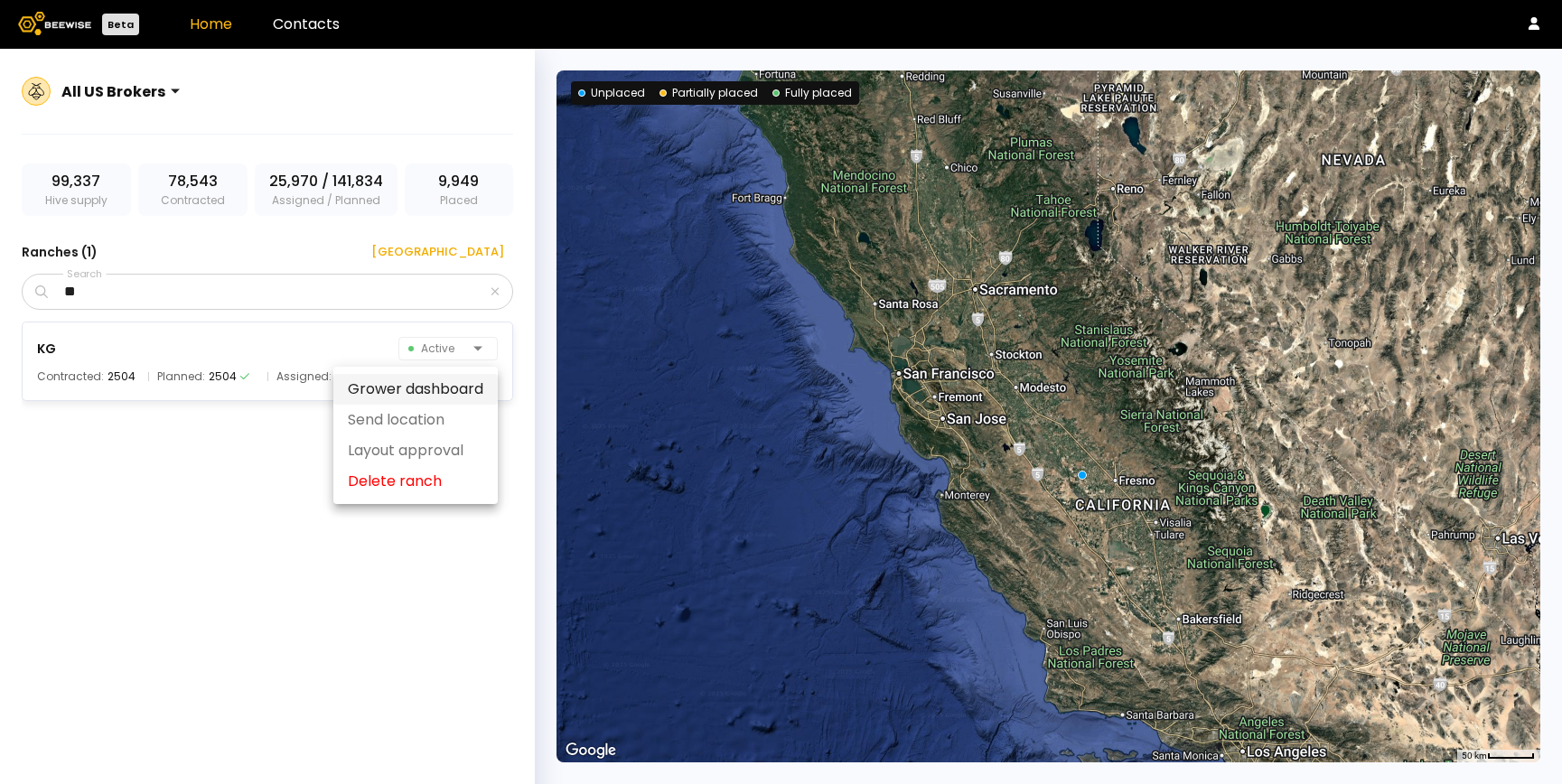
click at [401, 389] on div "Grower dashboard" at bounding box center [416, 389] width 164 height 31
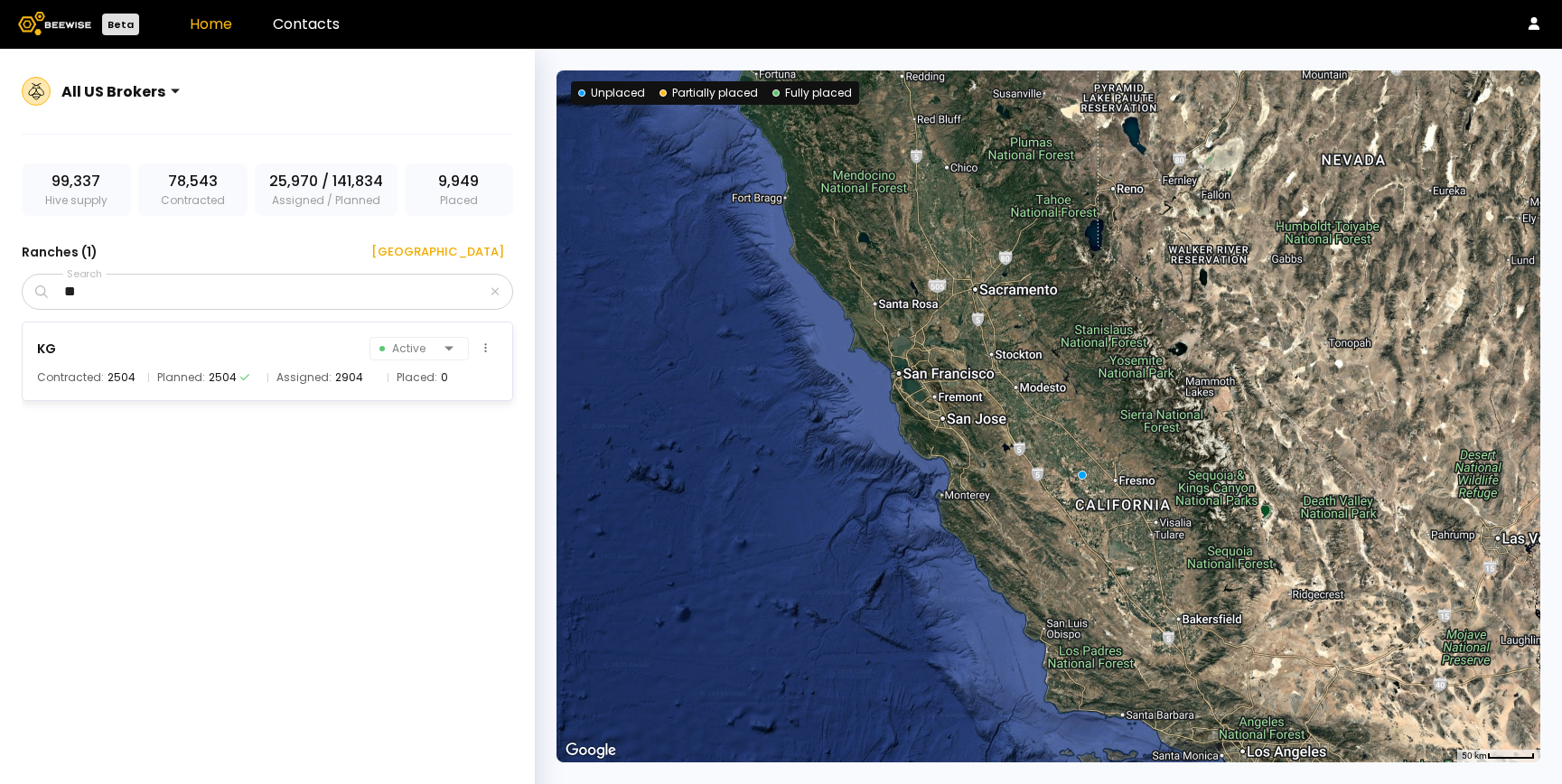
click at [234, 393] on div "KG Active Contracted: 2504 Planned: 2504 Assigned: 2904 Placed: 0" at bounding box center [267, 361] width 491 height 79
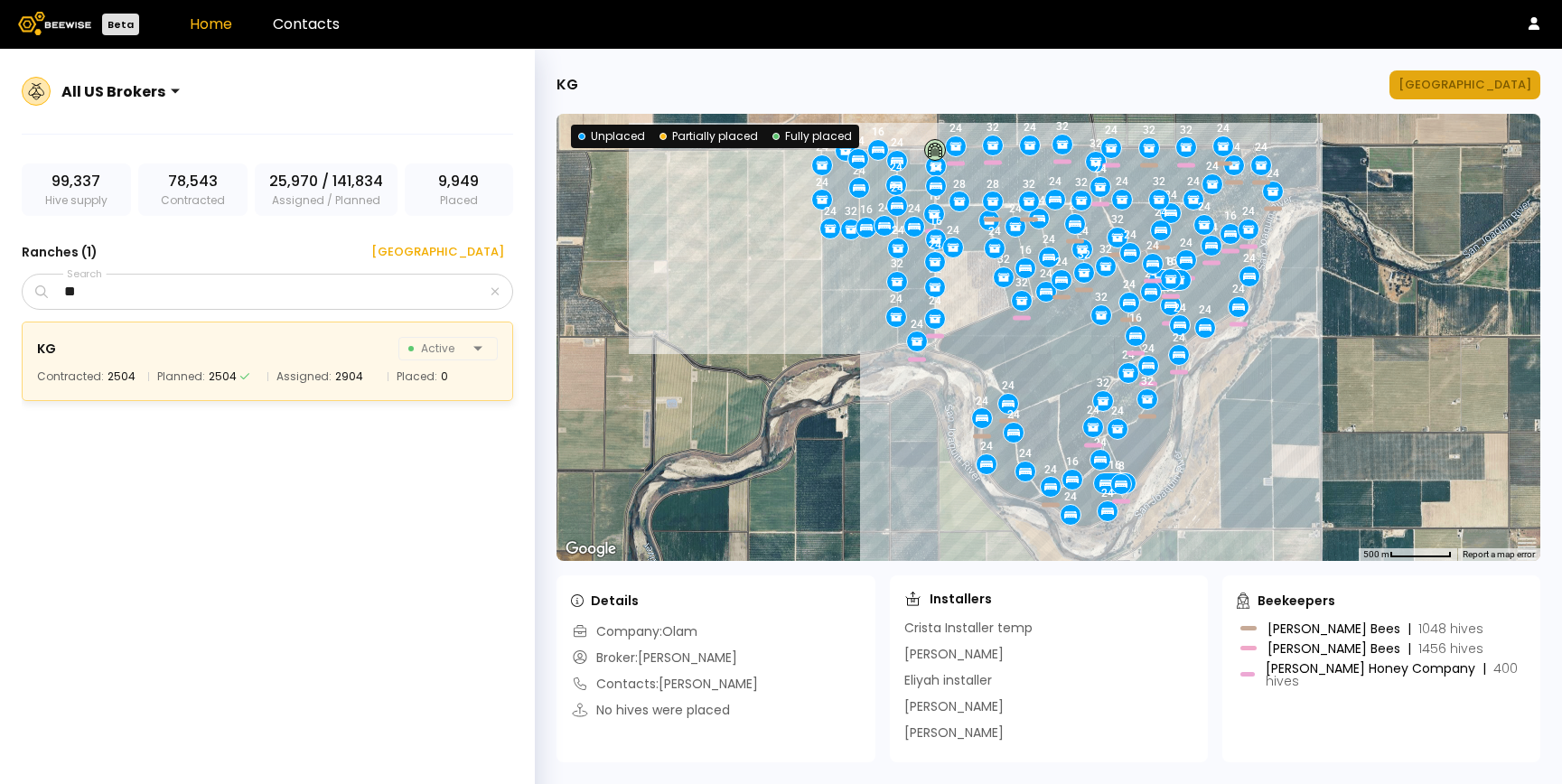
click at [1468, 94] on button "Manage Ranch" at bounding box center [1465, 85] width 151 height 29
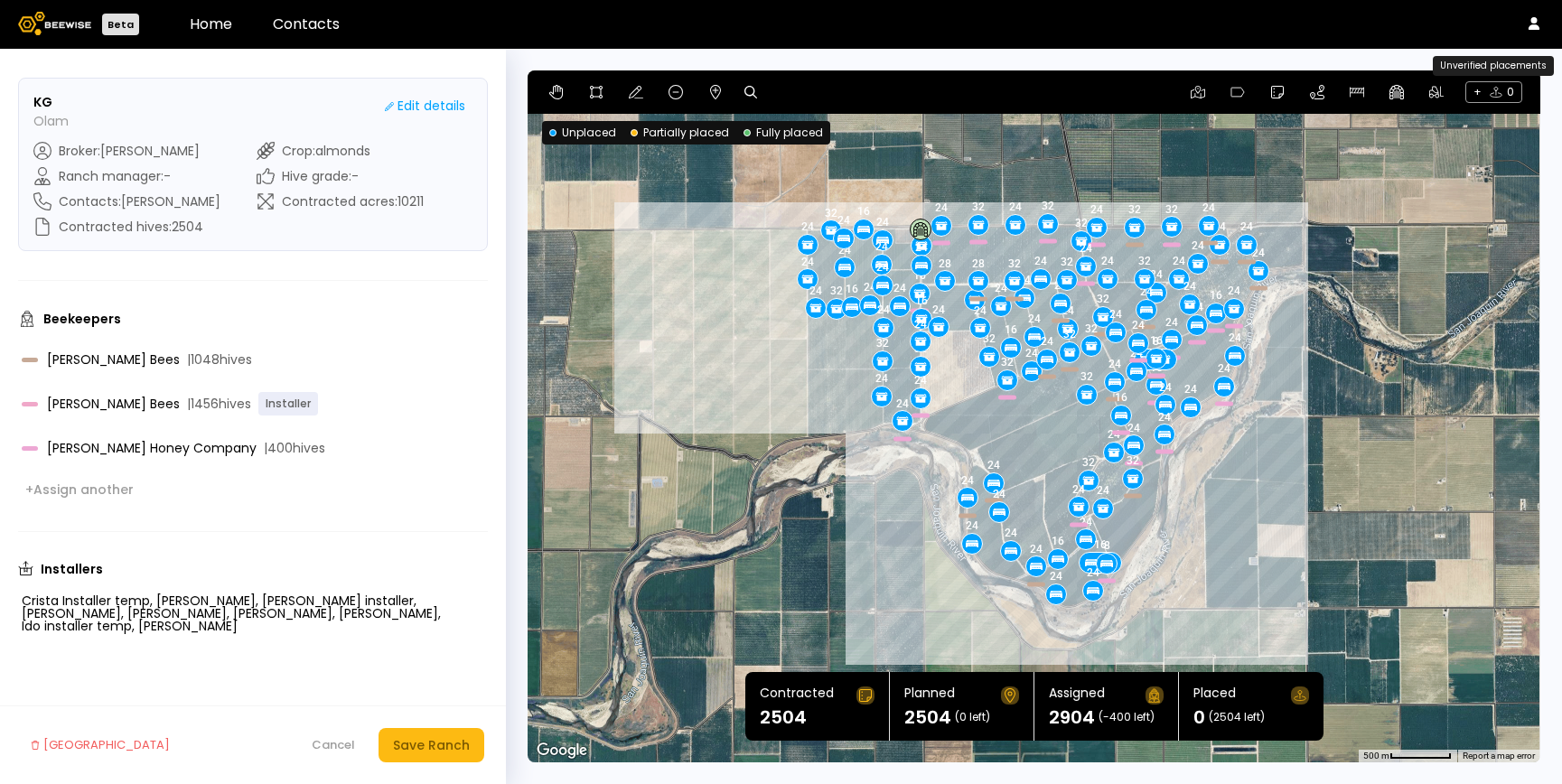
click at [1488, 95] on icon at bounding box center [1495, 91] width 14 height 14
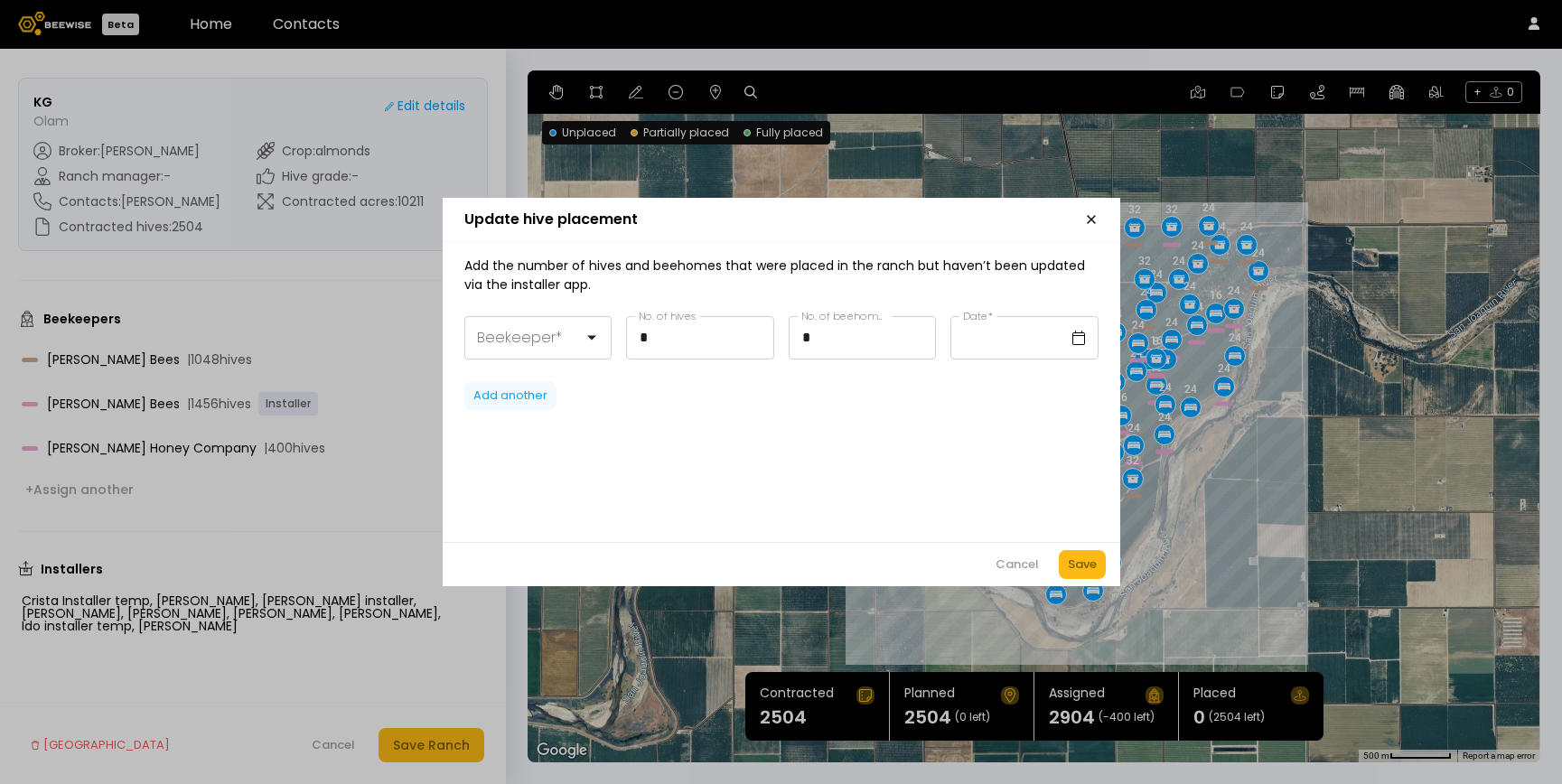
click at [505, 400] on div "Add another" at bounding box center [510, 395] width 74 height 18
click at [1005, 566] on div "Cancel" at bounding box center [1017, 564] width 43 height 18
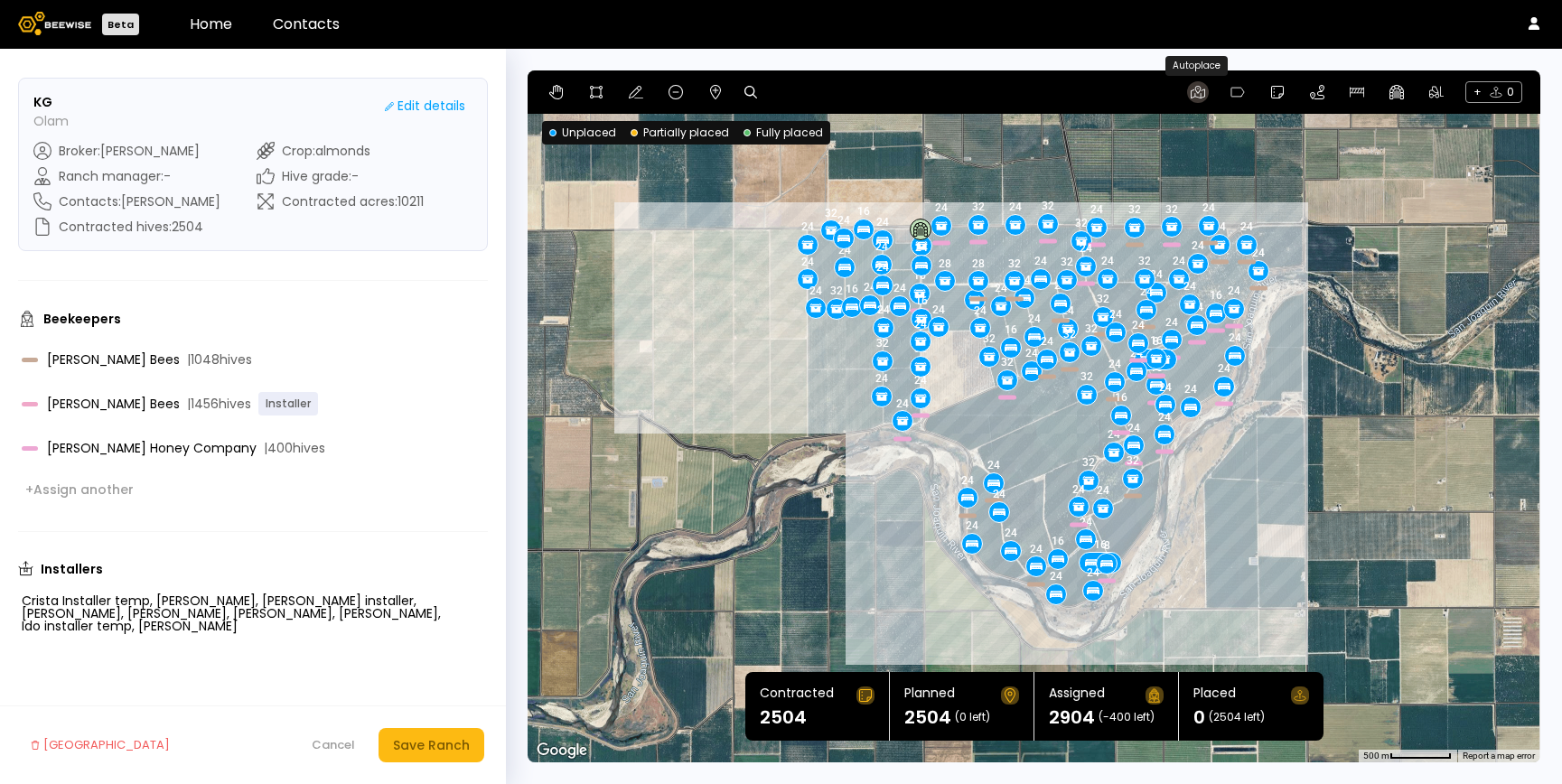
click at [1197, 98] on icon at bounding box center [1197, 91] width 14 height 12
click at [1195, 90] on icon at bounding box center [1197, 91] width 14 height 14
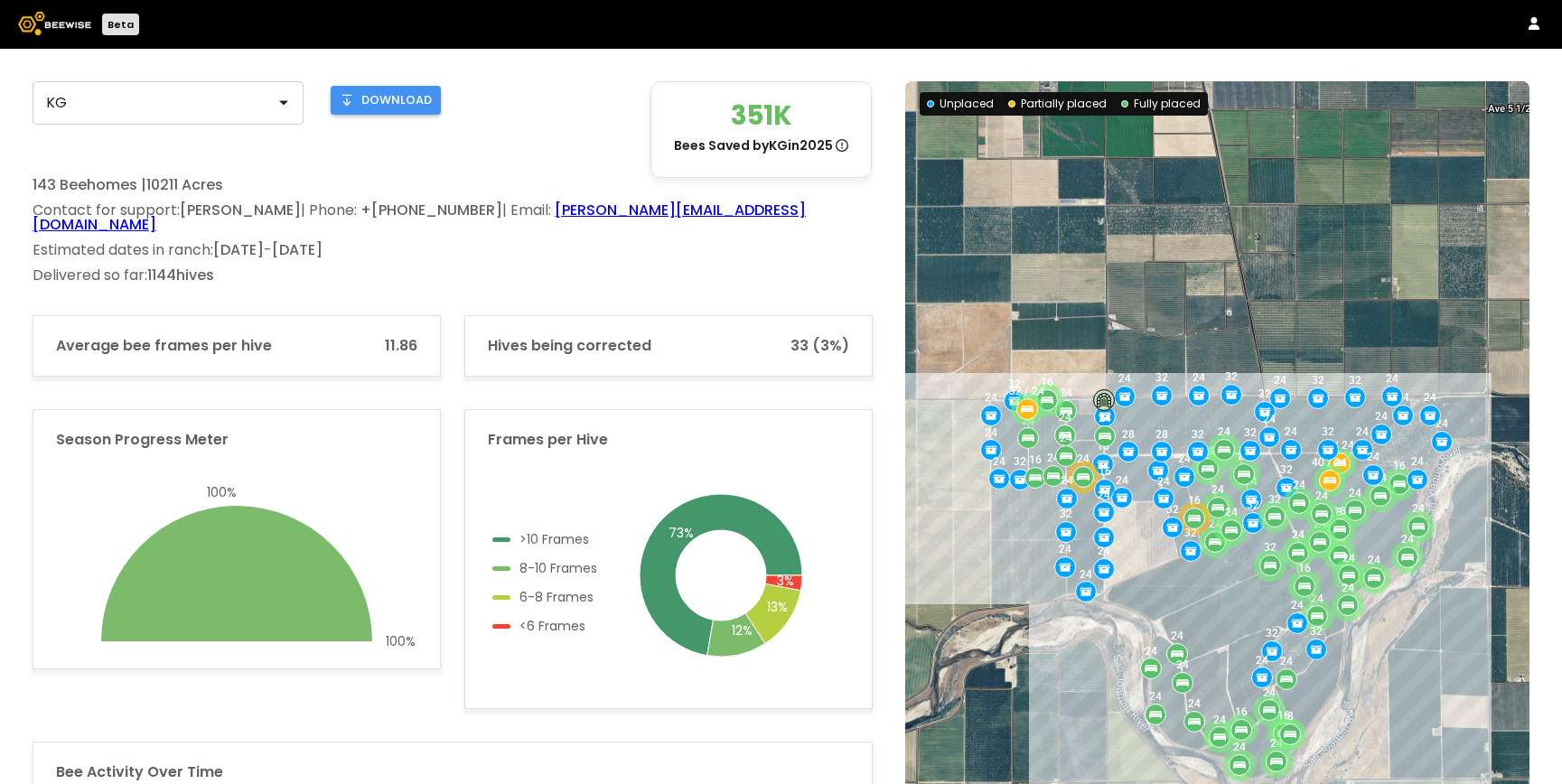
scroll to position [6, 0]
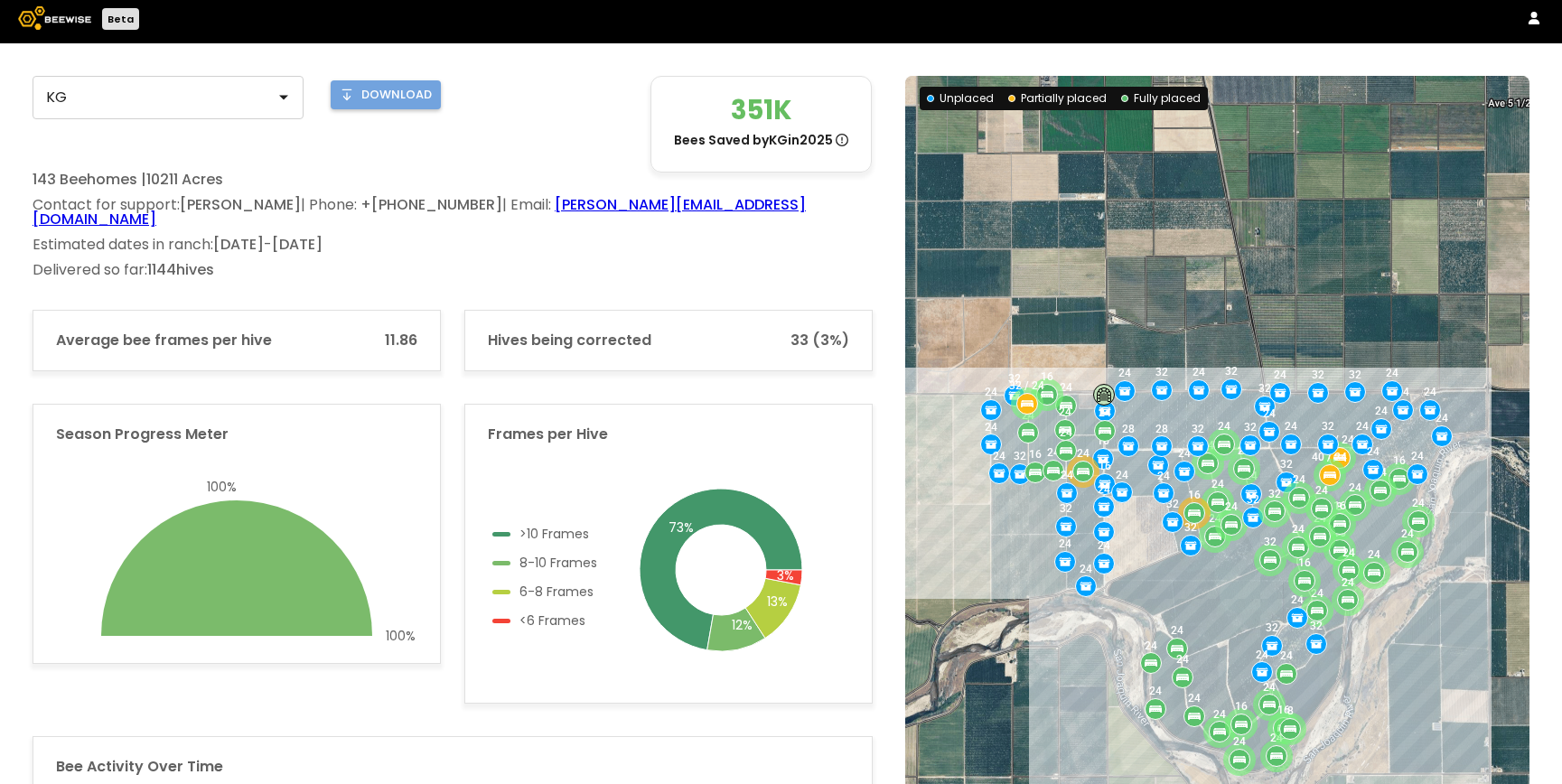
click at [374, 97] on span "download" at bounding box center [396, 94] width 71 height 18
